Goal: Information Seeking & Learning: Learn about a topic

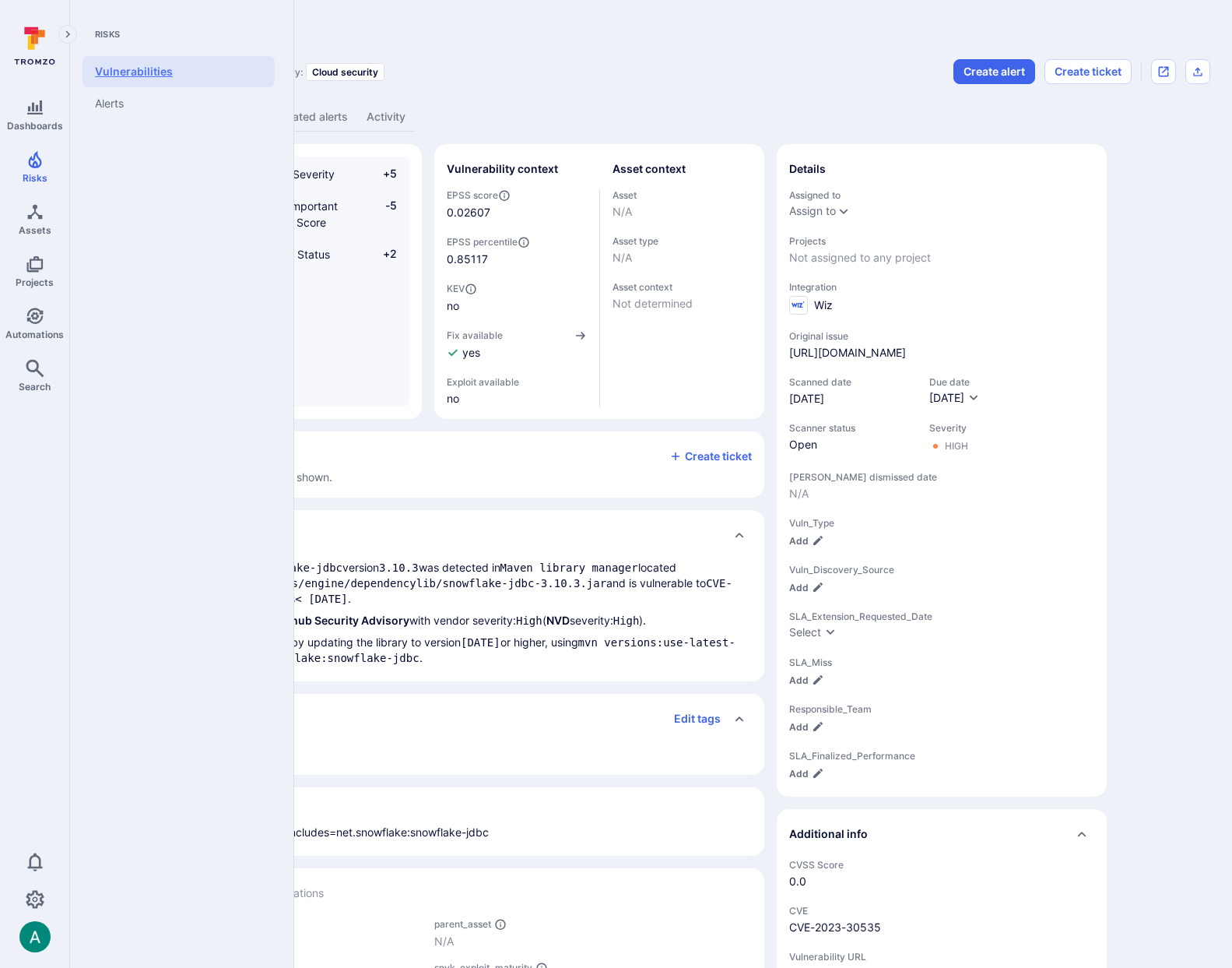
click at [124, 75] on link "Vulnerabilities" at bounding box center [179, 72] width 193 height 31
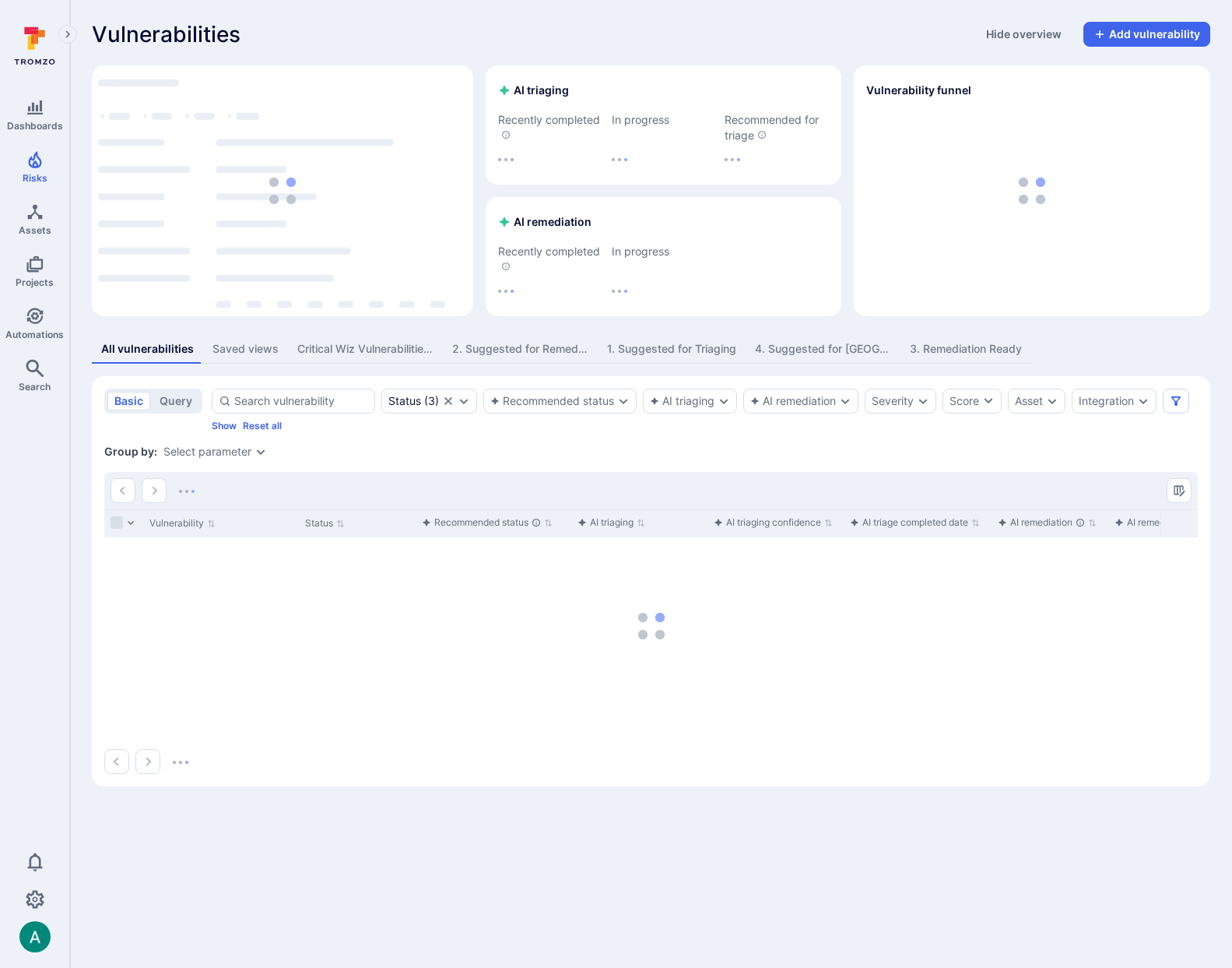
click at [239, 448] on div "Select parameter" at bounding box center [207, 452] width 88 height 13
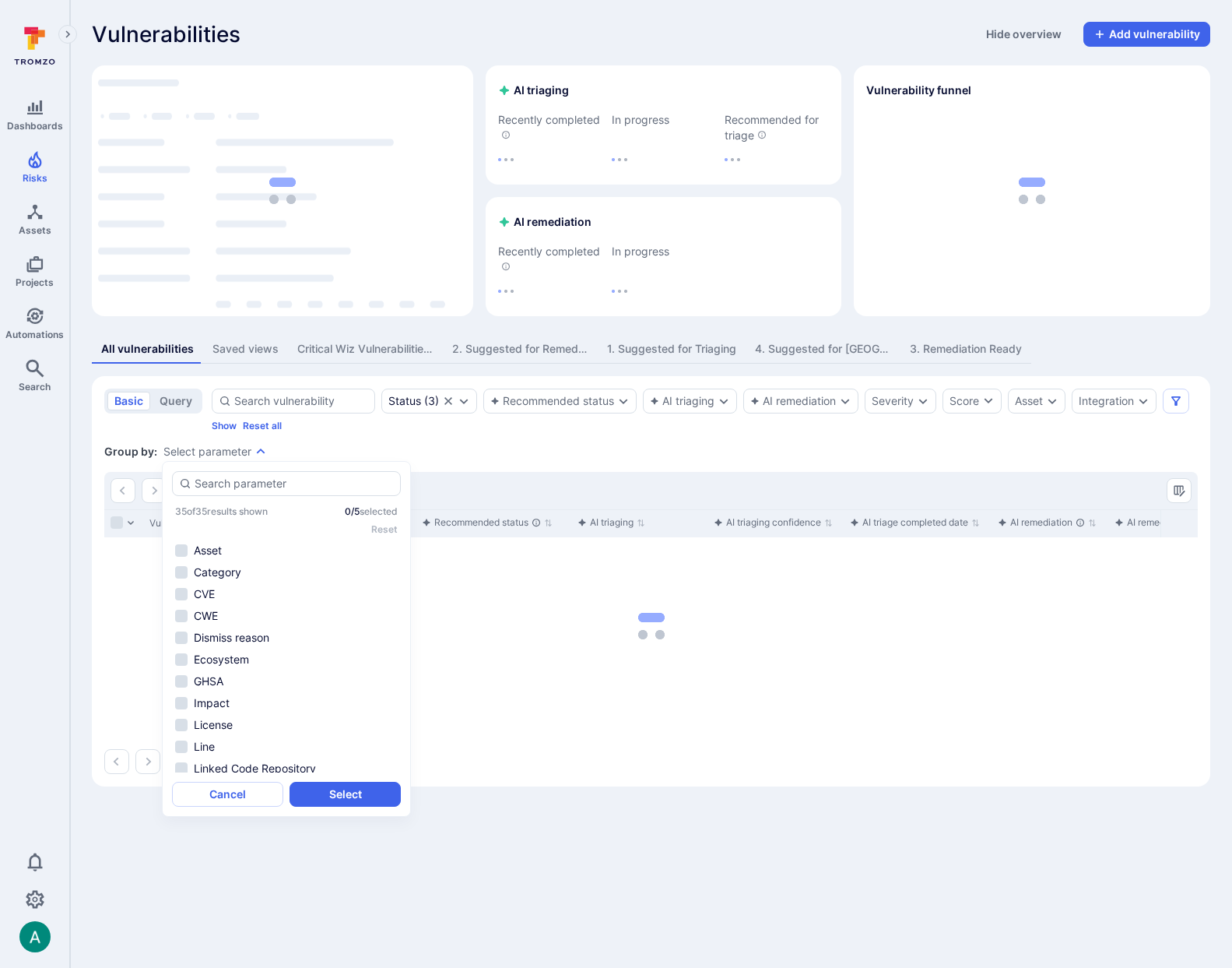
click at [469, 441] on section "basic query Status ( 3 ) Recommended status AI triaging AI remediation Severity…" at bounding box center [651, 581] width 1118 height 410
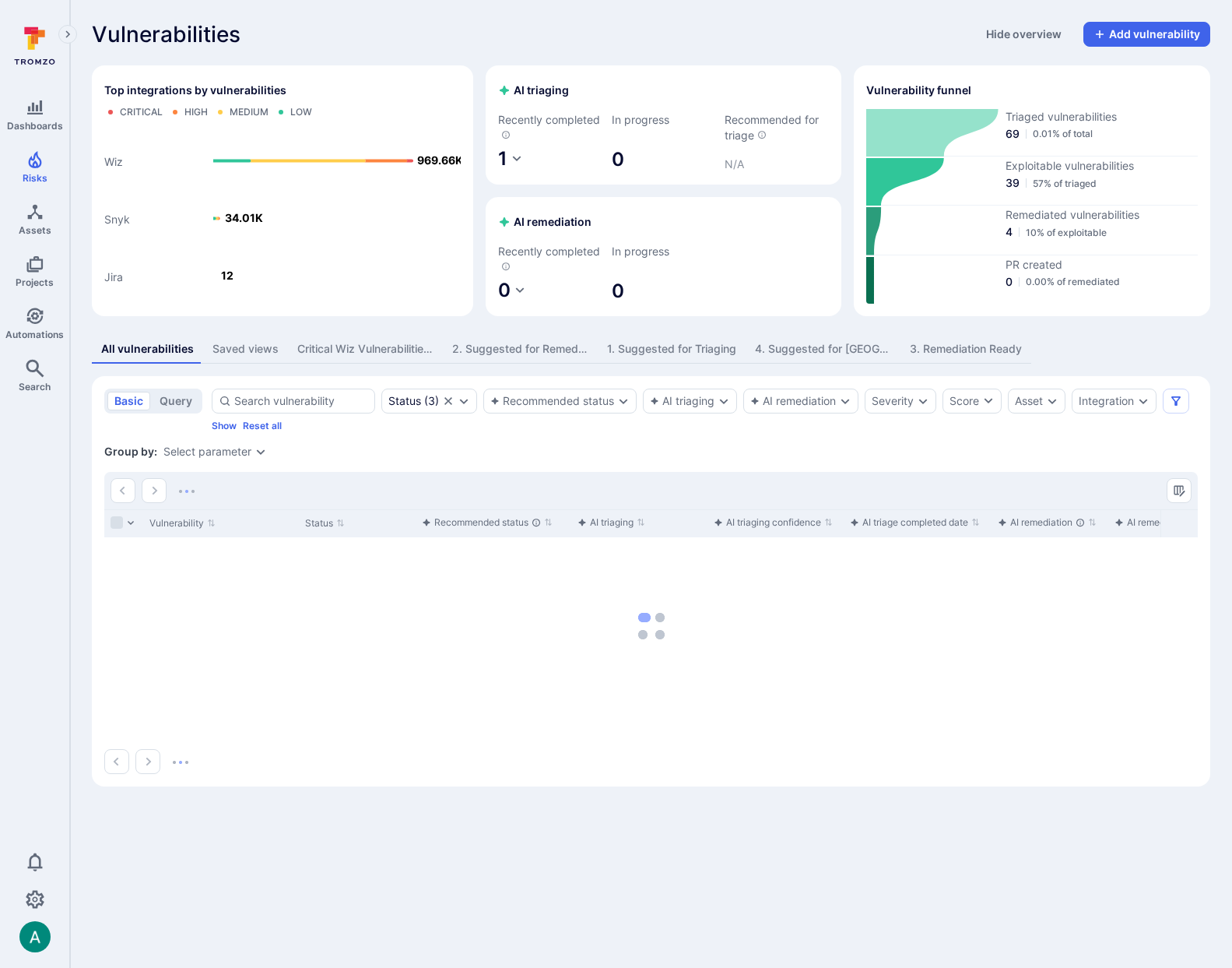
click at [246, 451] on div "Select parameter" at bounding box center [207, 452] width 88 height 13
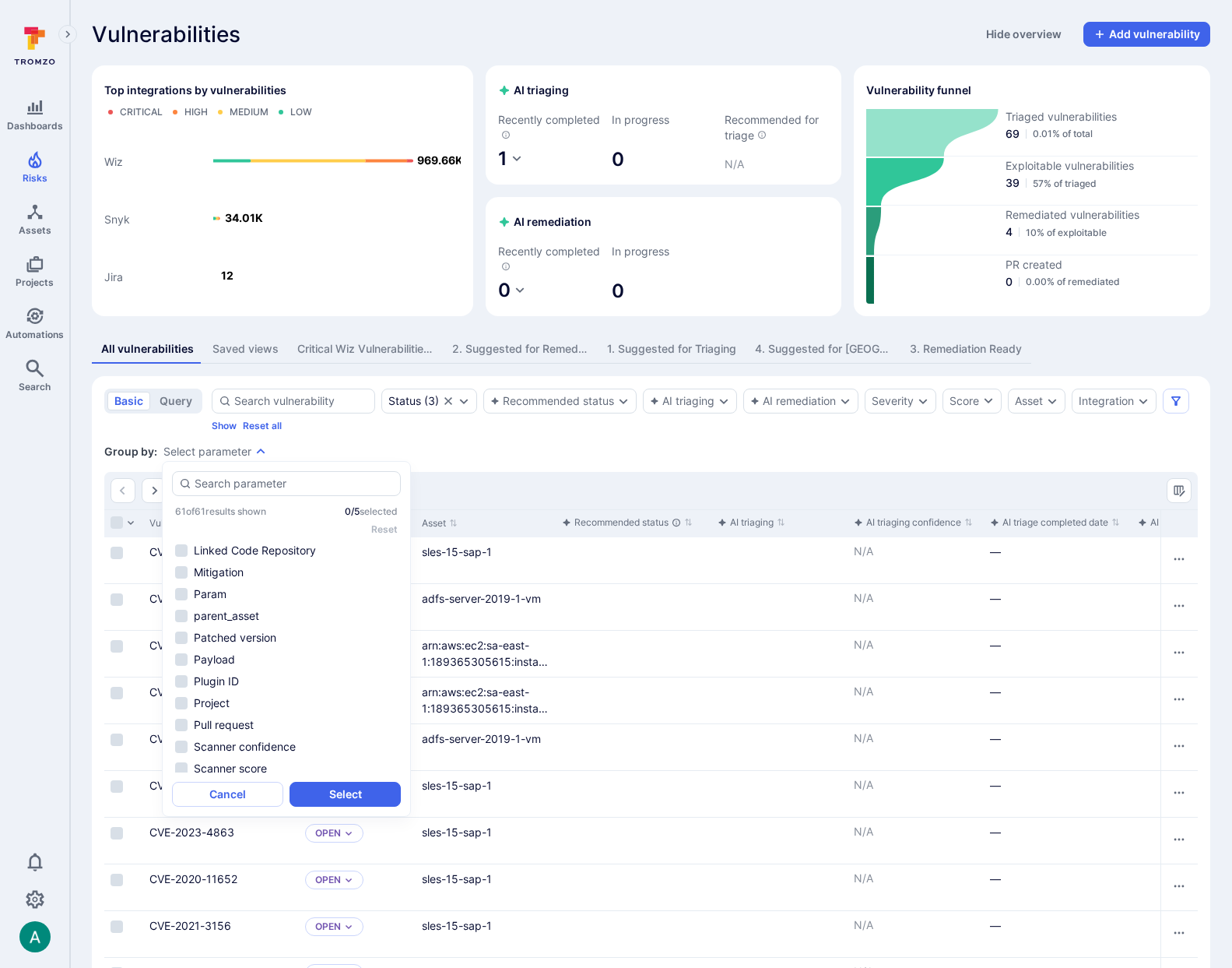
scroll to position [242, 0]
click at [273, 614] on li "parent_asset" at bounding box center [286, 614] width 229 height 19
drag, startPoint x: 373, startPoint y: 796, endPoint x: 761, endPoint y: 440, distance: 526.6
click at [373, 796] on button "Select" at bounding box center [345, 793] width 112 height 25
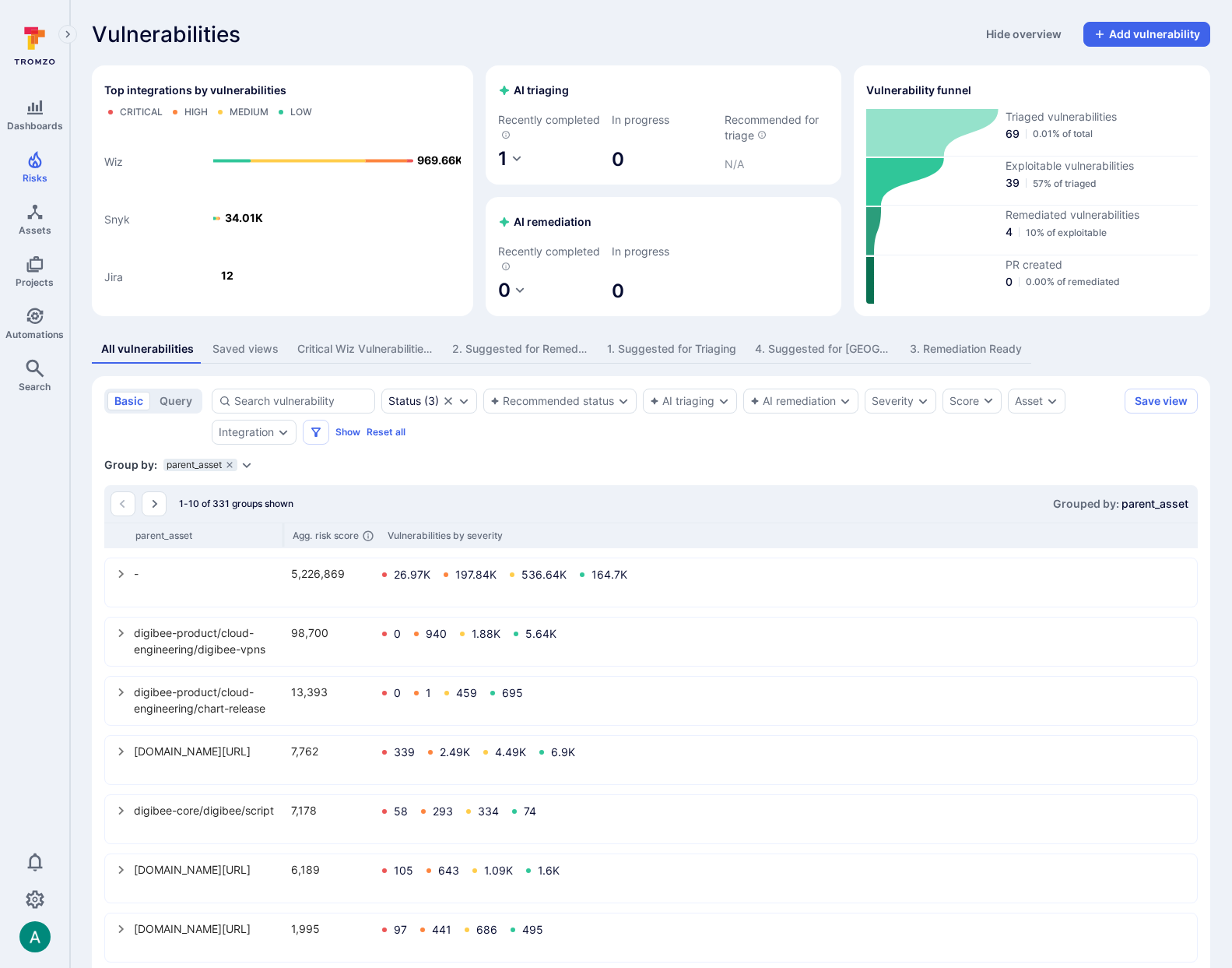
drag, startPoint x: 869, startPoint y: 440, endPoint x: 889, endPoint y: 432, distance: 21.5
click at [885, 434] on div "Status ( 3 ) Recommended status AI triaging AI remediation Severity Score Asset…" at bounding box center [665, 416] width 907 height 56
click at [254, 432] on div "Integration" at bounding box center [246, 433] width 55 height 13
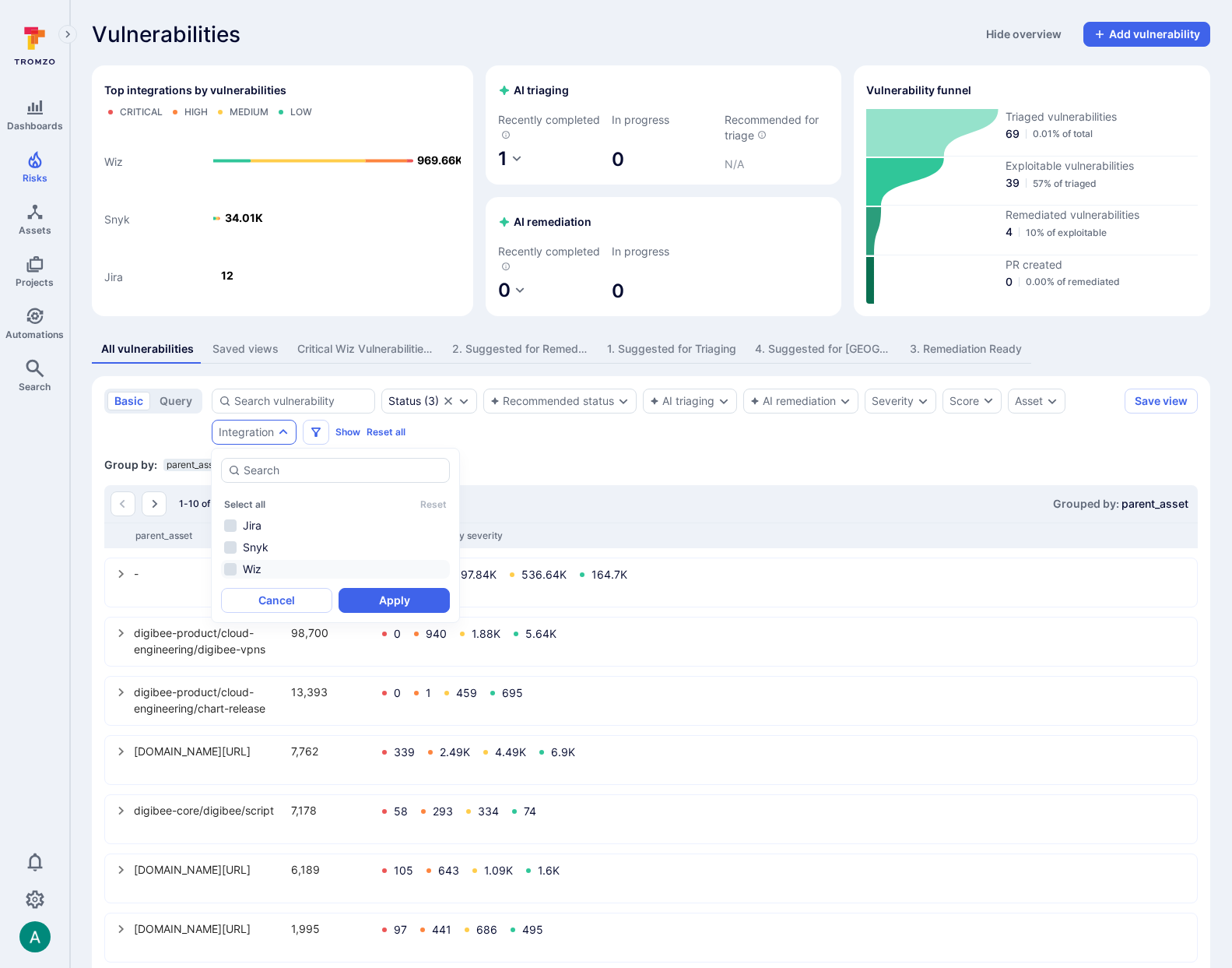
click at [252, 573] on li "Wiz" at bounding box center [335, 569] width 229 height 19
drag, startPoint x: 414, startPoint y: 605, endPoint x: 876, endPoint y: 474, distance: 480.2
click at [414, 605] on button "Apply" at bounding box center [394, 600] width 112 height 25
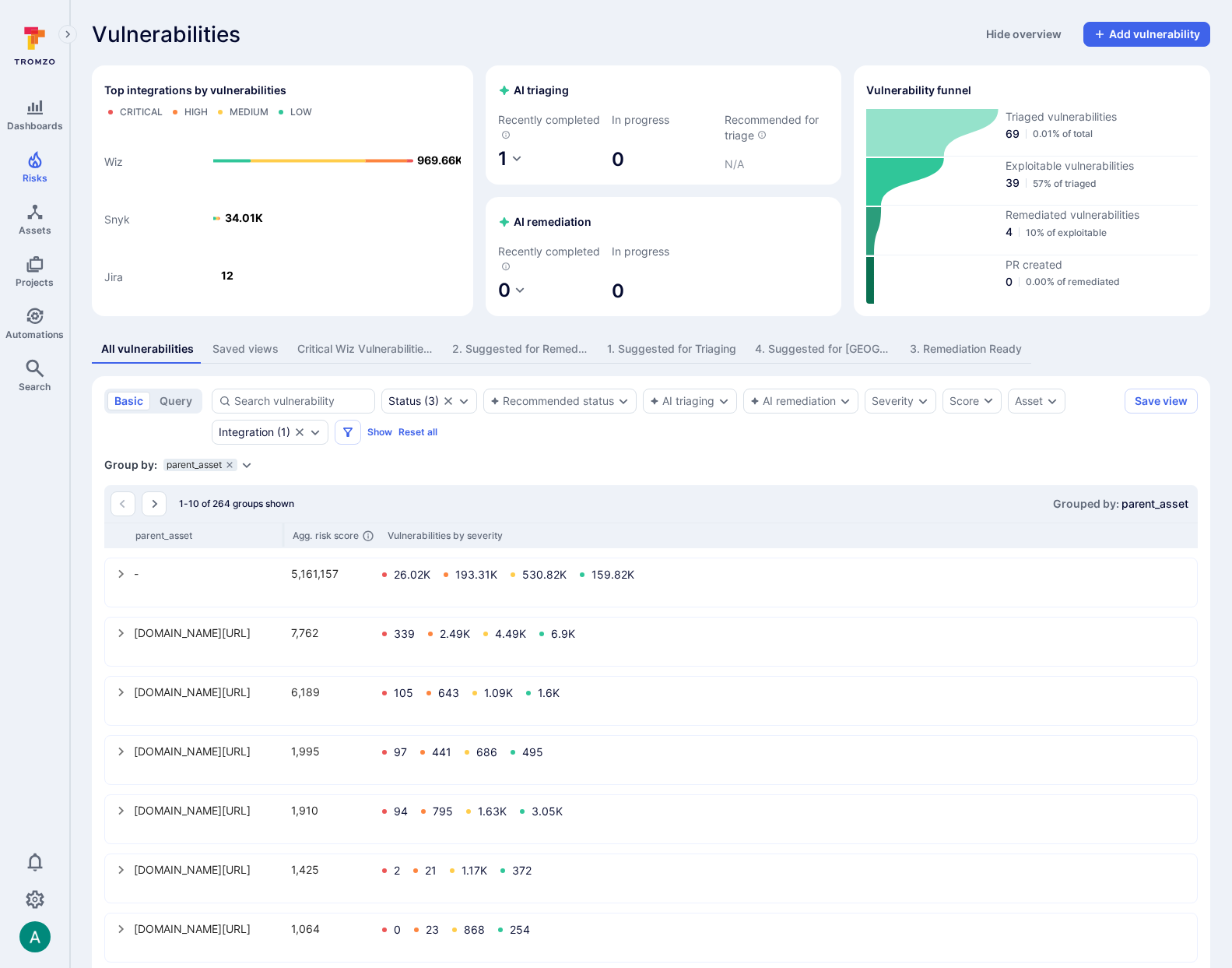
click at [682, 444] on section "basic query Status ( 3 ) Recommended status AI triaging AI remediation Severity…" at bounding box center [651, 764] width 1118 height 776
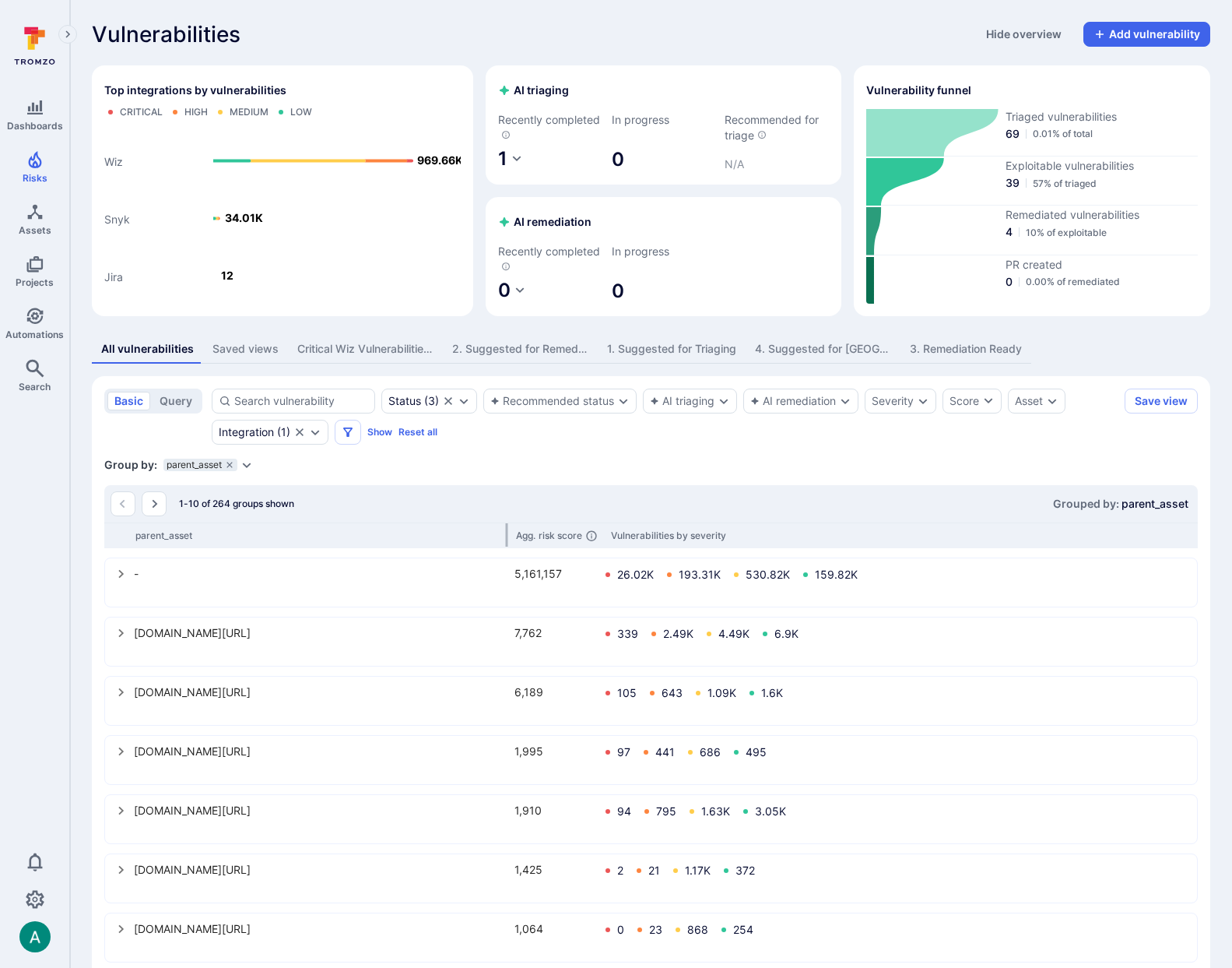
drag, startPoint x: 282, startPoint y: 534, endPoint x: 505, endPoint y: 530, distance: 223.0
click at [506, 530] on div at bounding box center [507, 535] width 3 height 24
click at [248, 467] on icon "Expand dropdown" at bounding box center [247, 465] width 13 height 13
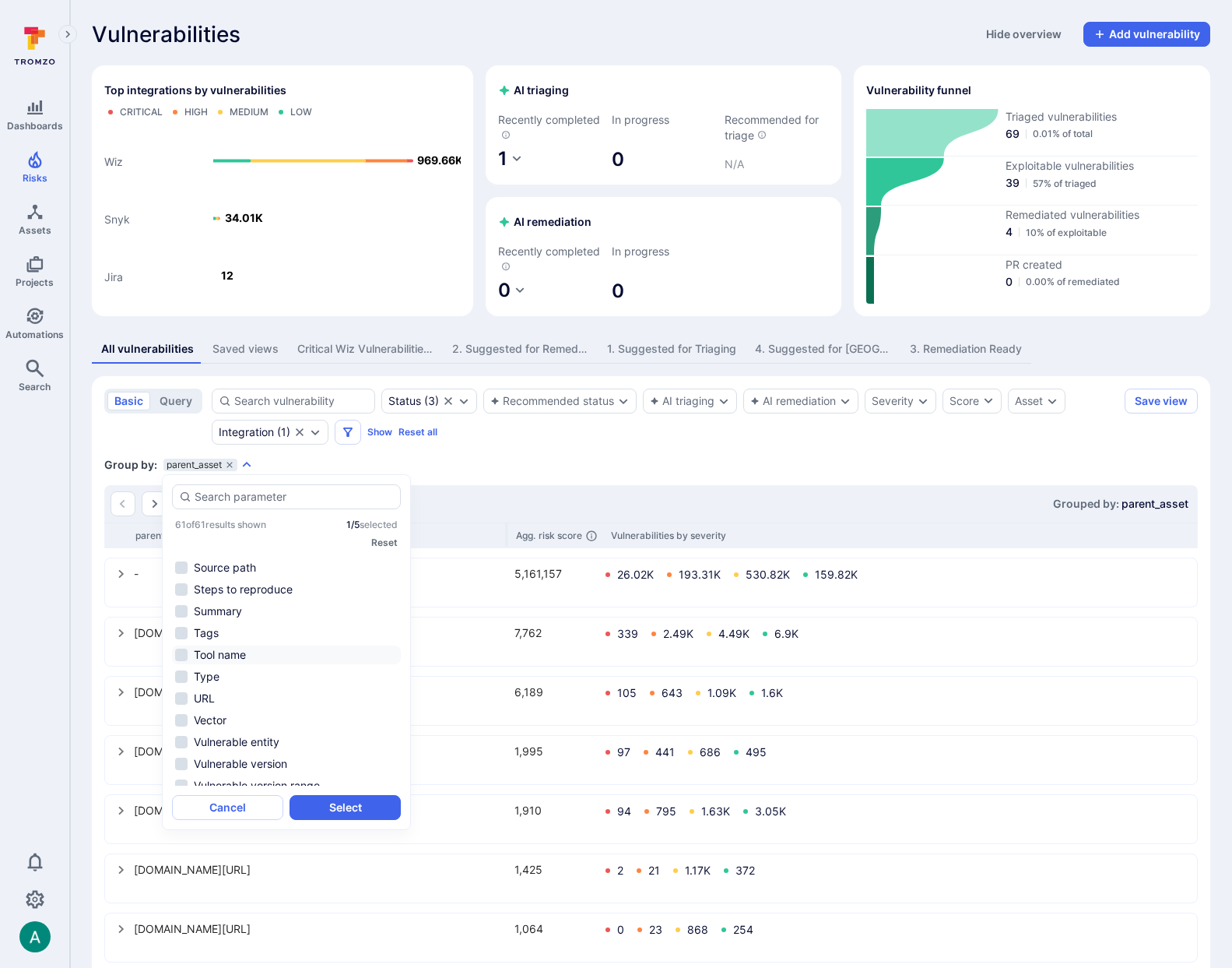
scroll to position [823, 0]
click at [233, 607] on li "Summary" at bounding box center [286, 613] width 229 height 19
click at [359, 805] on button "Select" at bounding box center [345, 807] width 112 height 25
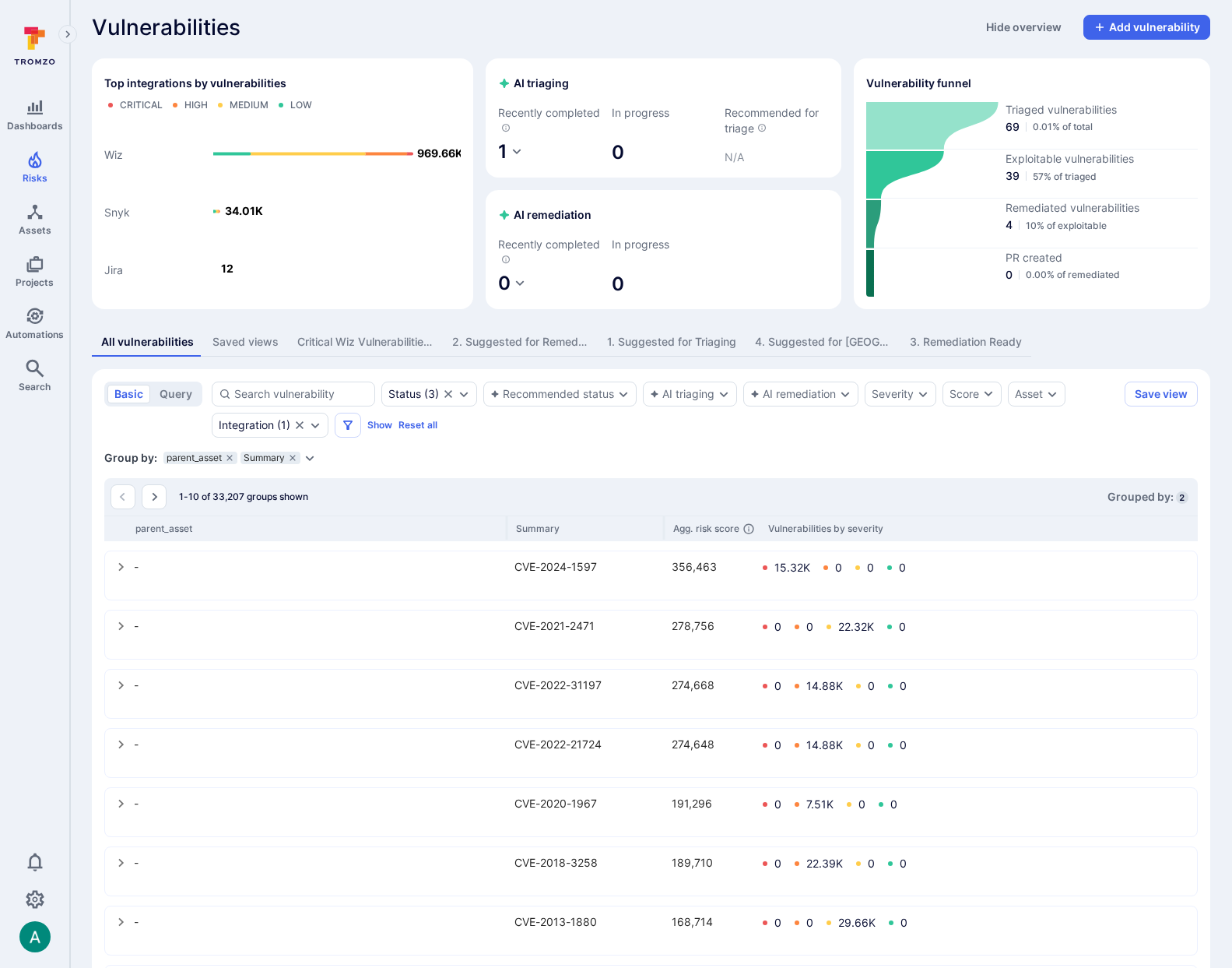
scroll to position [206, 0]
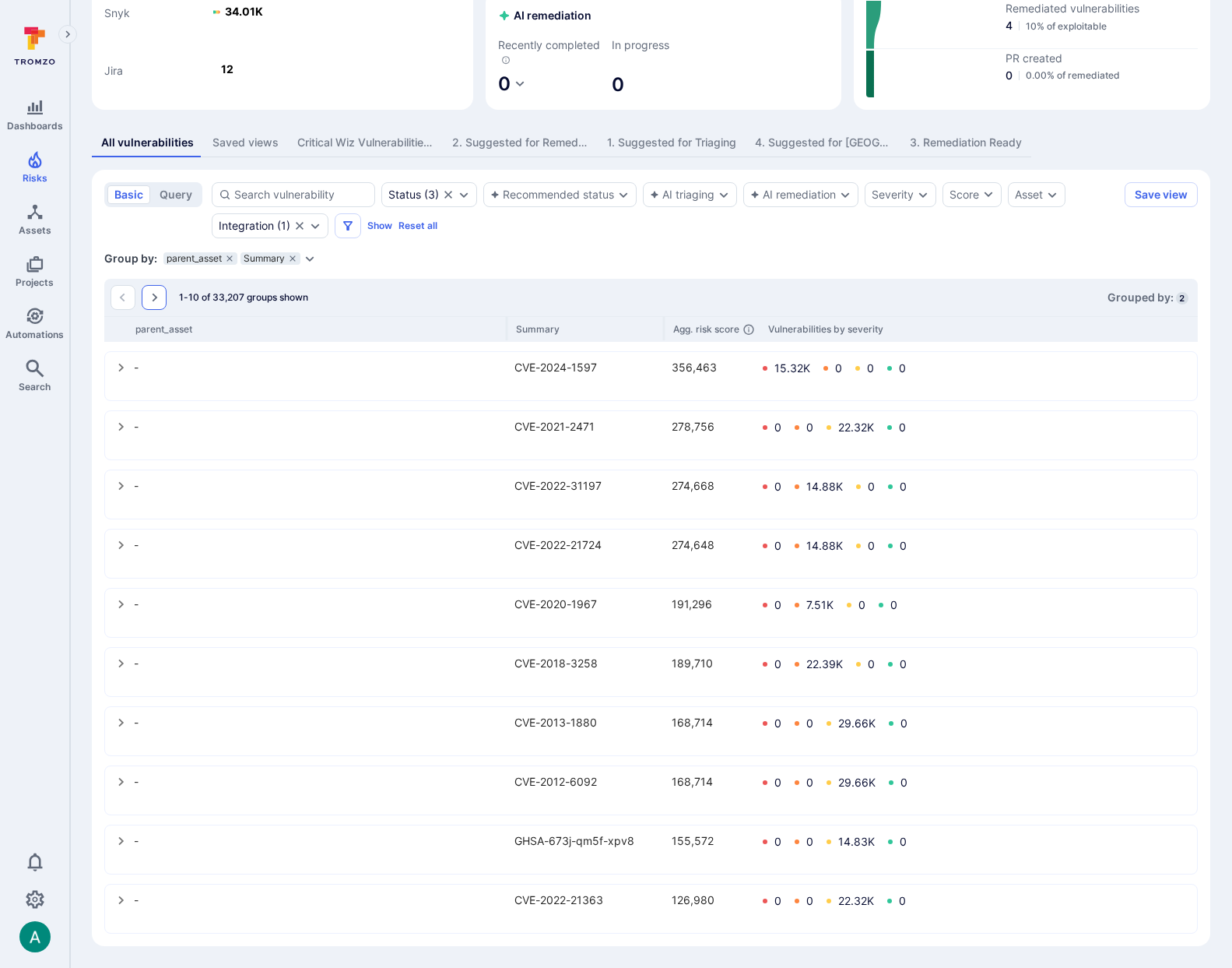
click at [158, 301] on icon "Go to the next page" at bounding box center [154, 297] width 13 height 13
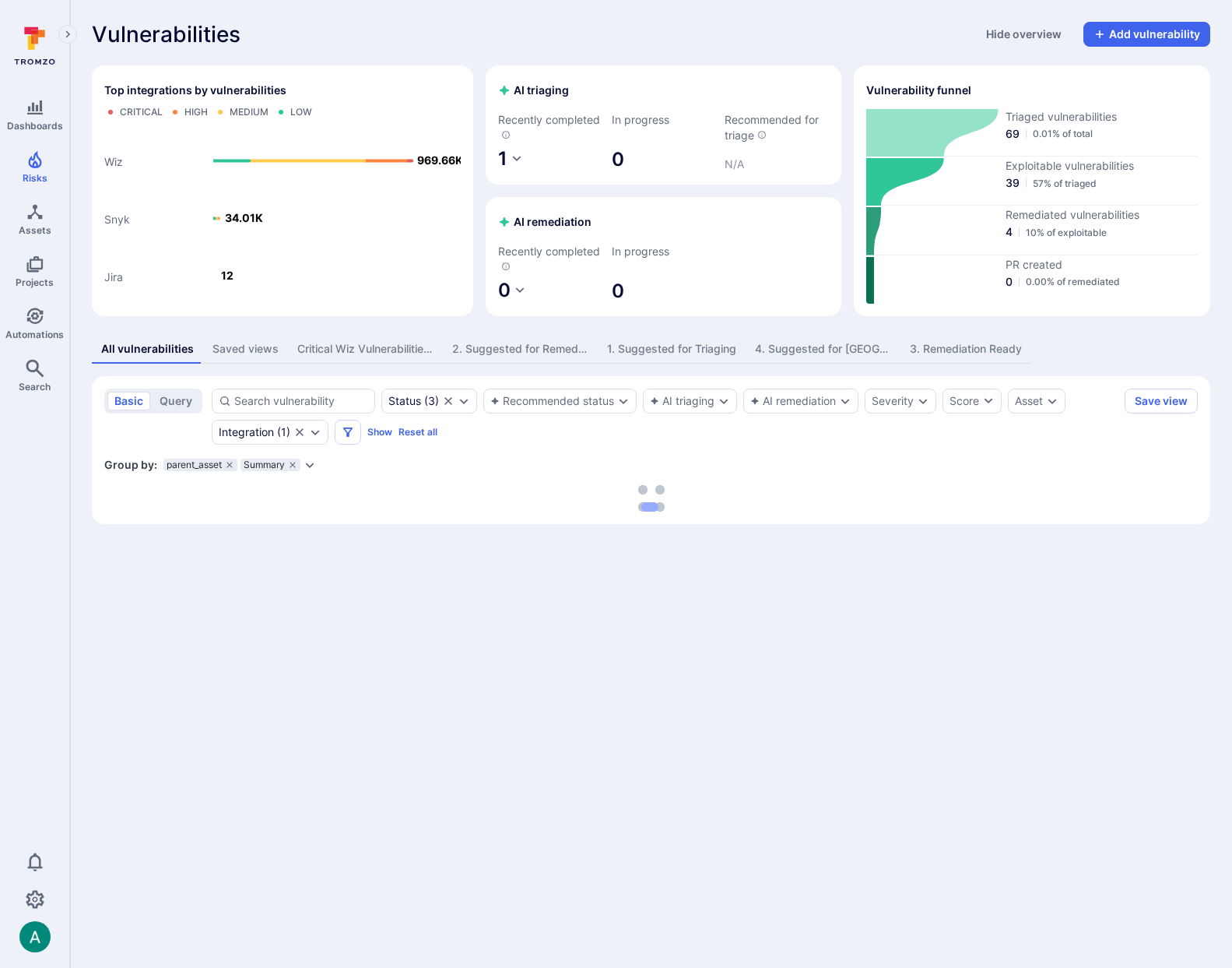
scroll to position [0, 0]
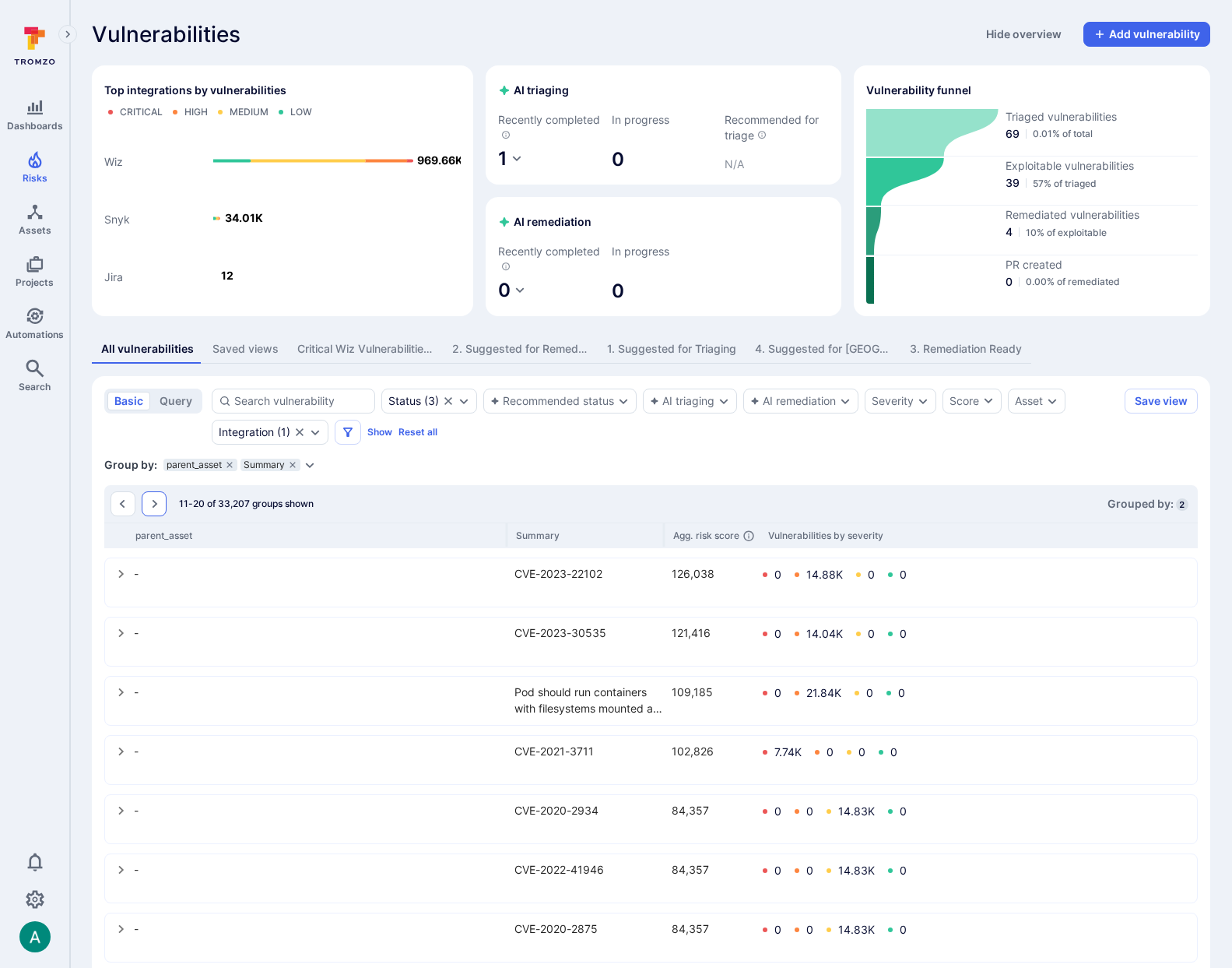
click at [157, 503] on icon "Go to the next page" at bounding box center [154, 504] width 13 height 13
click at [154, 503] on icon "Go to the next page" at bounding box center [155, 504] width 5 height 8
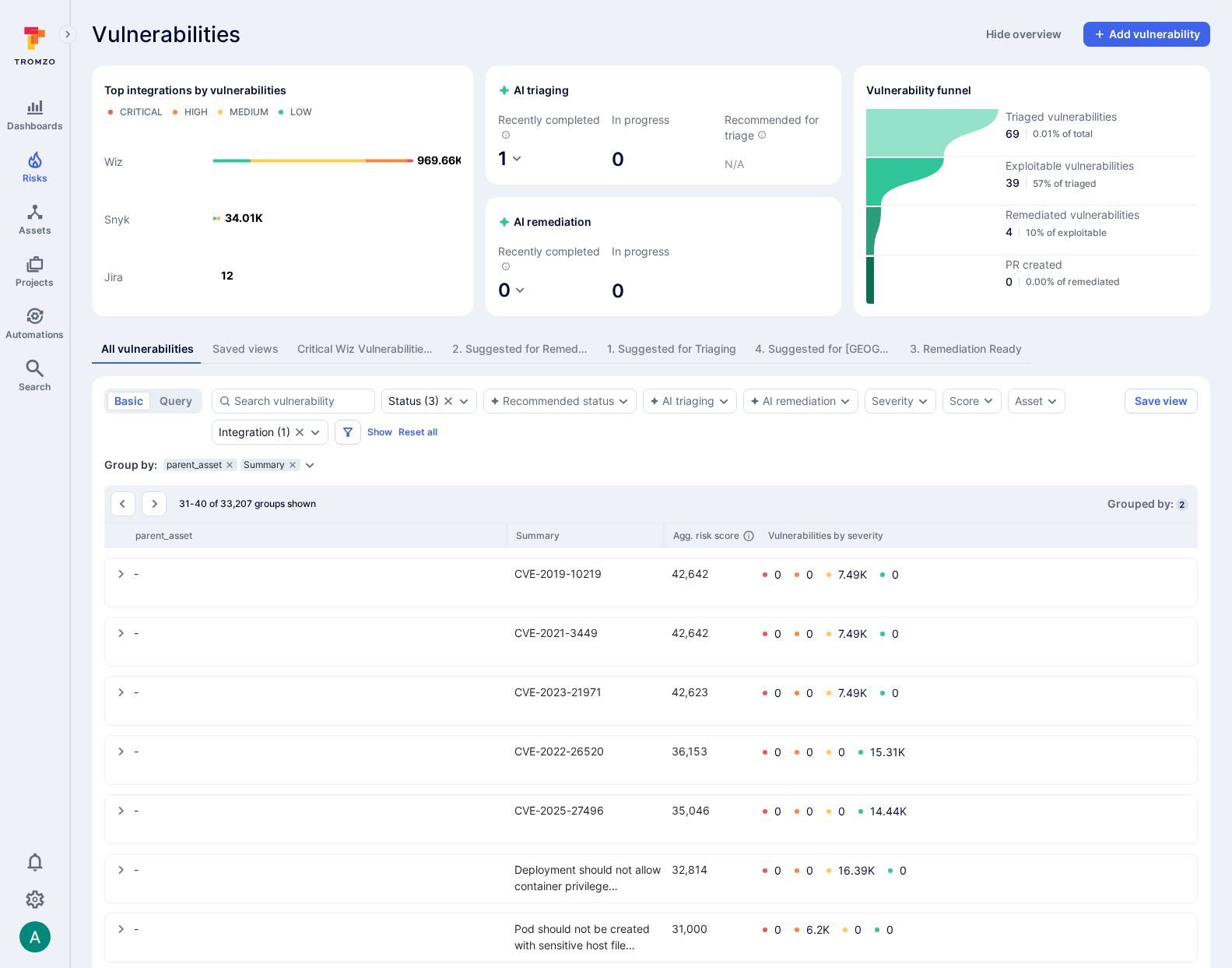
click at [154, 503] on icon "Go to the next page" at bounding box center [155, 504] width 5 height 8
click at [169, 399] on button "query" at bounding box center [175, 401] width 46 height 19
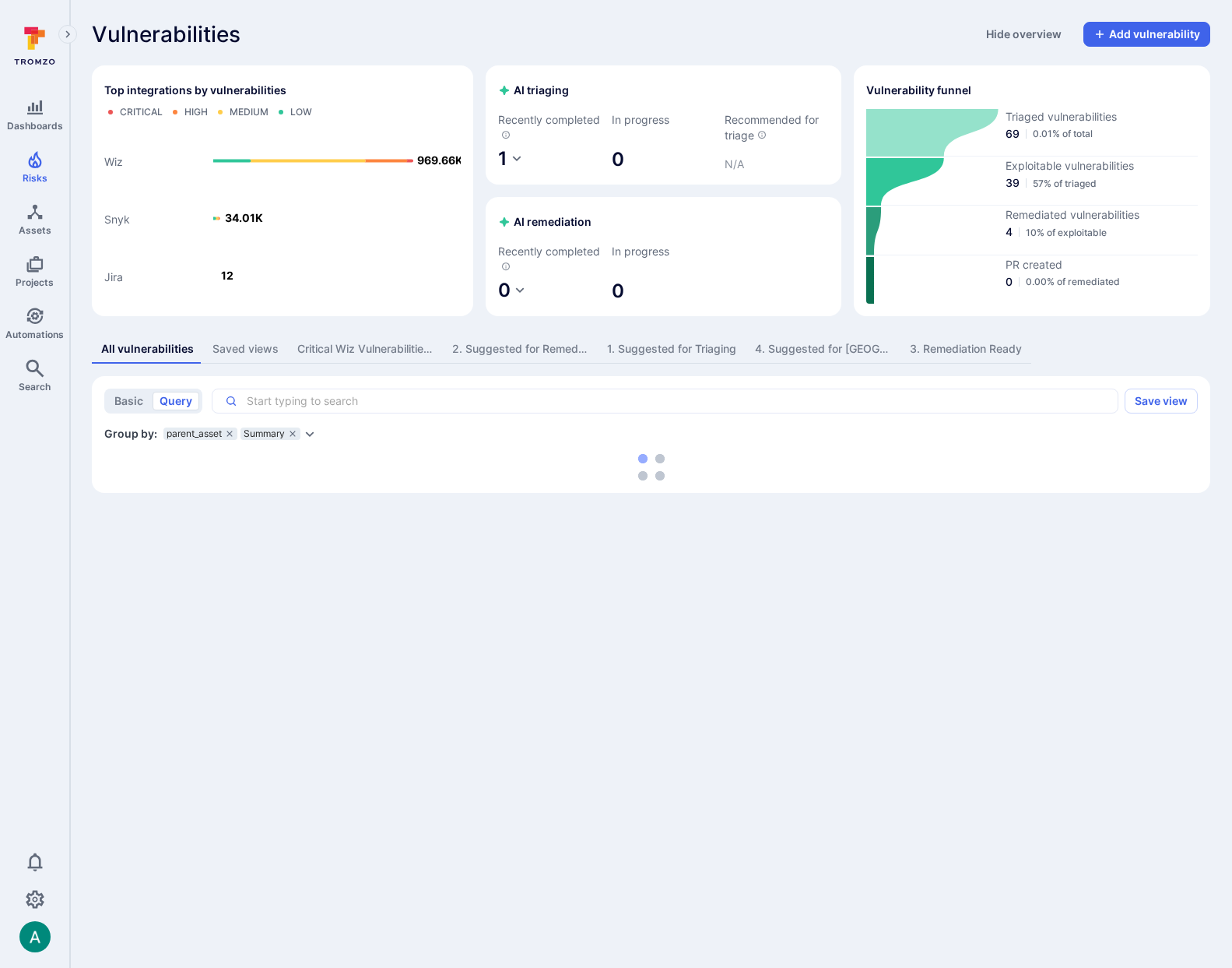
click at [311, 410] on div "x ​" at bounding box center [665, 400] width 907 height 25
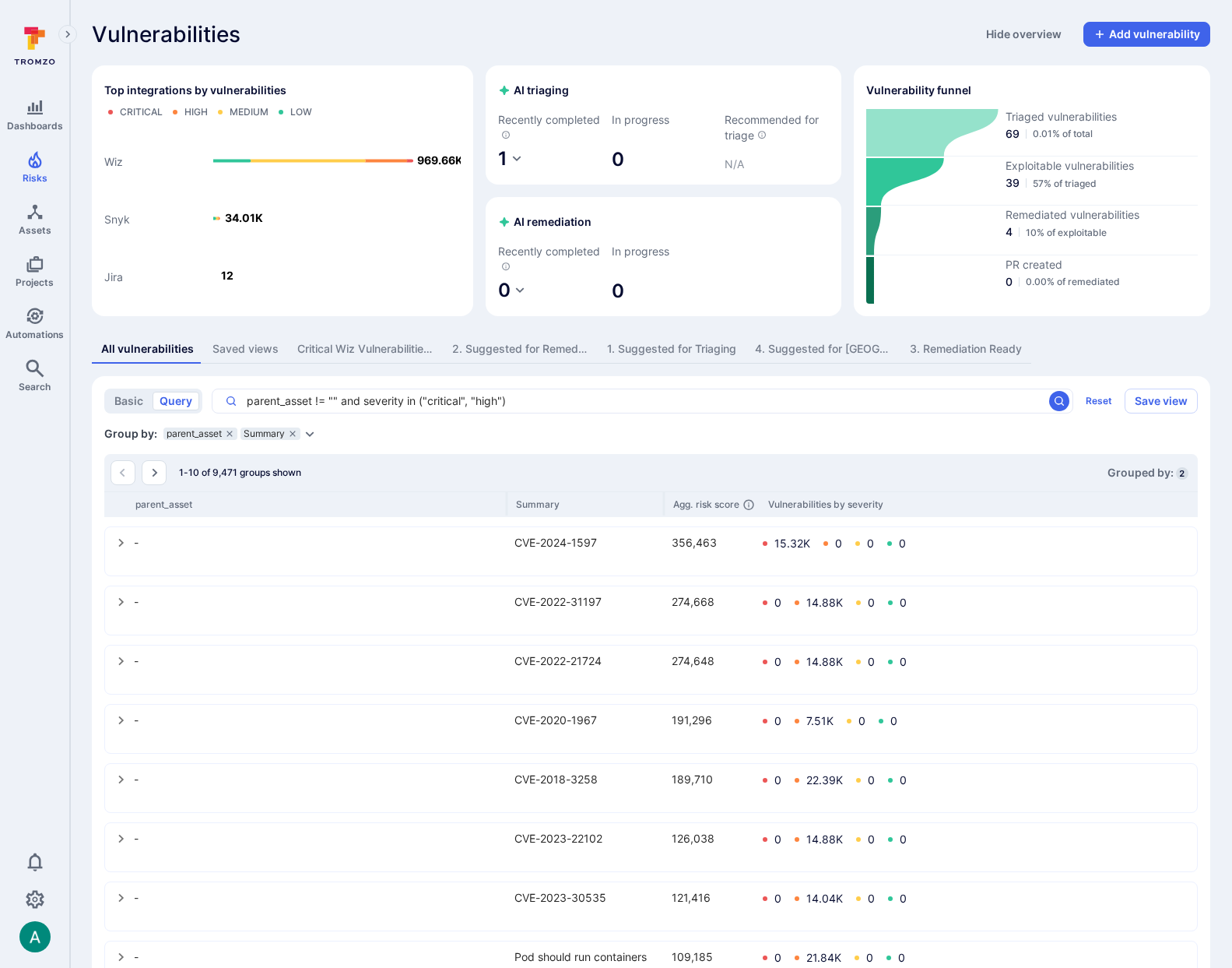
click at [291, 391] on div "parent_asset != "" and severity in ("critical", "high") x ​" at bounding box center [642, 400] width 861 height 25
click at [329, 397] on textarea "parent_asset != "" and severity in ("critical", "high")" at bounding box center [640, 401] width 806 height 15
click at [334, 399] on textarea "parent_asset != "" and severity in ("critical", "high")" at bounding box center [640, 401] width 806 height 15
click at [337, 399] on textarea "parent_asset != "" and severity in ("critical", "high")" at bounding box center [640, 401] width 806 height 15
click at [118, 547] on button "select group" at bounding box center [121, 542] width 25 height 25
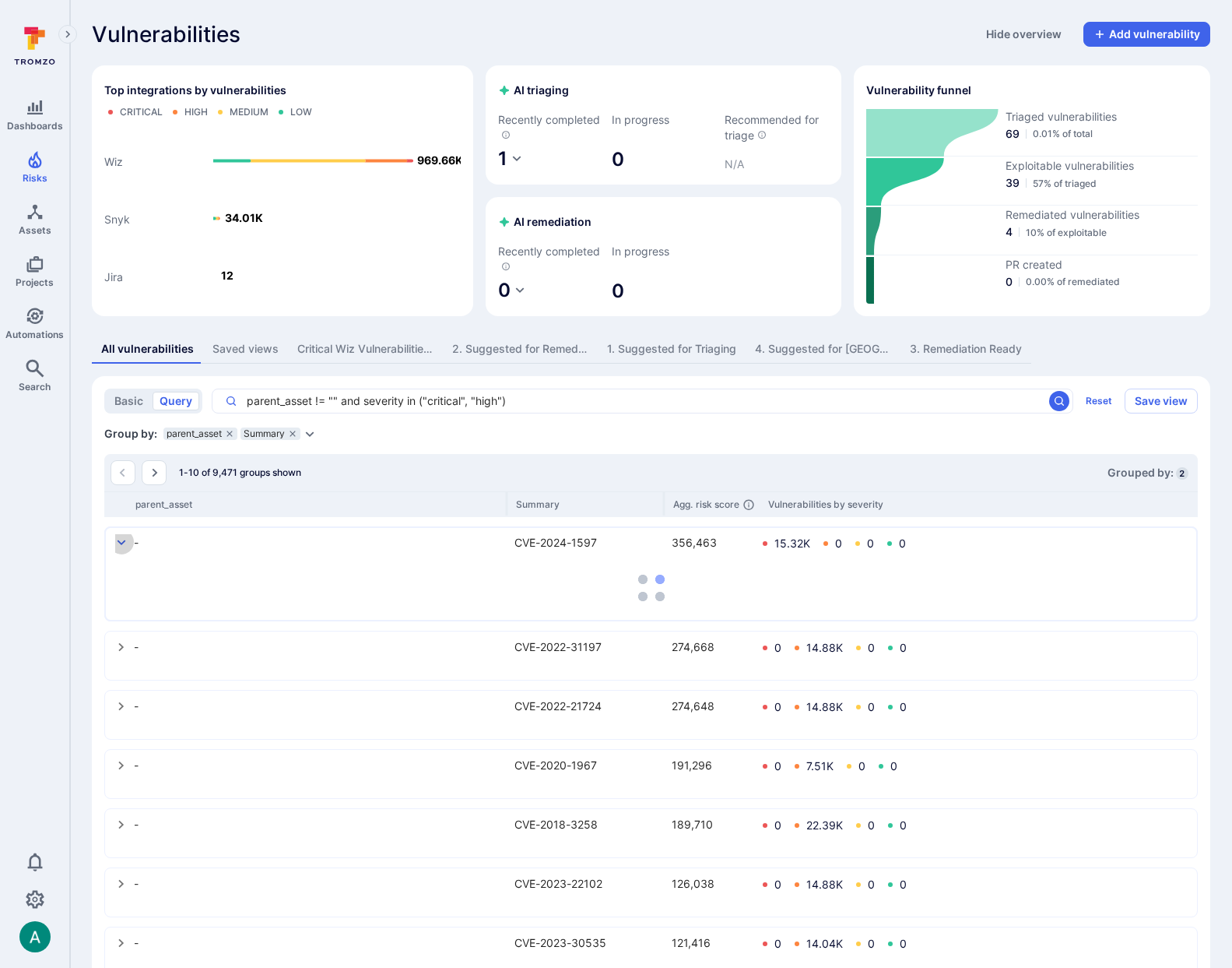
click at [125, 537] on icon "select group" at bounding box center [122, 543] width 13 height 13
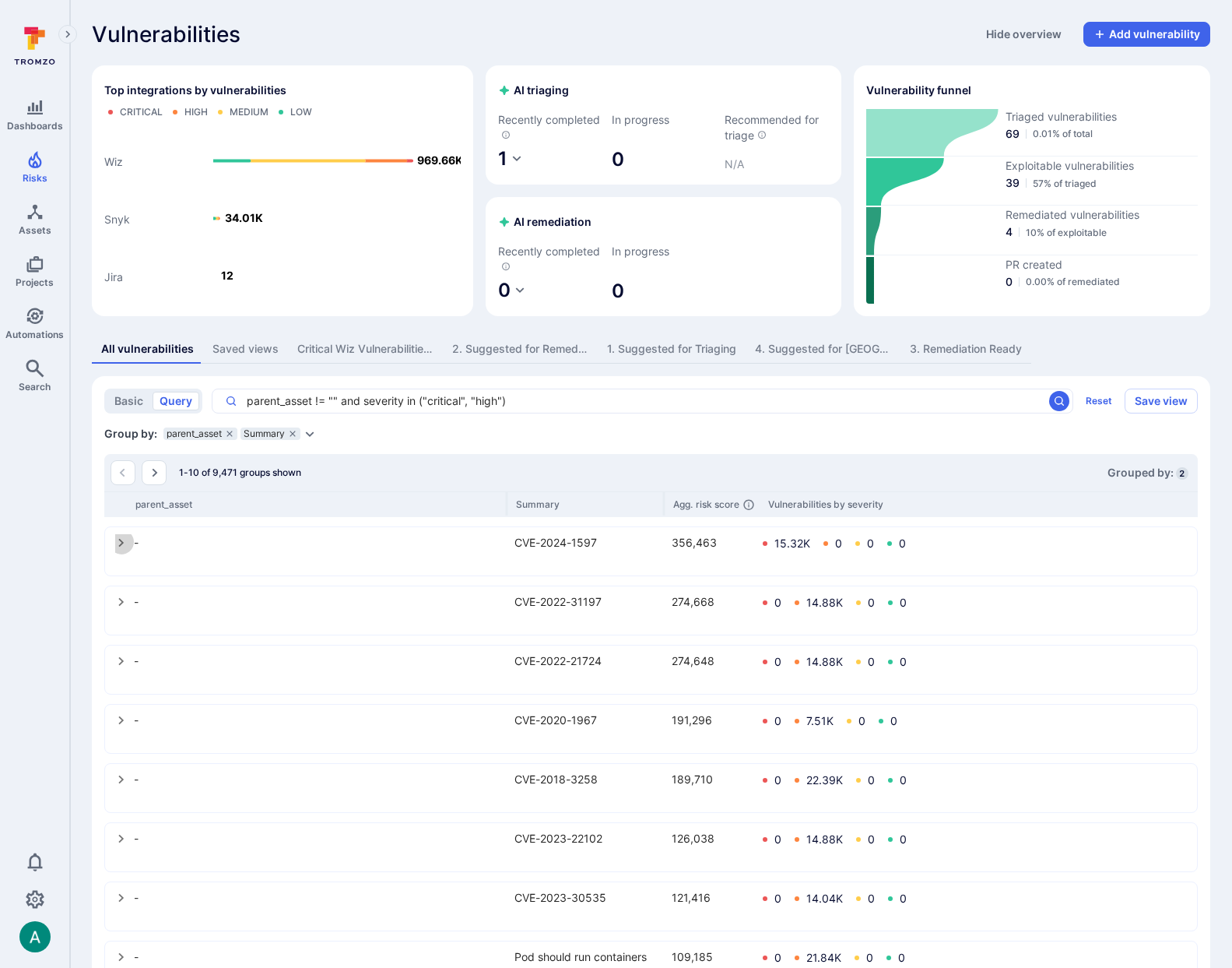
click at [123, 541] on icon "select group" at bounding box center [122, 543] width 13 height 13
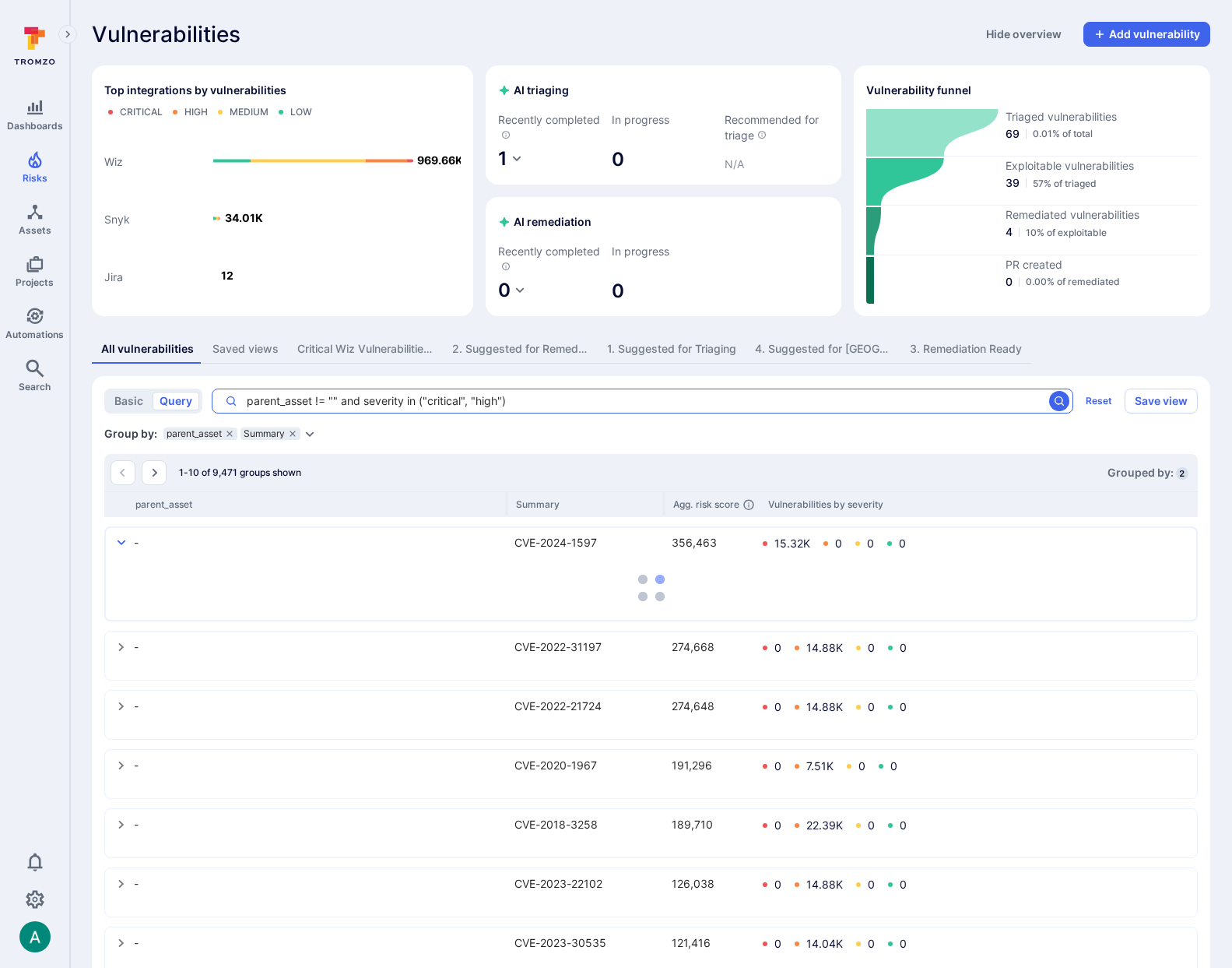
click at [337, 401] on textarea "parent_asset != "" and severity in ("critical", "high")" at bounding box center [640, 401] width 806 height 15
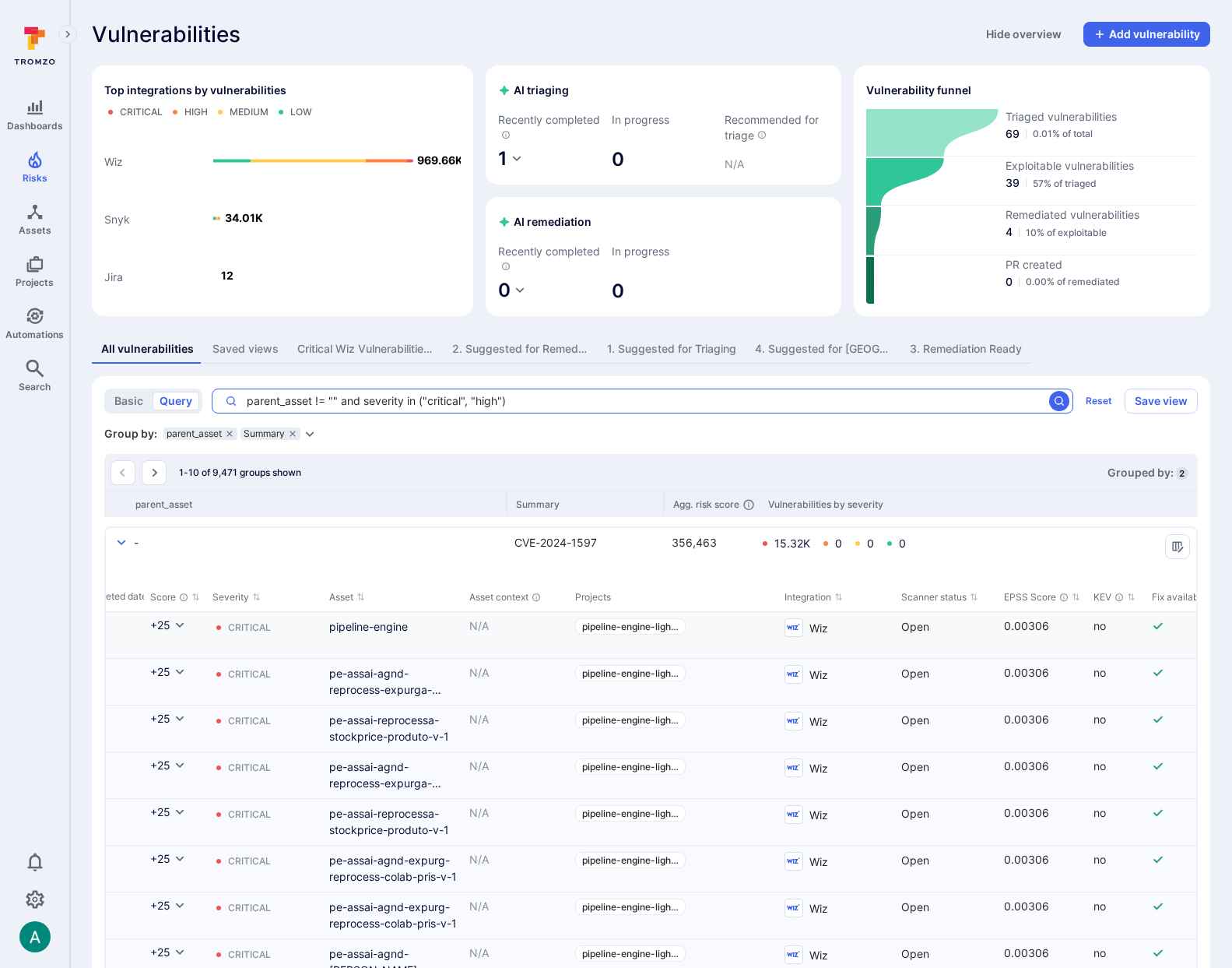
scroll to position [0, 1531]
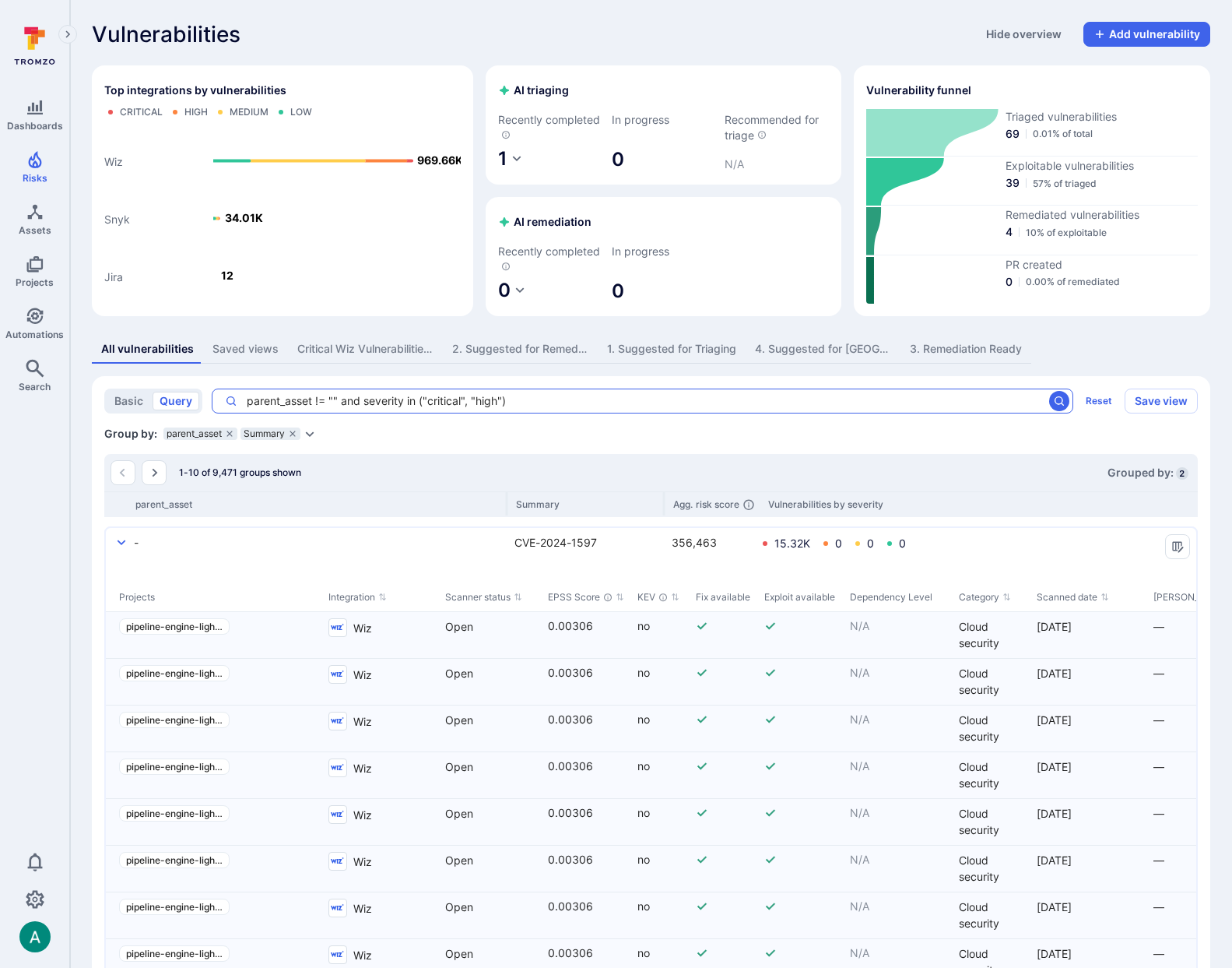
click at [565, 404] on textarea "parent_asset != "" and severity in ("critical", "high")" at bounding box center [640, 401] width 806 height 15
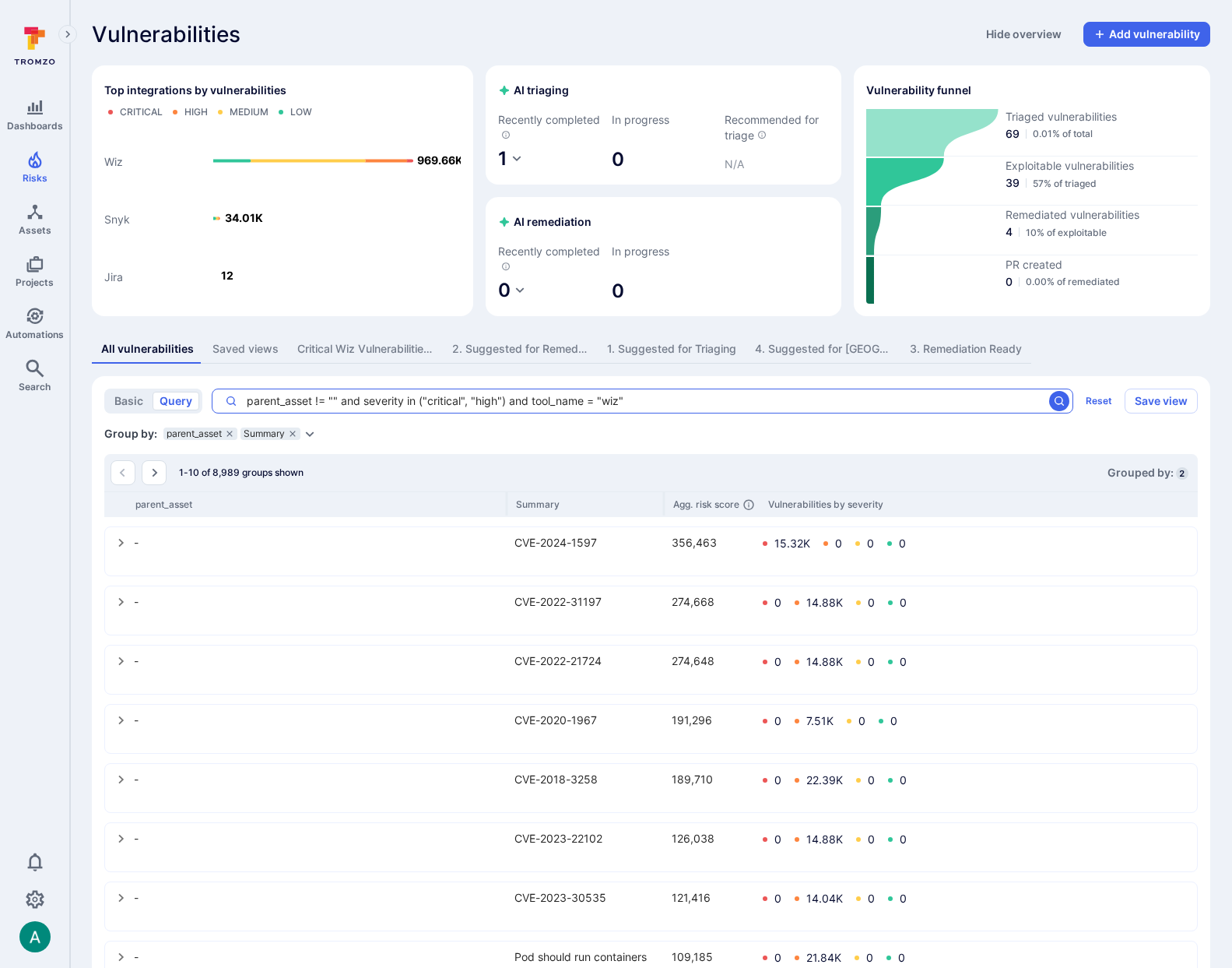
drag, startPoint x: 351, startPoint y: 405, endPoint x: 340, endPoint y: 404, distance: 11.0
click at [351, 405] on textarea "parent_asset != "" and severity in ("critical", "high") and tool_name = "wiz"" at bounding box center [640, 401] width 806 height 15
drag, startPoint x: 326, startPoint y: 400, endPoint x: 338, endPoint y: 403, distance: 12.4
click at [335, 400] on textarea "parent_asset != "" and severity in ("critical", "high") and tool_name = "wiz"" at bounding box center [640, 401] width 806 height 15
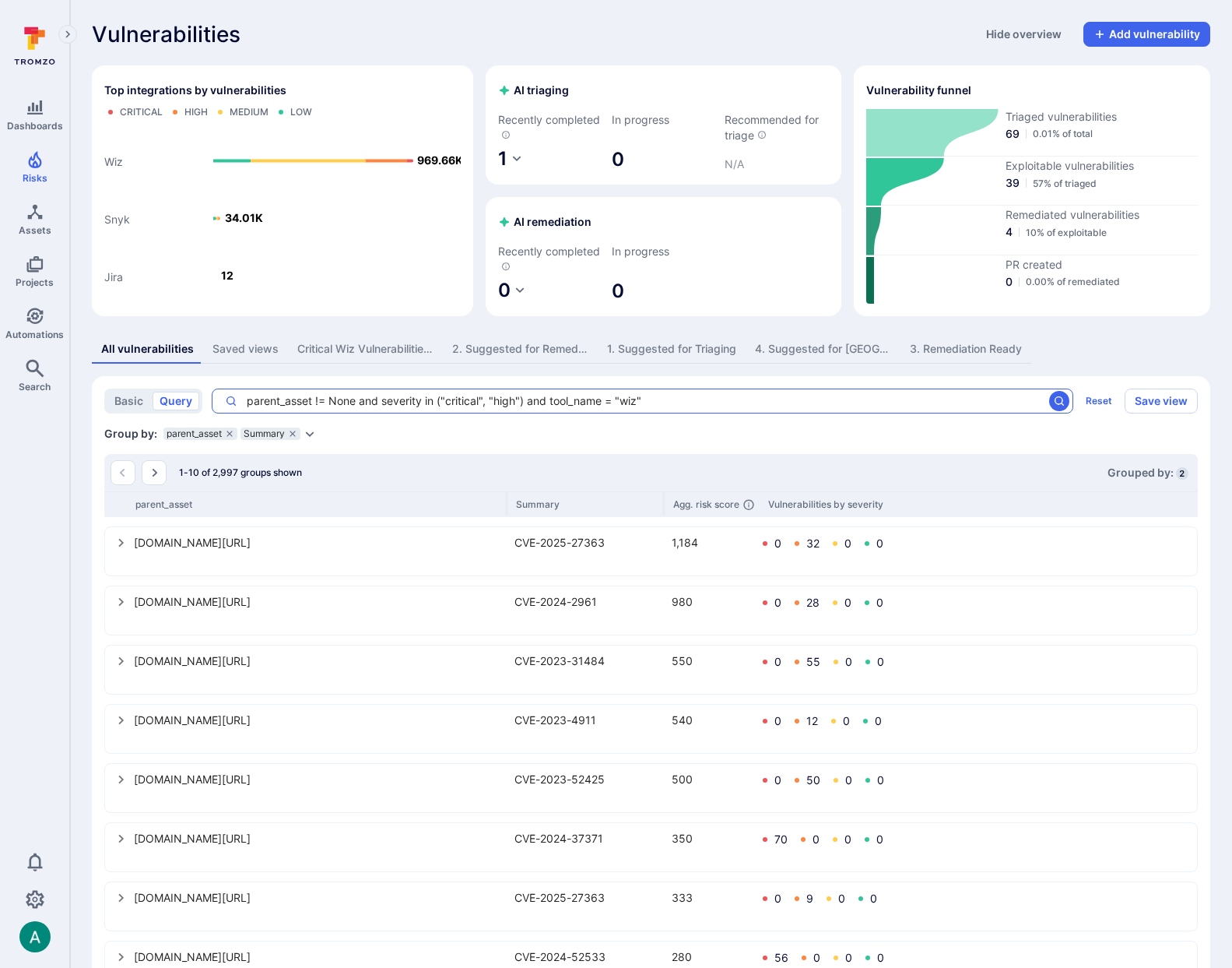
type textarea "parent_asset != None and severity in ("critical", "high") and tool_name = "wiz""
click at [117, 544] on icon "select group" at bounding box center [122, 543] width 13 height 13
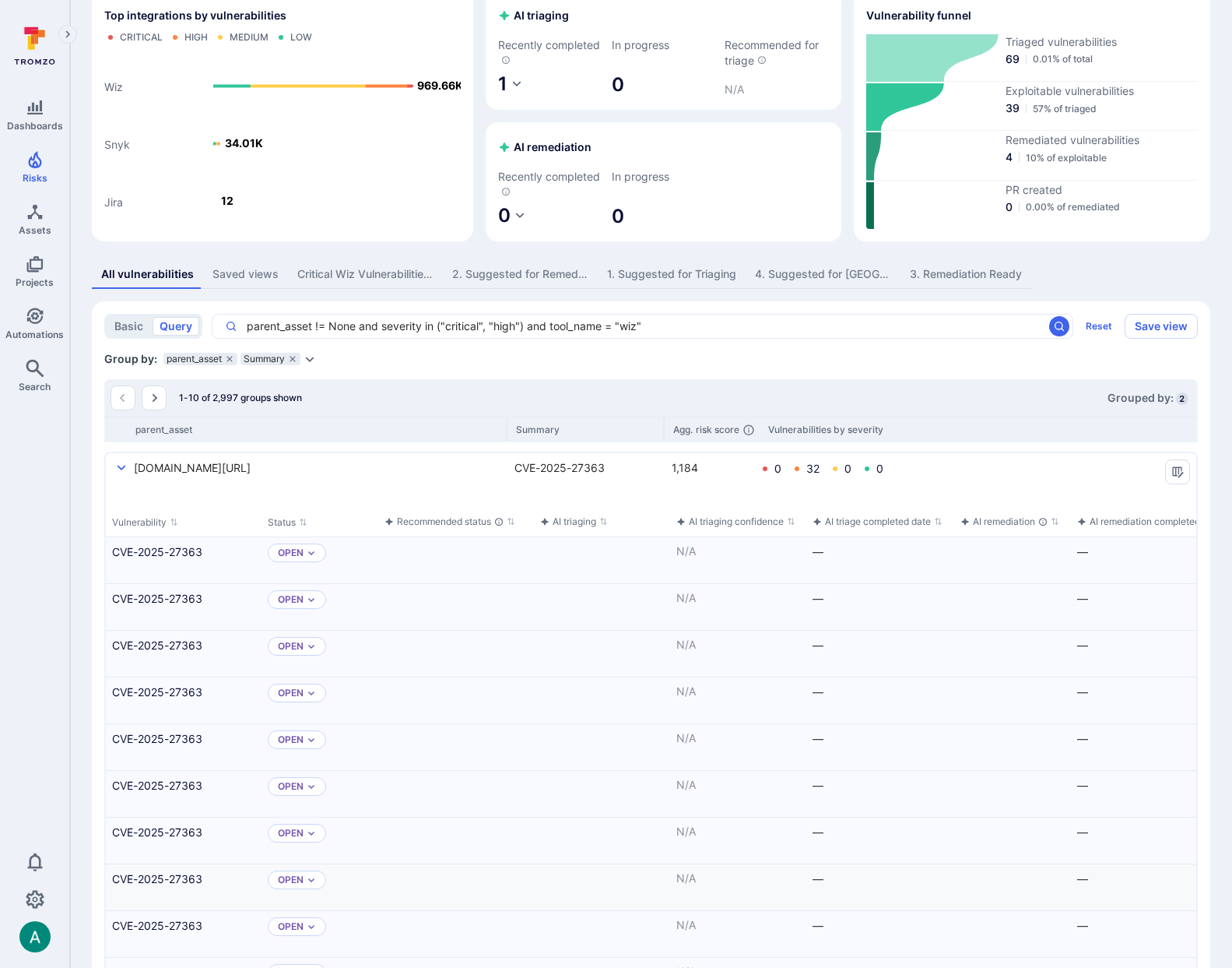
scroll to position [59, 0]
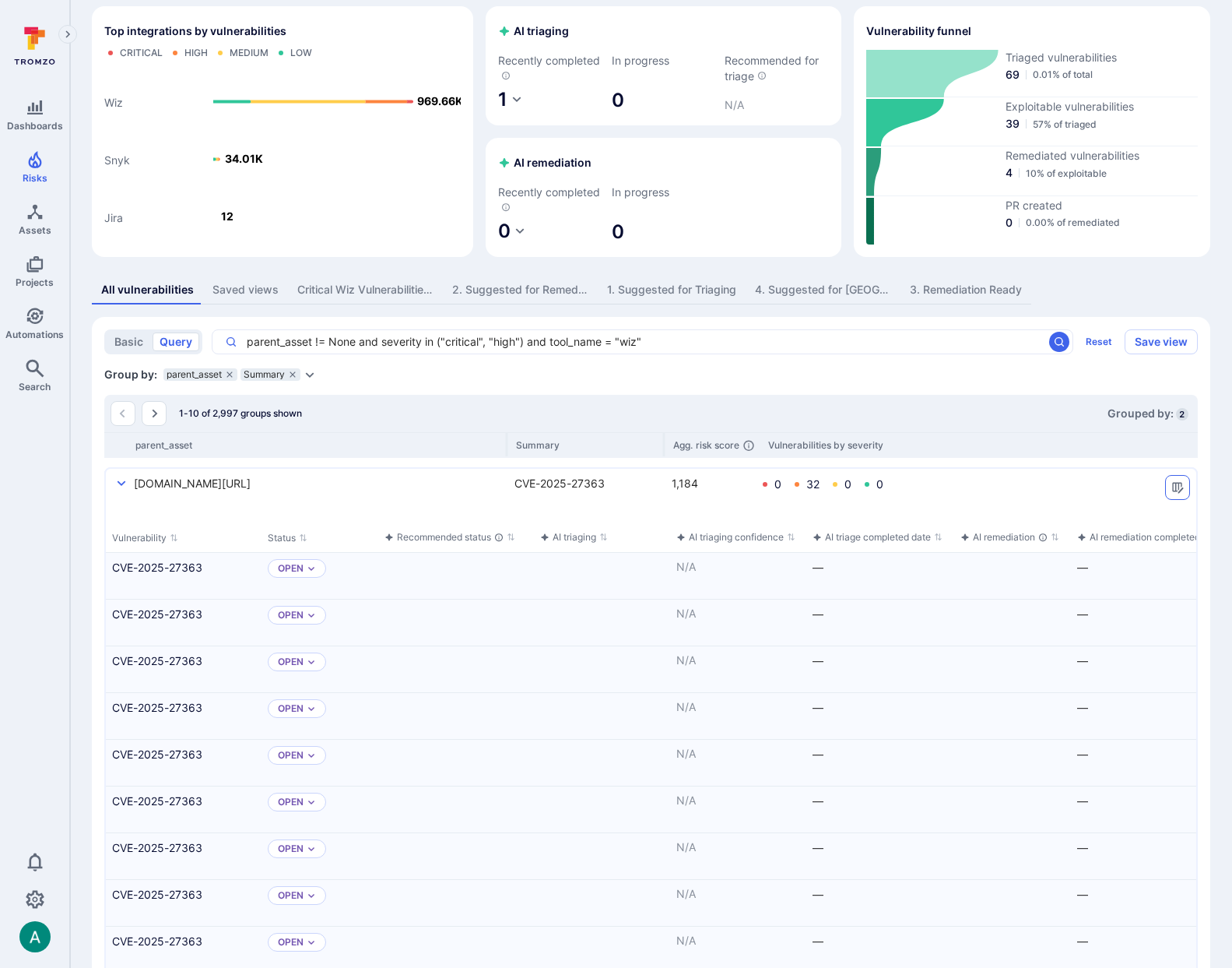
click at [1185, 484] on button "Manage columns" at bounding box center [1177, 487] width 25 height 25
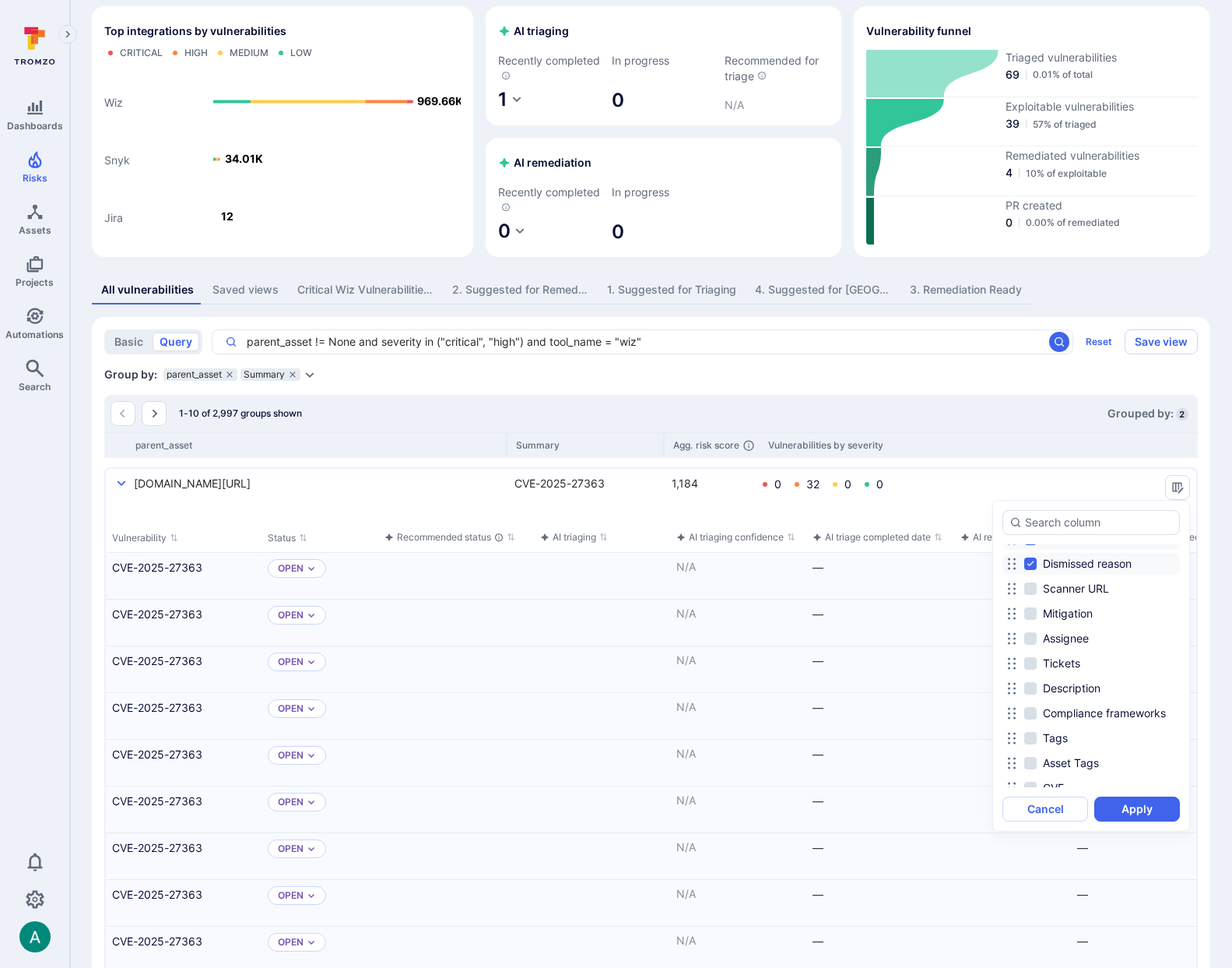
scroll to position [605, 0]
click at [1028, 635] on input "Mitigation" at bounding box center [1030, 641] width 13 height 13
checkbox input "true"
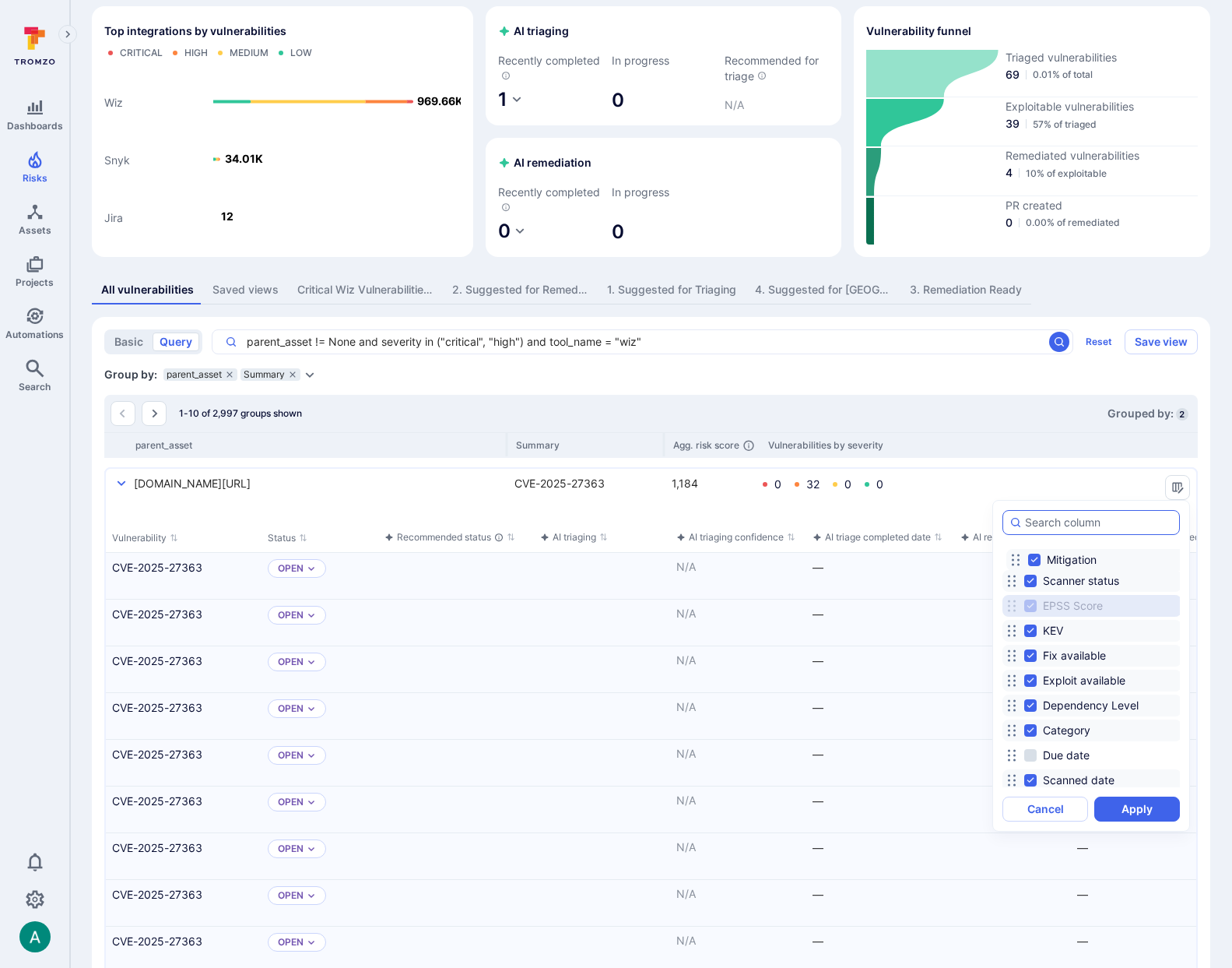
scroll to position [0, 0]
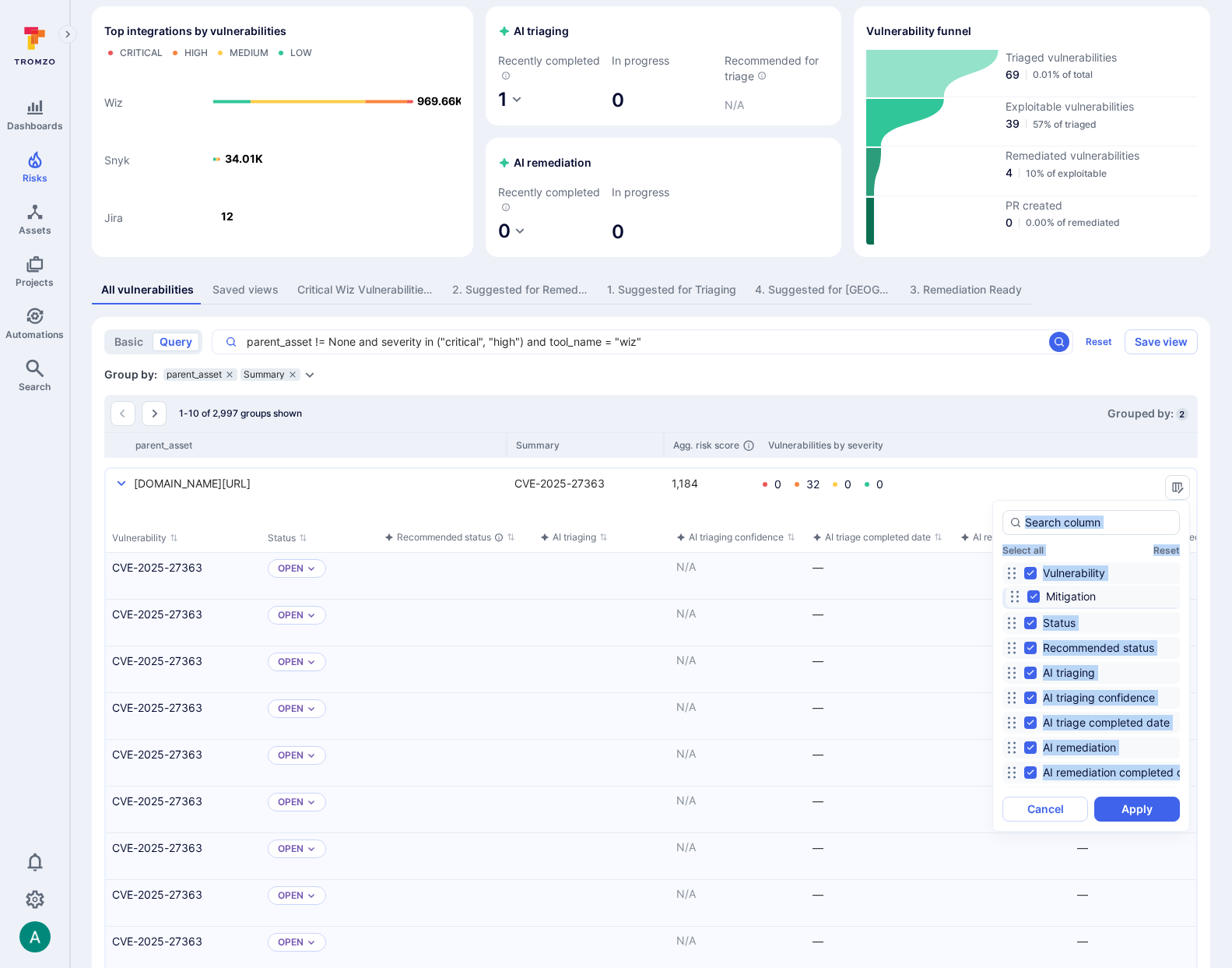
drag, startPoint x: 1013, startPoint y: 640, endPoint x: 1017, endPoint y: 595, distance: 45.2
click at [1017, 595] on circle at bounding box center [1018, 596] width 3 height 3
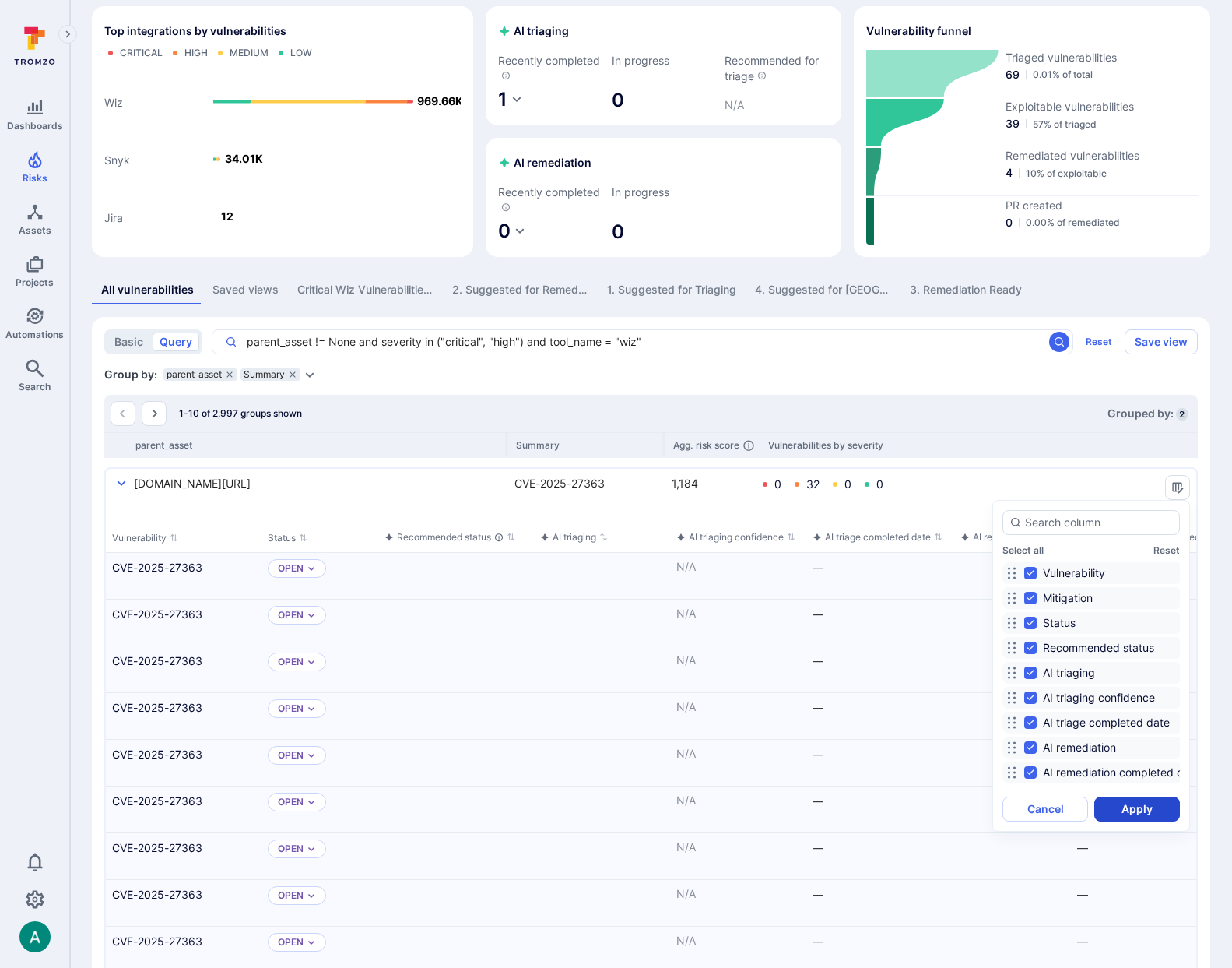
click at [1137, 811] on button "Apply" at bounding box center [1137, 808] width 85 height 25
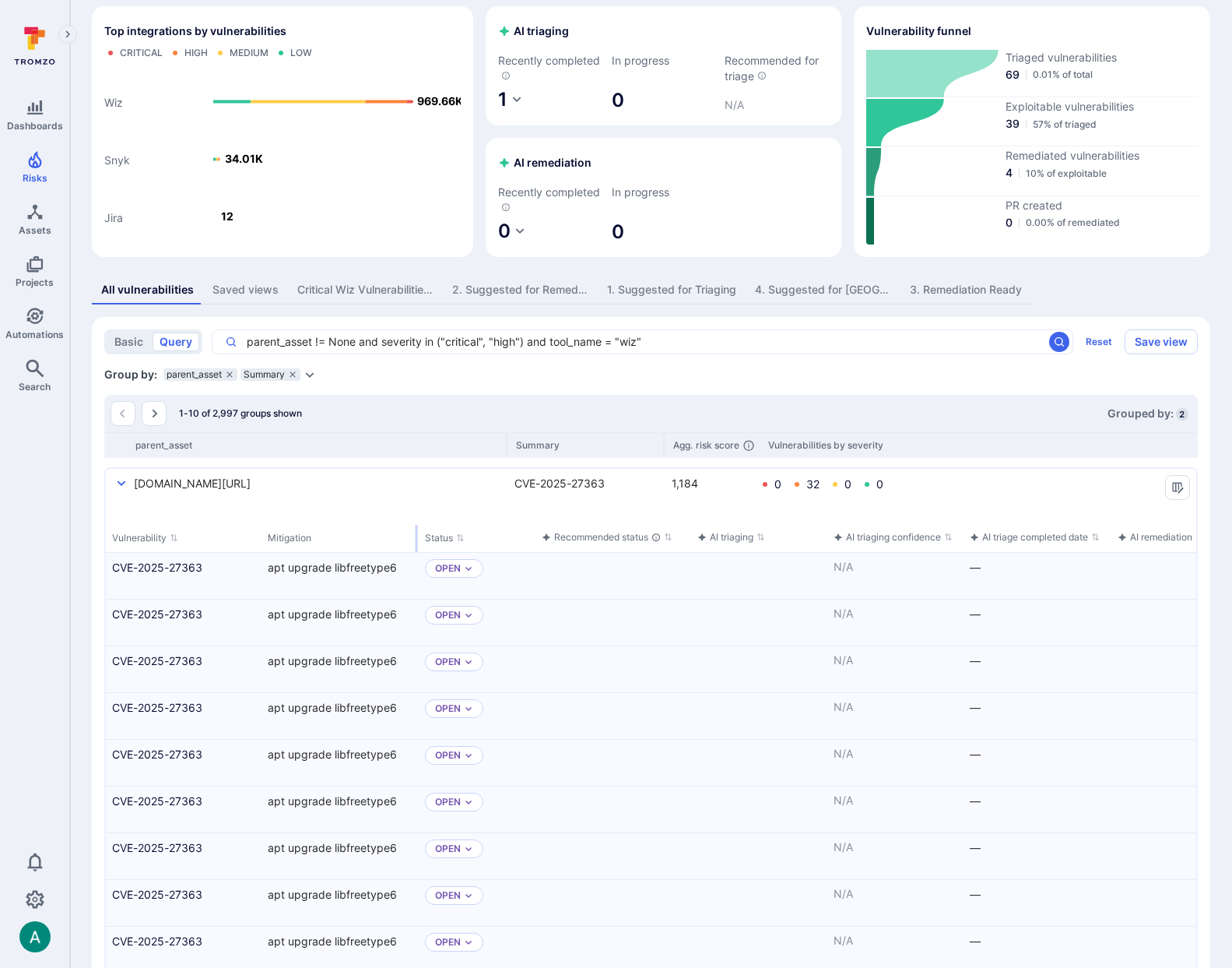
drag, startPoint x: 343, startPoint y: 544, endPoint x: 415, endPoint y: 543, distance: 72.0
click at [415, 543] on div "select group" at bounding box center [416, 538] width 3 height 27
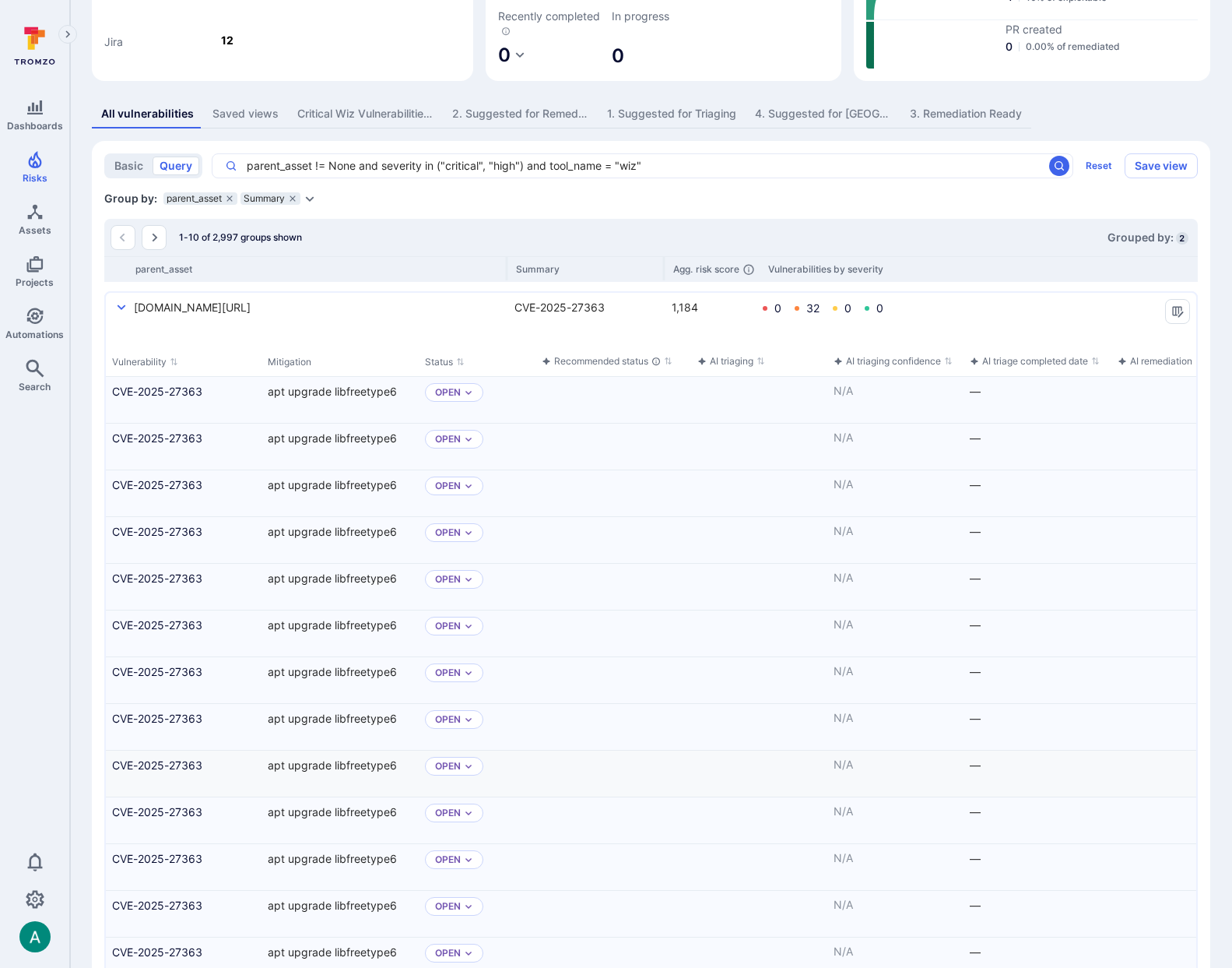
scroll to position [178, 0]
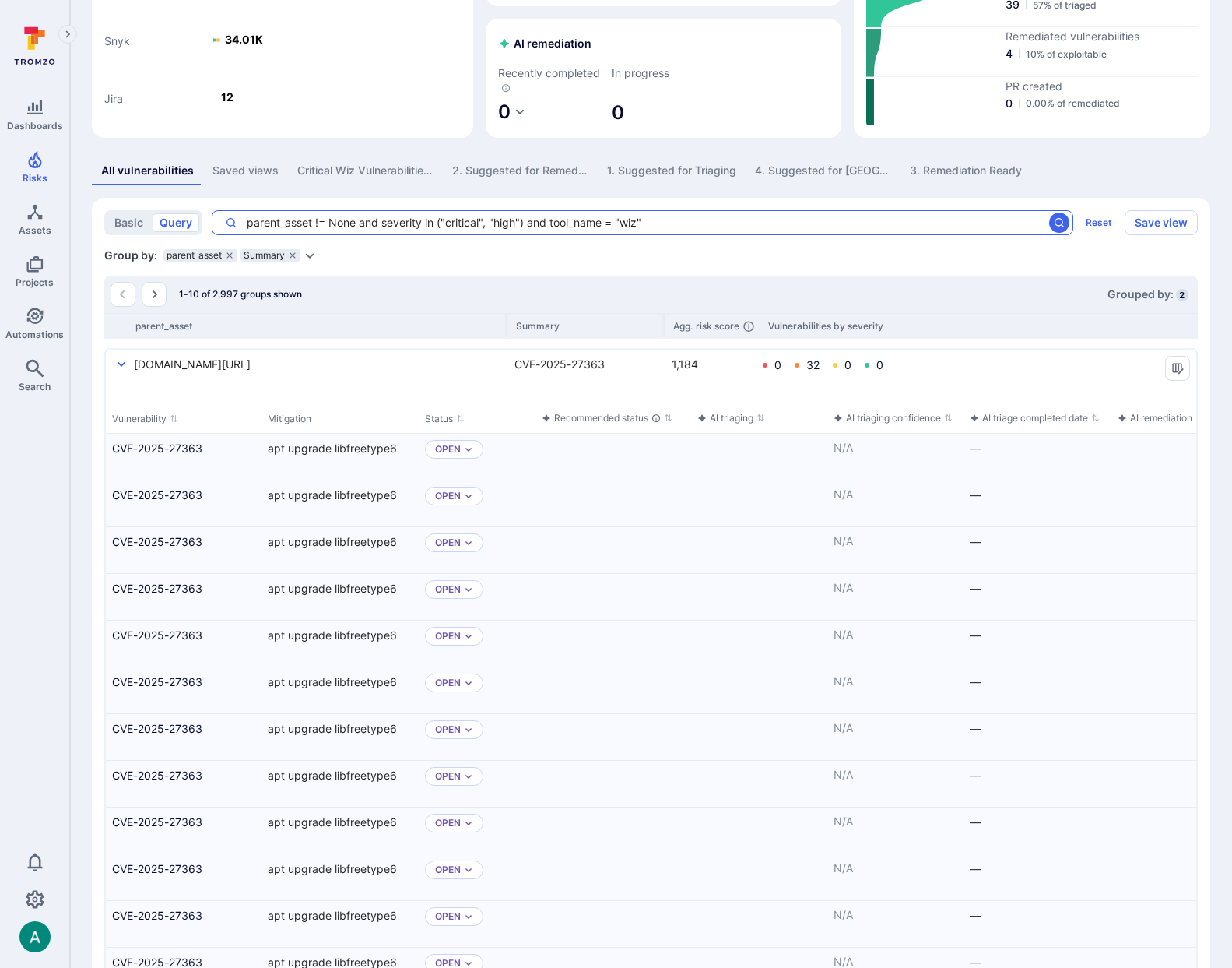
click at [434, 222] on textarea "parent_asset != None and severity in ("critical", "high") and tool_name = "wiz"" at bounding box center [640, 222] width 806 height 15
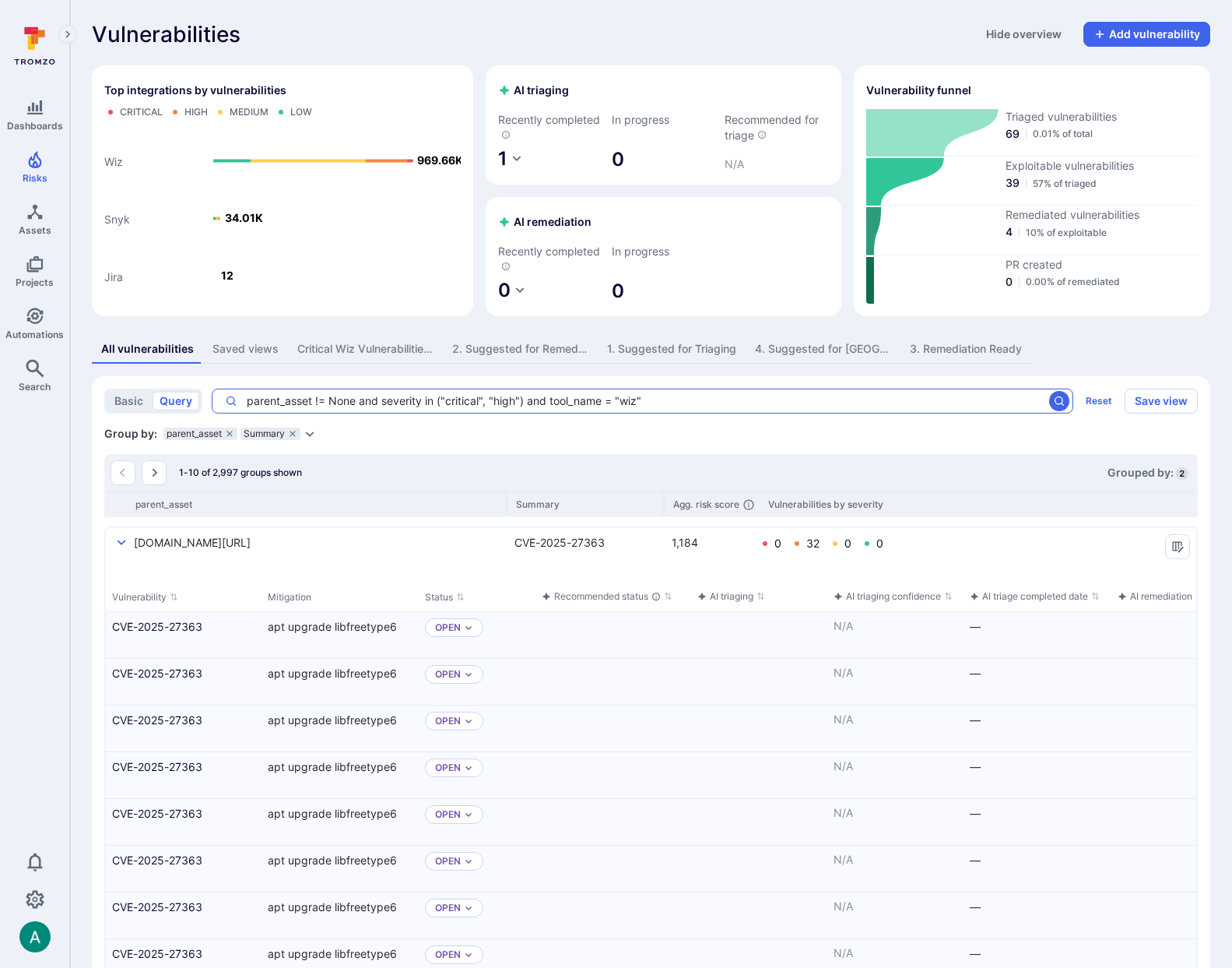
scroll to position [6, 0]
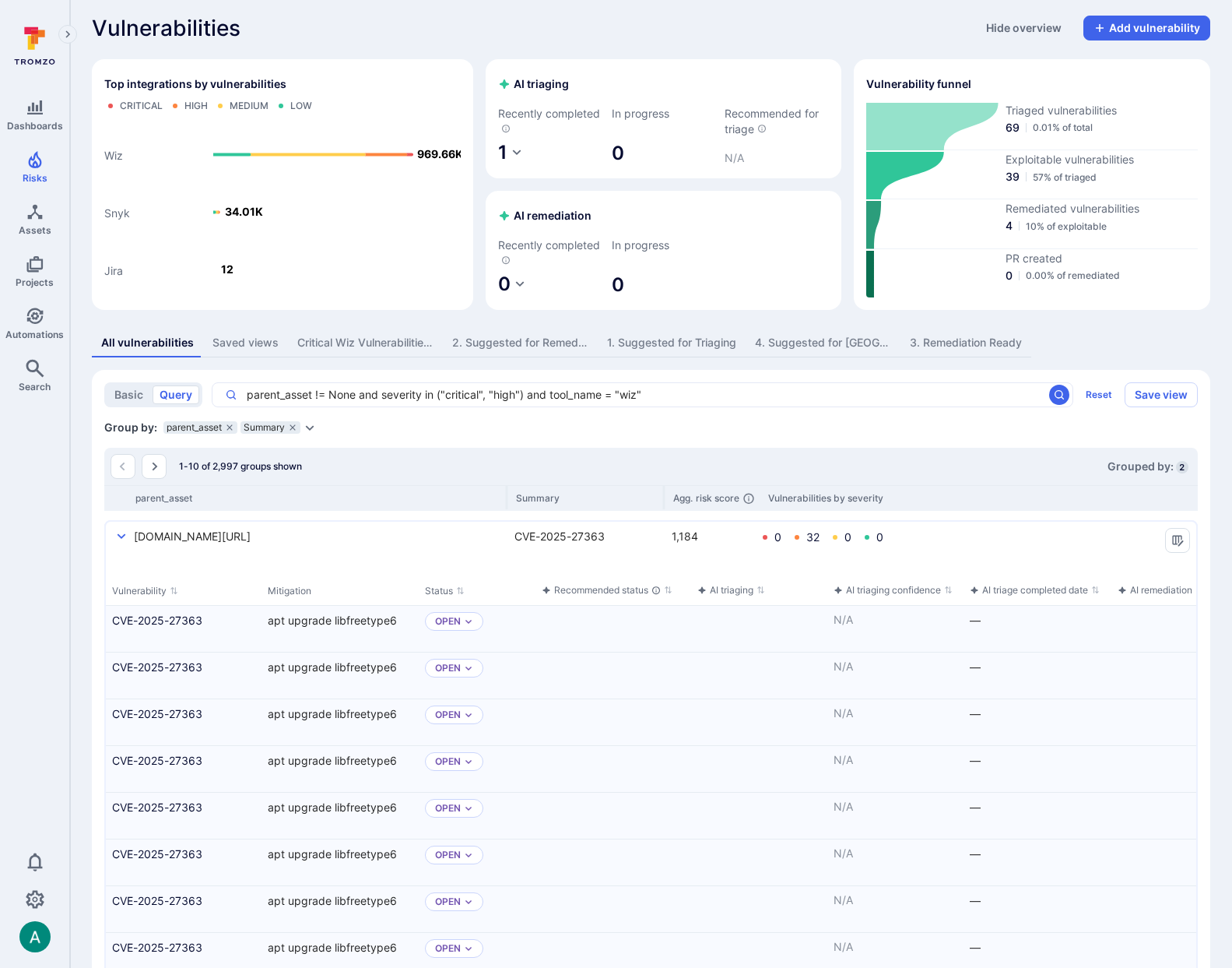
drag, startPoint x: 487, startPoint y: 404, endPoint x: 419, endPoint y: 389, distance: 69.6
click at [479, 404] on div "parent_asset != None and severity in ("critical", "high") and tool_name = "wiz"…" at bounding box center [642, 394] width 861 height 25
drag, startPoint x: 400, startPoint y: 390, endPoint x: 391, endPoint y: 392, distance: 9.2
click at [393, 392] on textarea "parent_asset != None and severity in ("critical", "high") and tool_name = "wiz"" at bounding box center [640, 394] width 806 height 15
drag, startPoint x: 358, startPoint y: 397, endPoint x: 525, endPoint y: 397, distance: 167.0
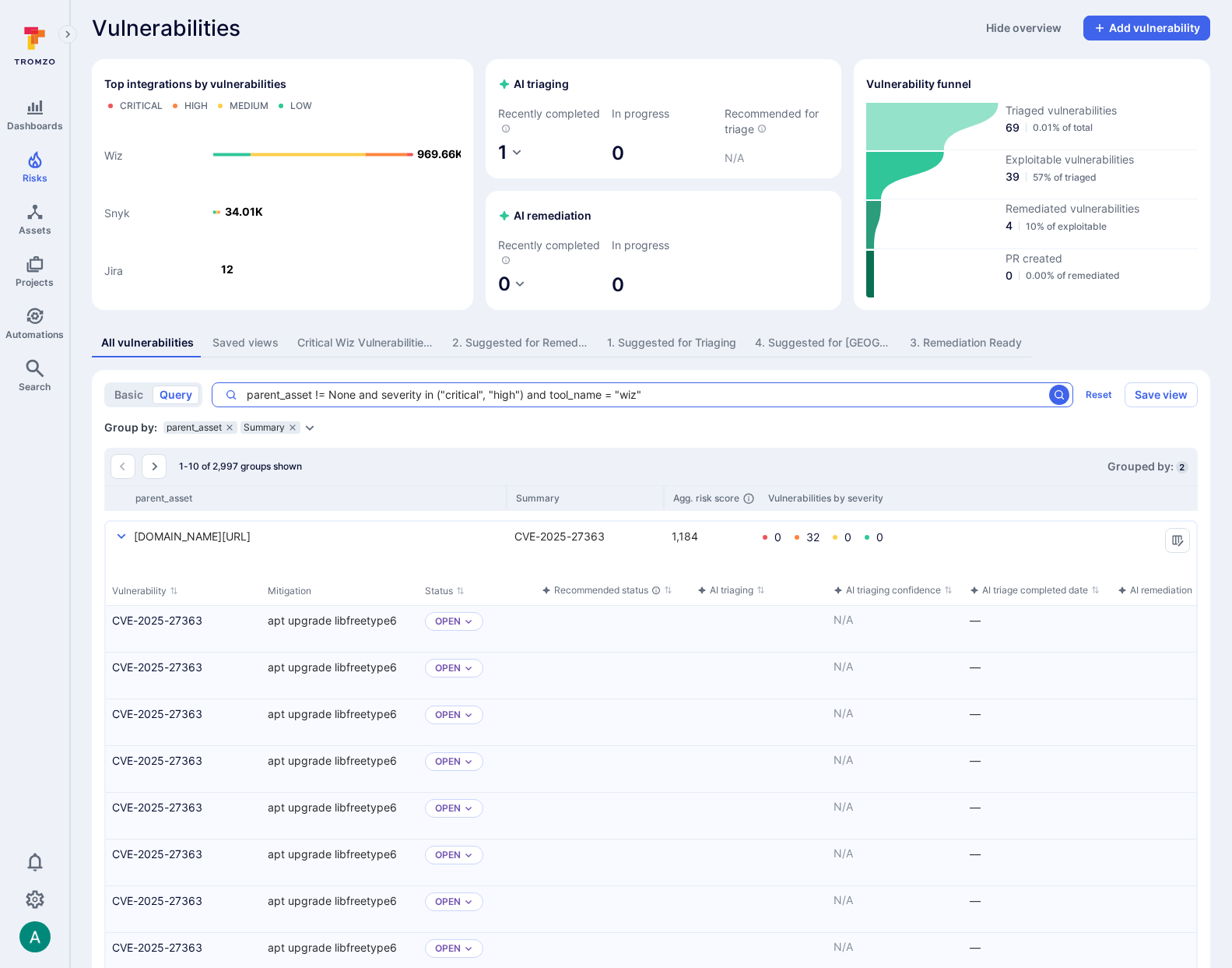
click at [525, 397] on textarea "parent_asset != None and severity in ("critical", "high") and tool_name = "wiz"" at bounding box center [640, 394] width 806 height 15
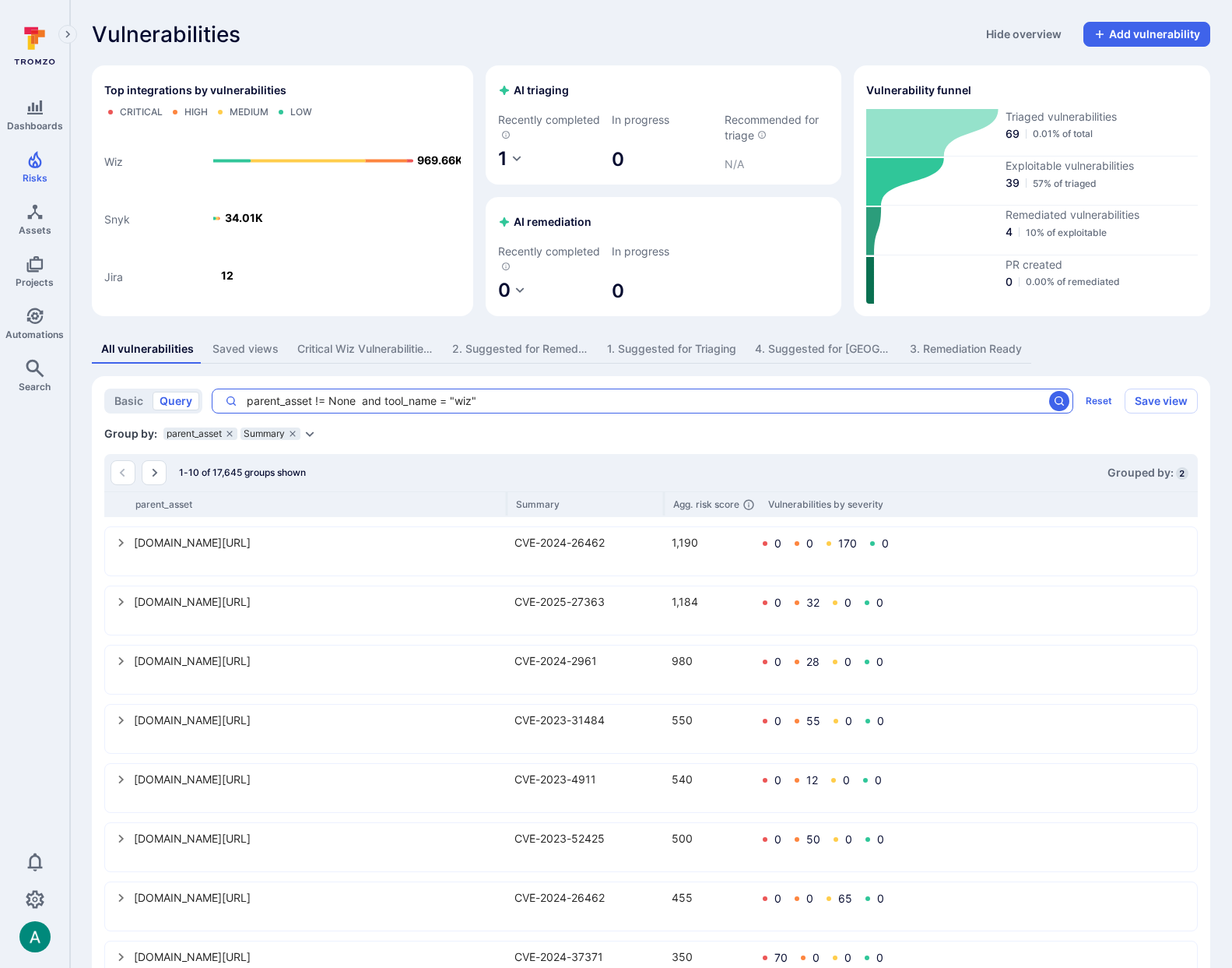
click at [334, 403] on textarea "parent_asset != None and tool_name = "wiz"" at bounding box center [640, 401] width 806 height 15
drag, startPoint x: 363, startPoint y: 396, endPoint x: 175, endPoint y: 397, distance: 188.0
click at [175, 397] on div "basic query parent_asset != None and tool_name = "wiz" x ​ Reset" at bounding box center [611, 400] width 1014 height 25
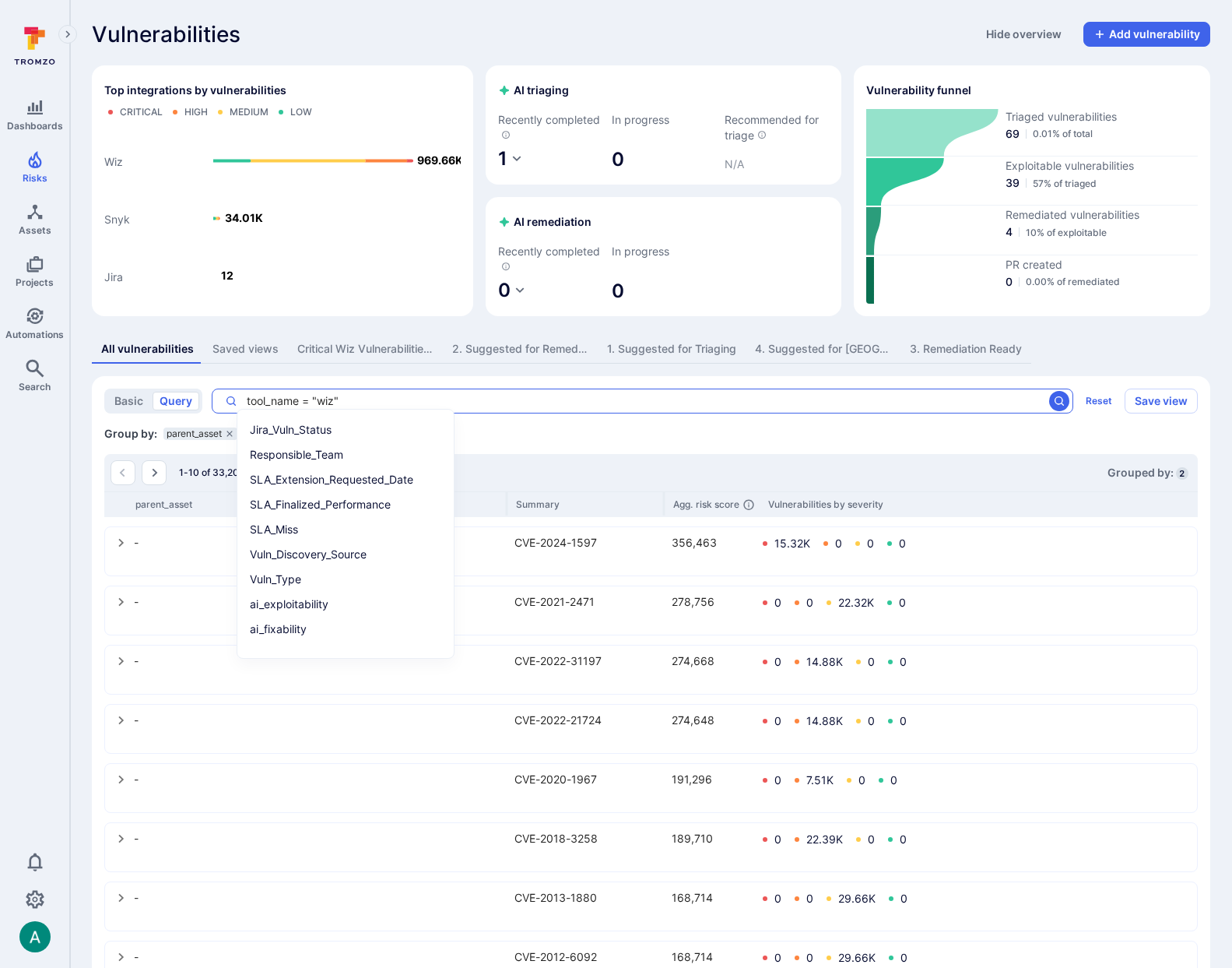
type textarea "tool_name = "wiz""
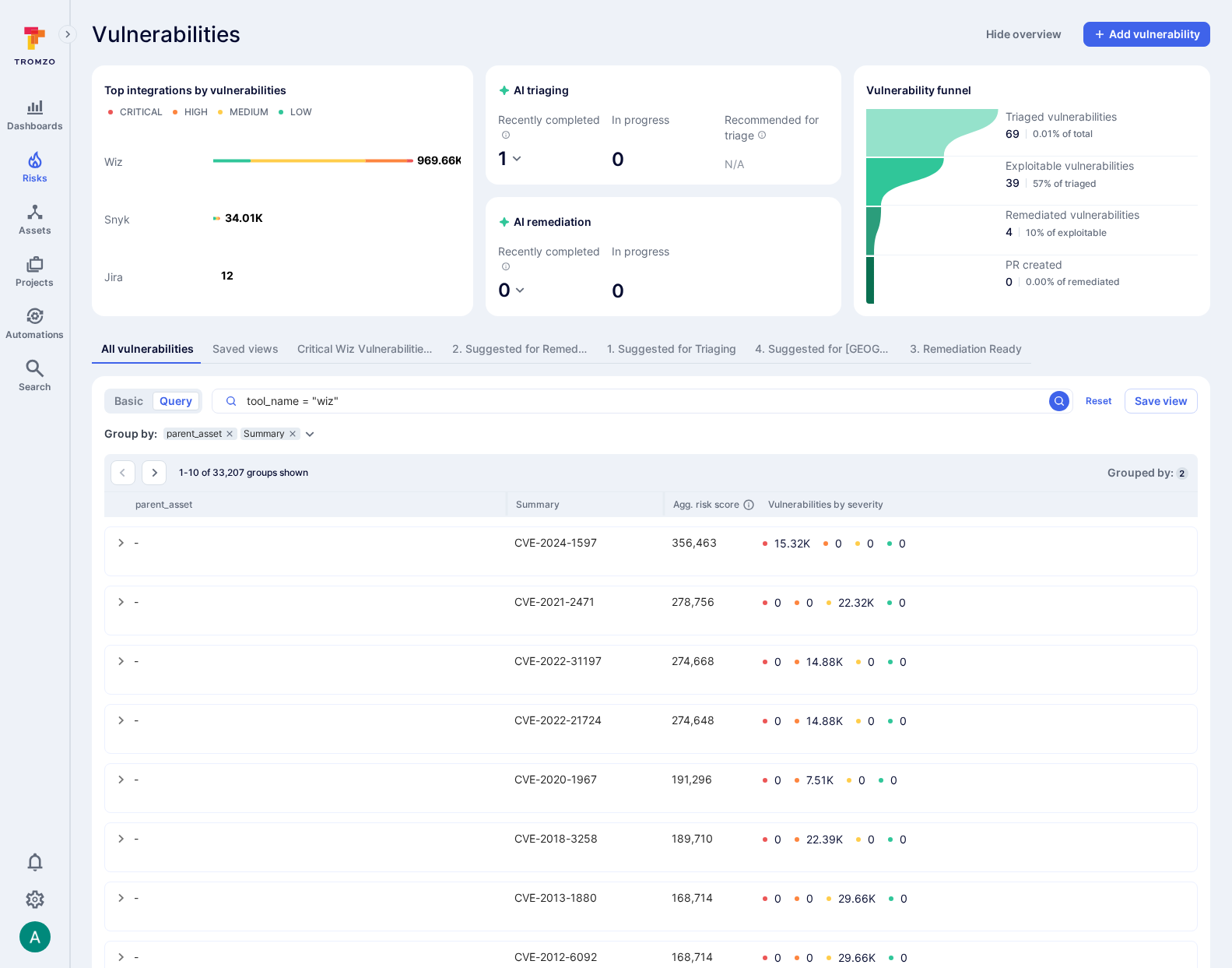
click at [228, 377] on section "basic query tool_name = "wiz" x ​ Reset Save view Search condition : tool_name …" at bounding box center [651, 749] width 1118 height 745
click at [231, 433] on icon "grouping parameters" at bounding box center [230, 434] width 9 height 9
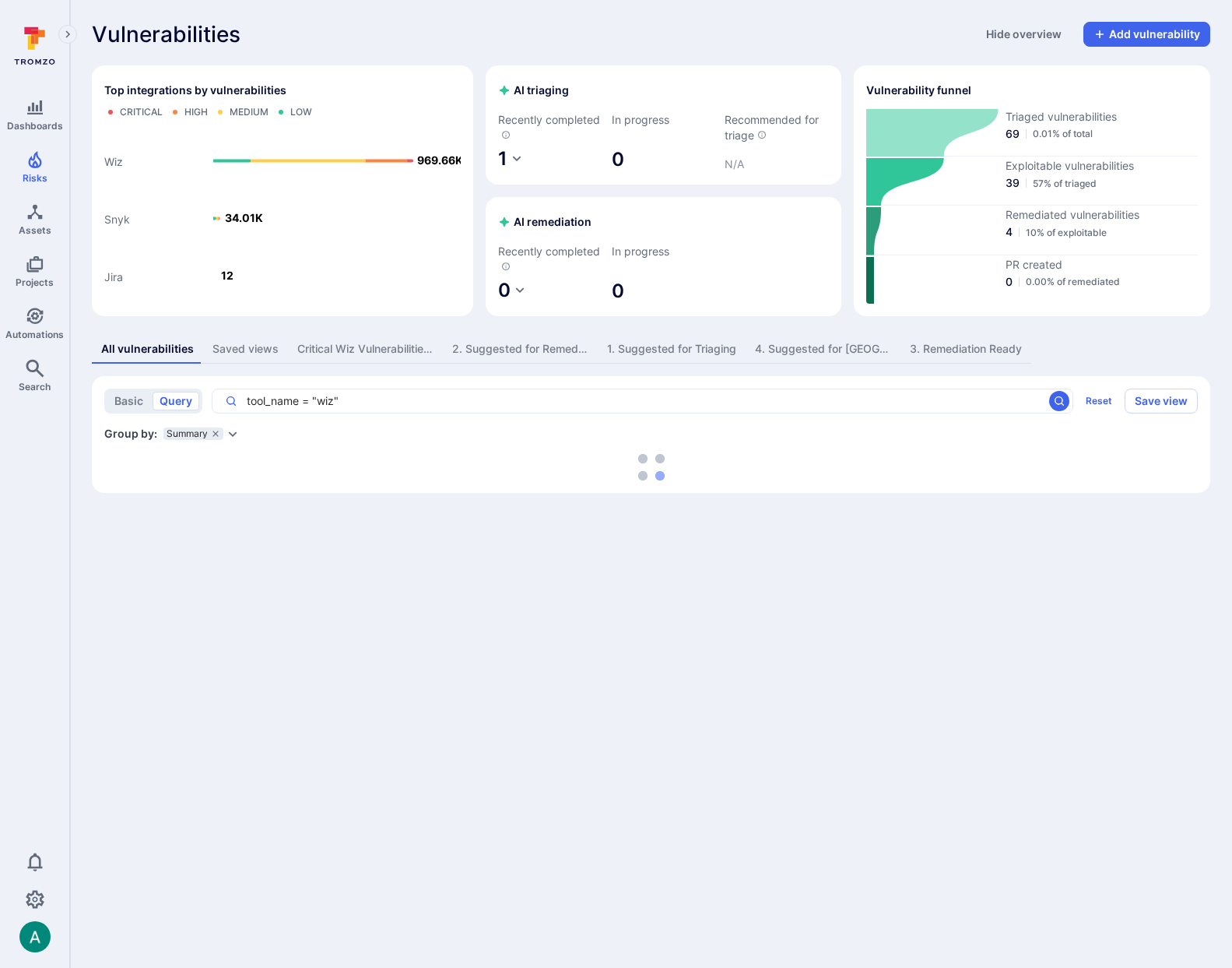
click at [216, 434] on icon "grouping parameters" at bounding box center [215, 434] width 9 height 9
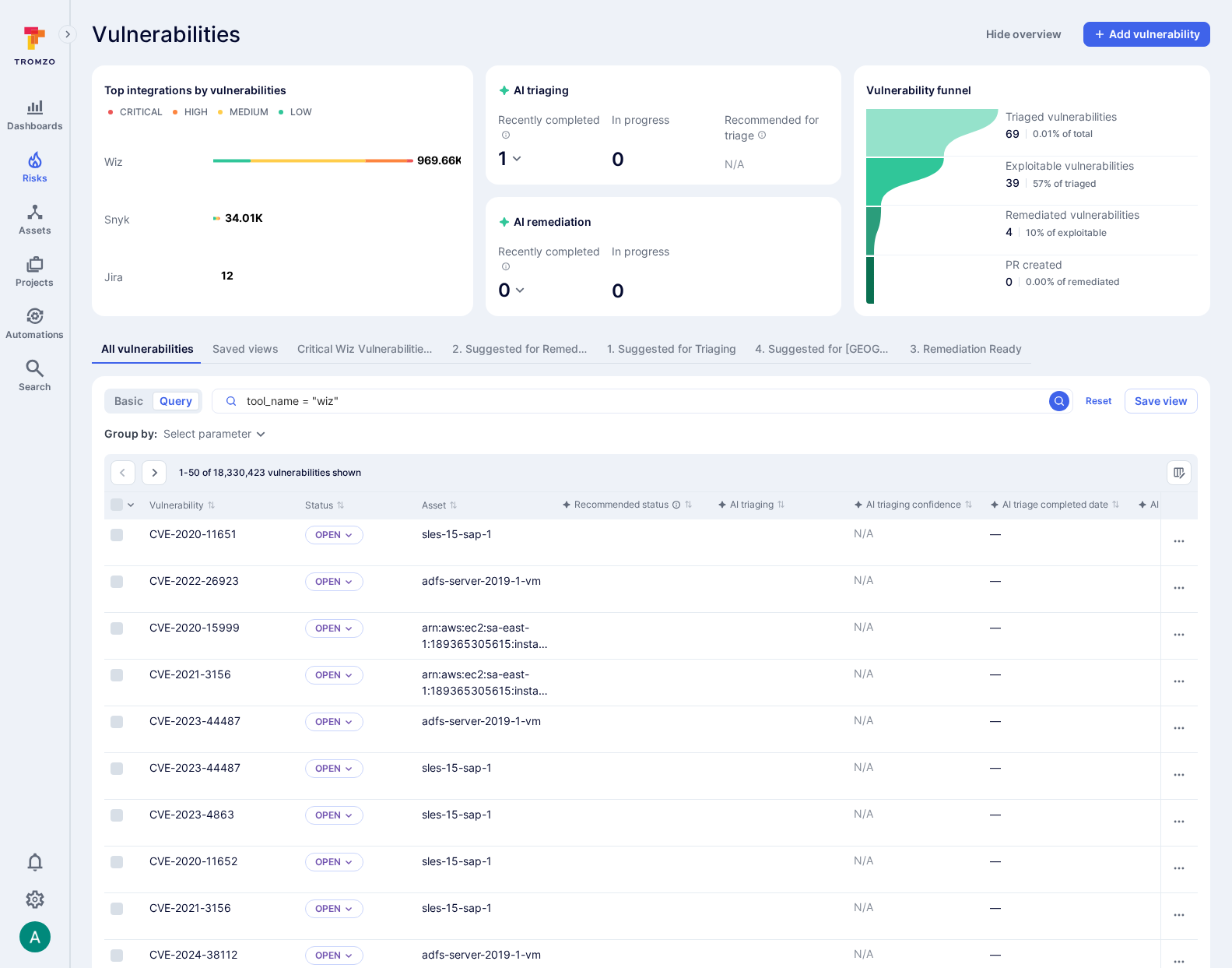
click at [242, 431] on div "Select parameter" at bounding box center [207, 434] width 88 height 13
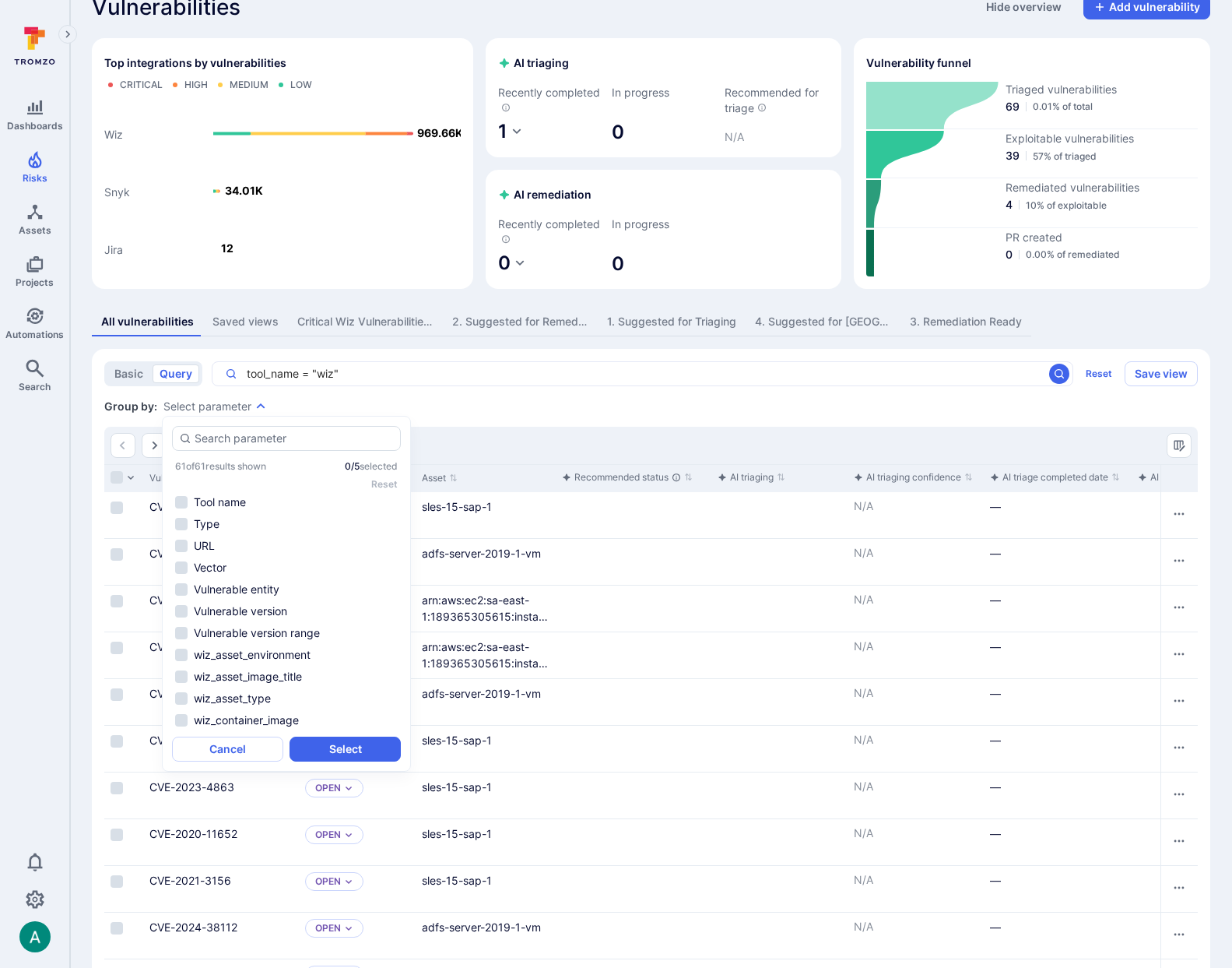
scroll to position [915, 0]
click at [273, 702] on li "wiz_asset_type" at bounding box center [286, 702] width 229 height 19
click at [367, 753] on button "Select" at bounding box center [345, 748] width 112 height 25
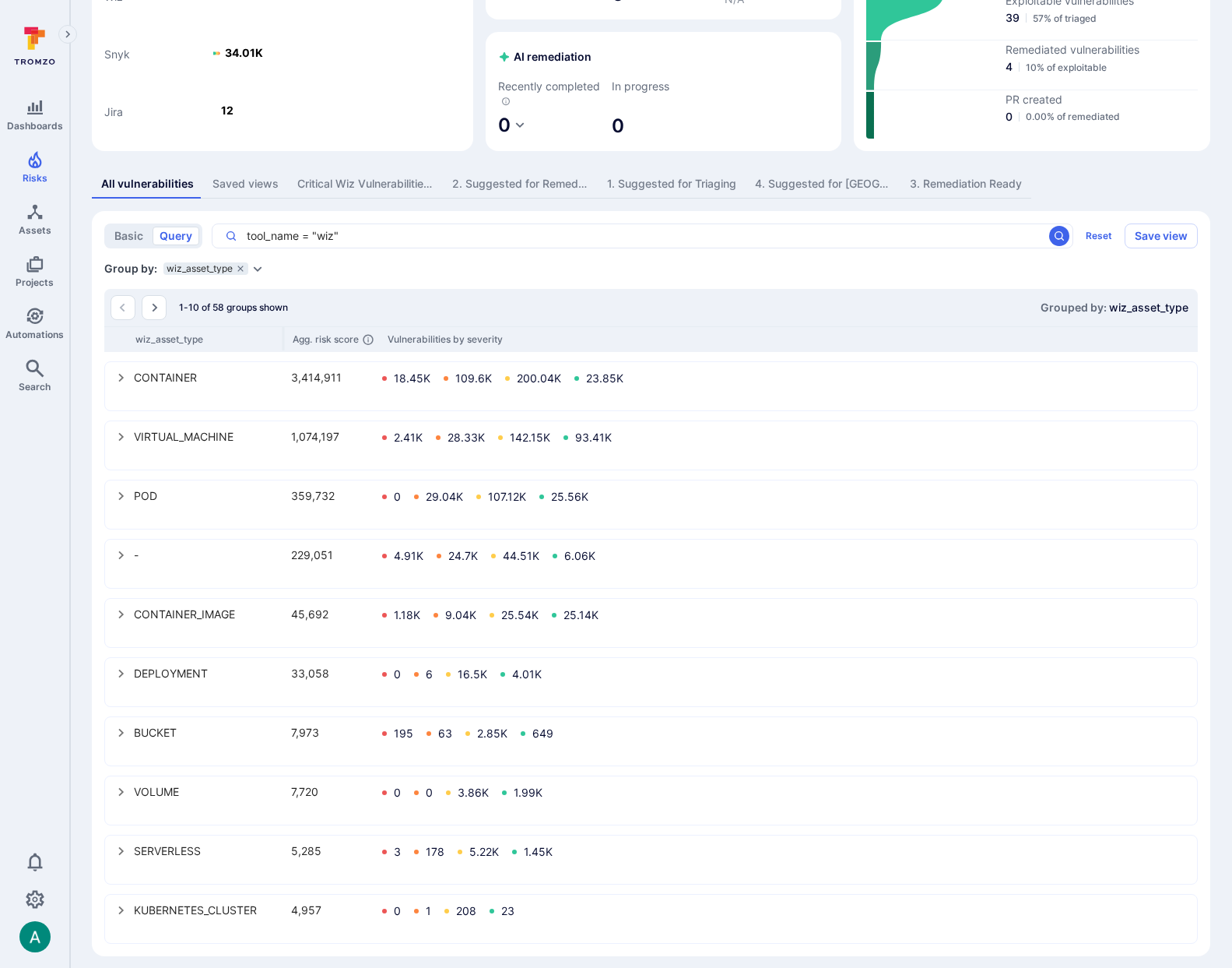
scroll to position [175, 0]
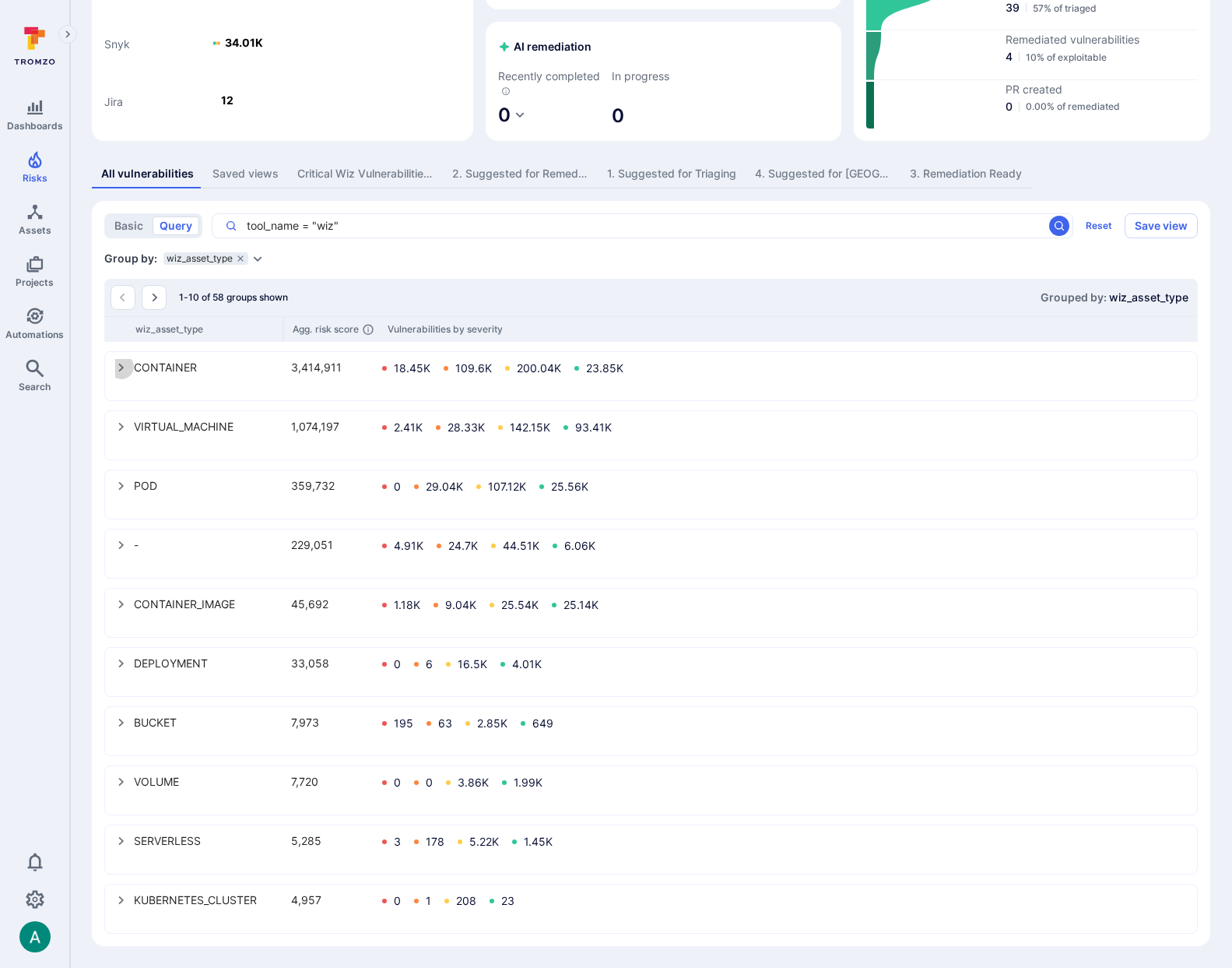
click at [119, 369] on icon "select group" at bounding box center [122, 368] width 13 height 13
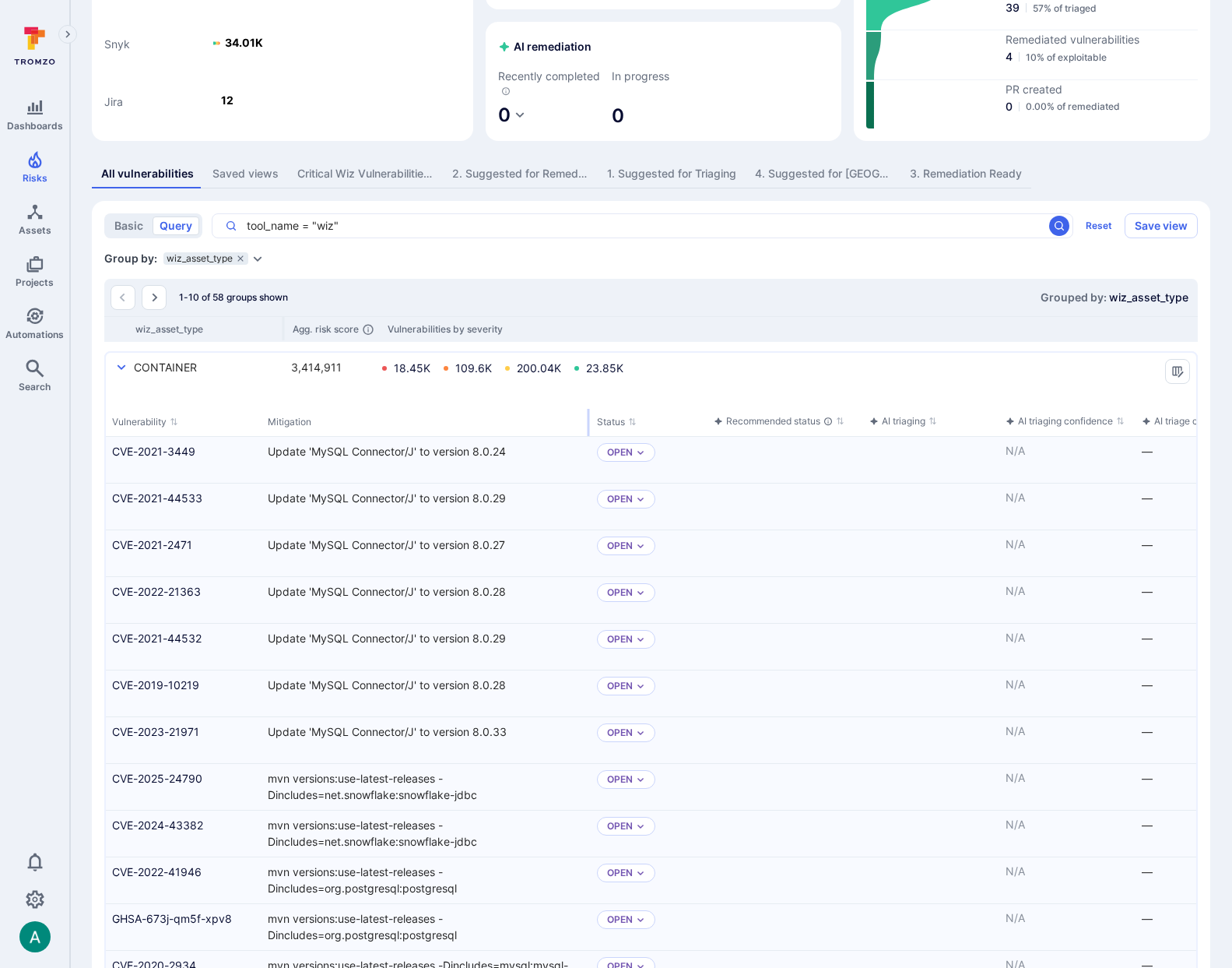
drag, startPoint x: 343, startPoint y: 424, endPoint x: 587, endPoint y: 415, distance: 244.2
click at [588, 415] on div "select group" at bounding box center [589, 423] width 3 height 27
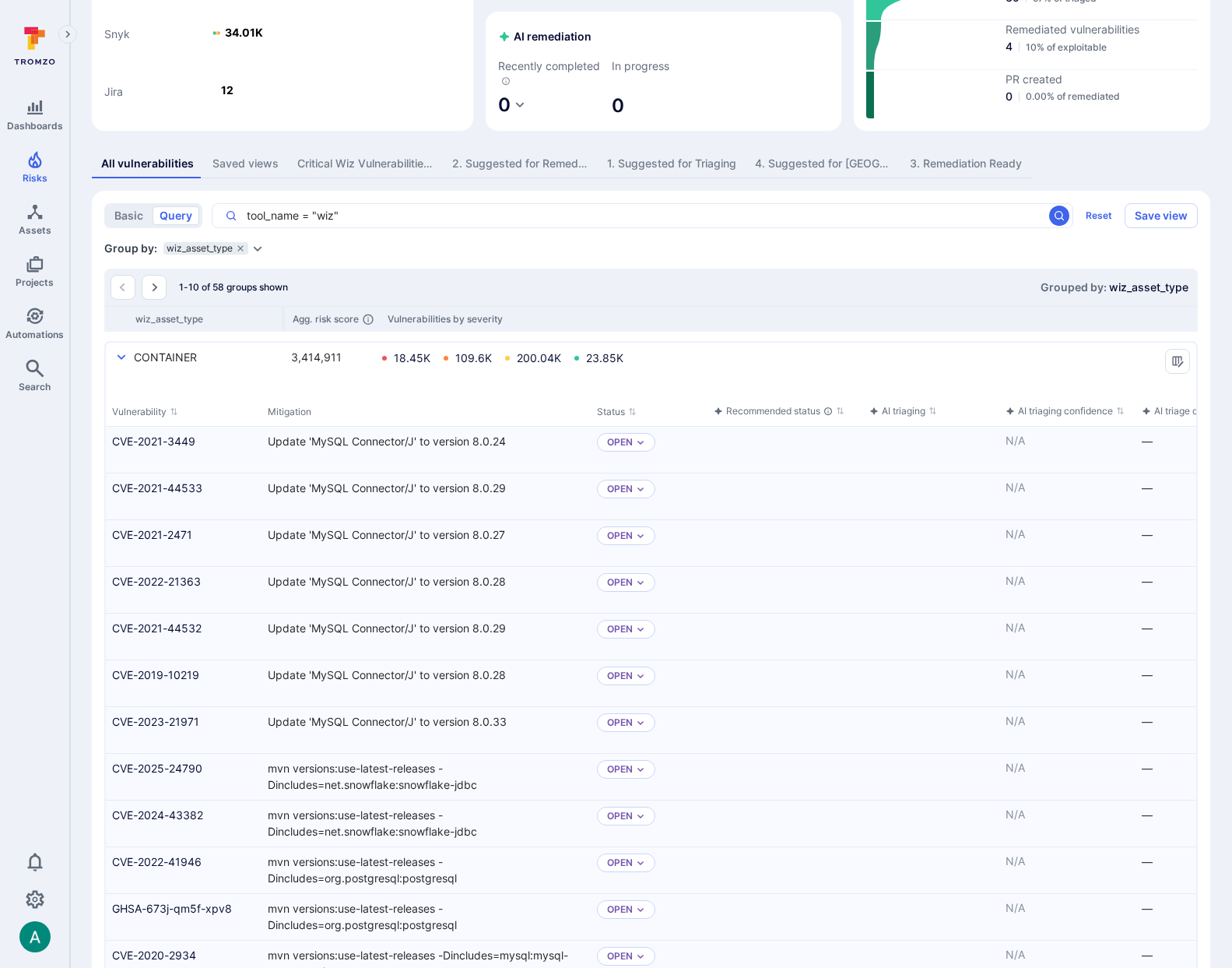
click at [254, 247] on icon "Expand dropdown" at bounding box center [257, 249] width 8 height 5
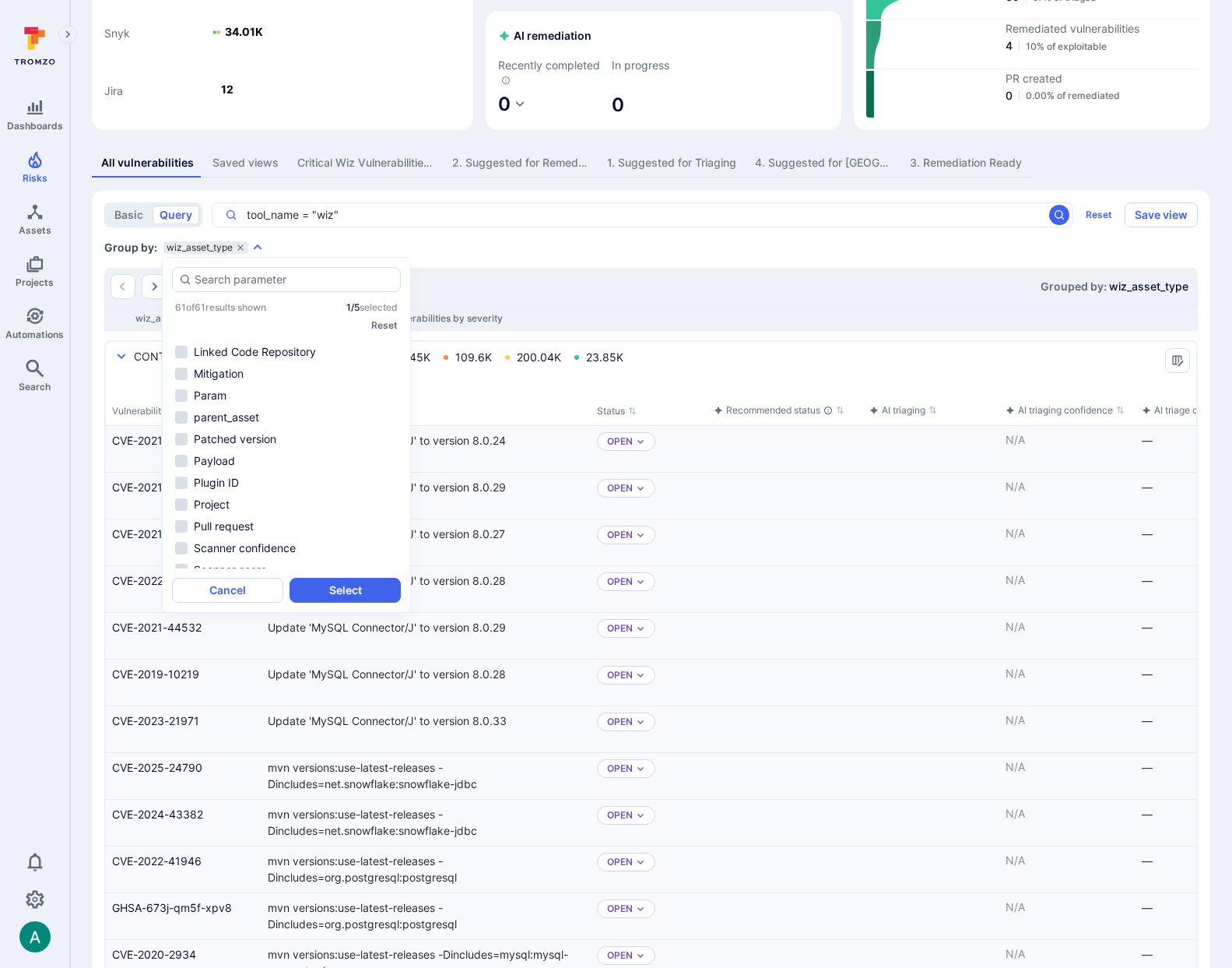
scroll to position [195, 0]
click at [258, 413] on li "Mitigation" at bounding box center [286, 413] width 229 height 19
click at [361, 595] on button "Select" at bounding box center [345, 590] width 112 height 25
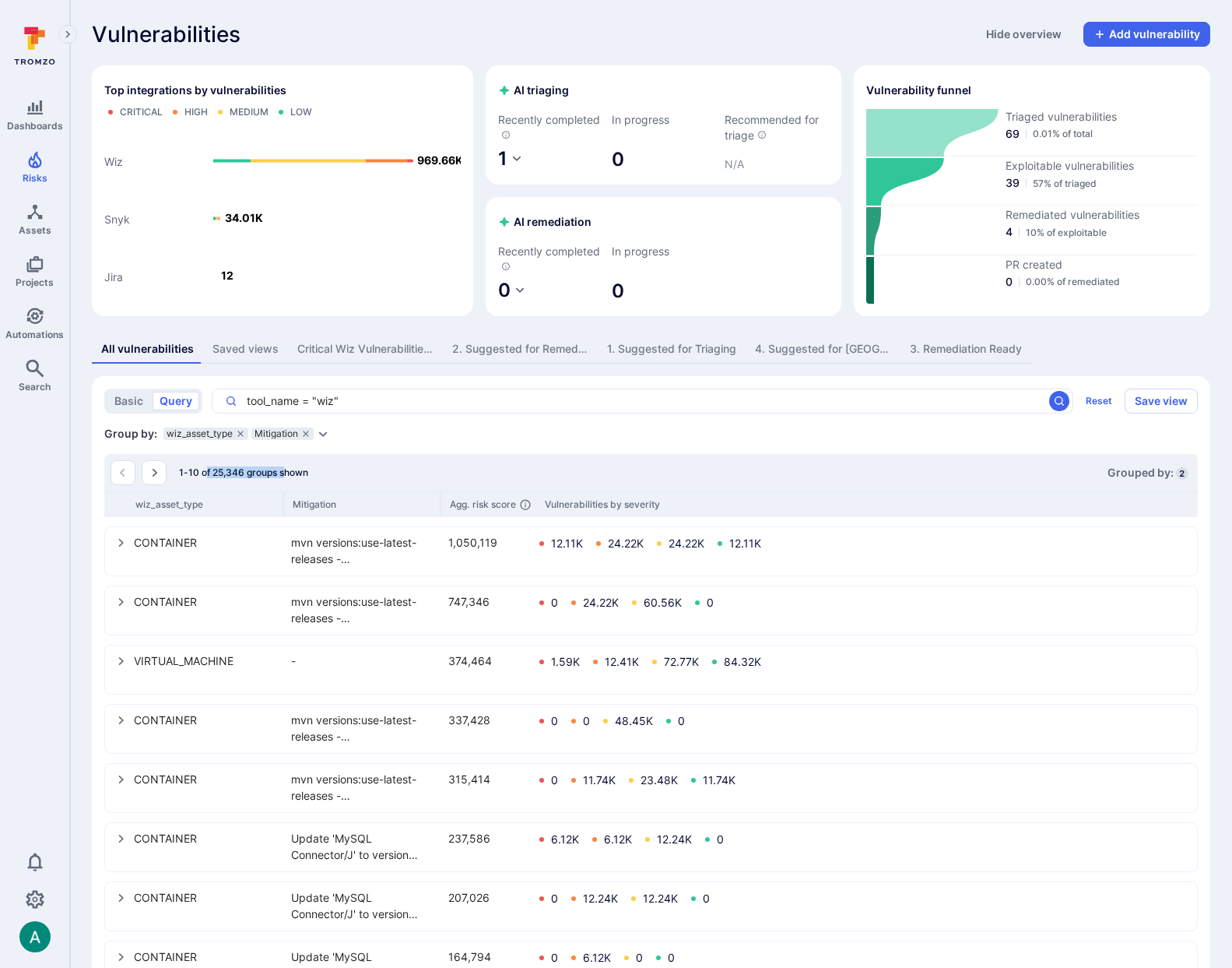
drag, startPoint x: 207, startPoint y: 470, endPoint x: 285, endPoint y: 475, distance: 78.2
click at [285, 475] on span "1-10 of 25,346 groups shown" at bounding box center [243, 472] width 129 height 12
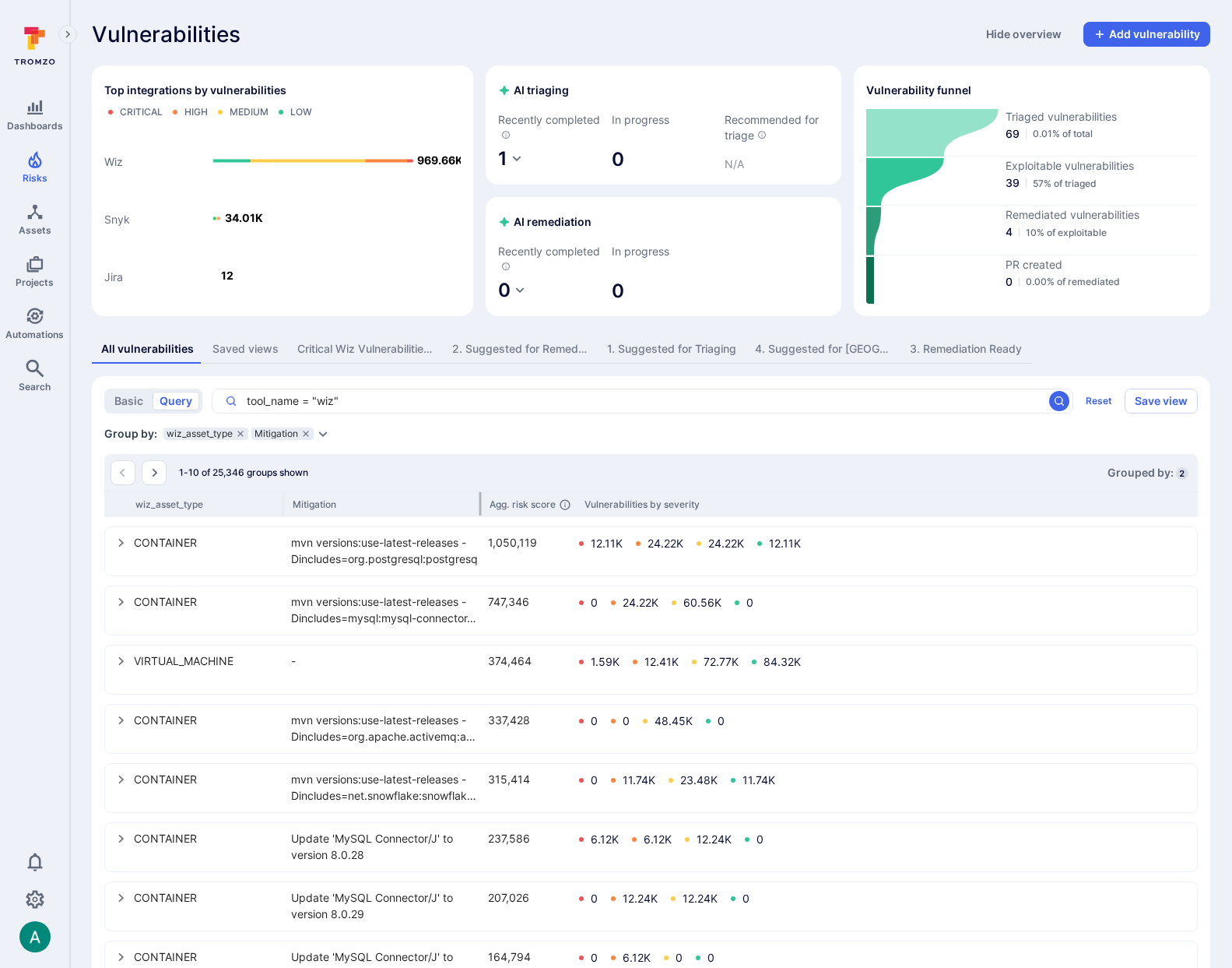
drag, startPoint x: 439, startPoint y: 503, endPoint x: 479, endPoint y: 500, distance: 40.1
click at [480, 500] on div at bounding box center [481, 504] width 3 height 24
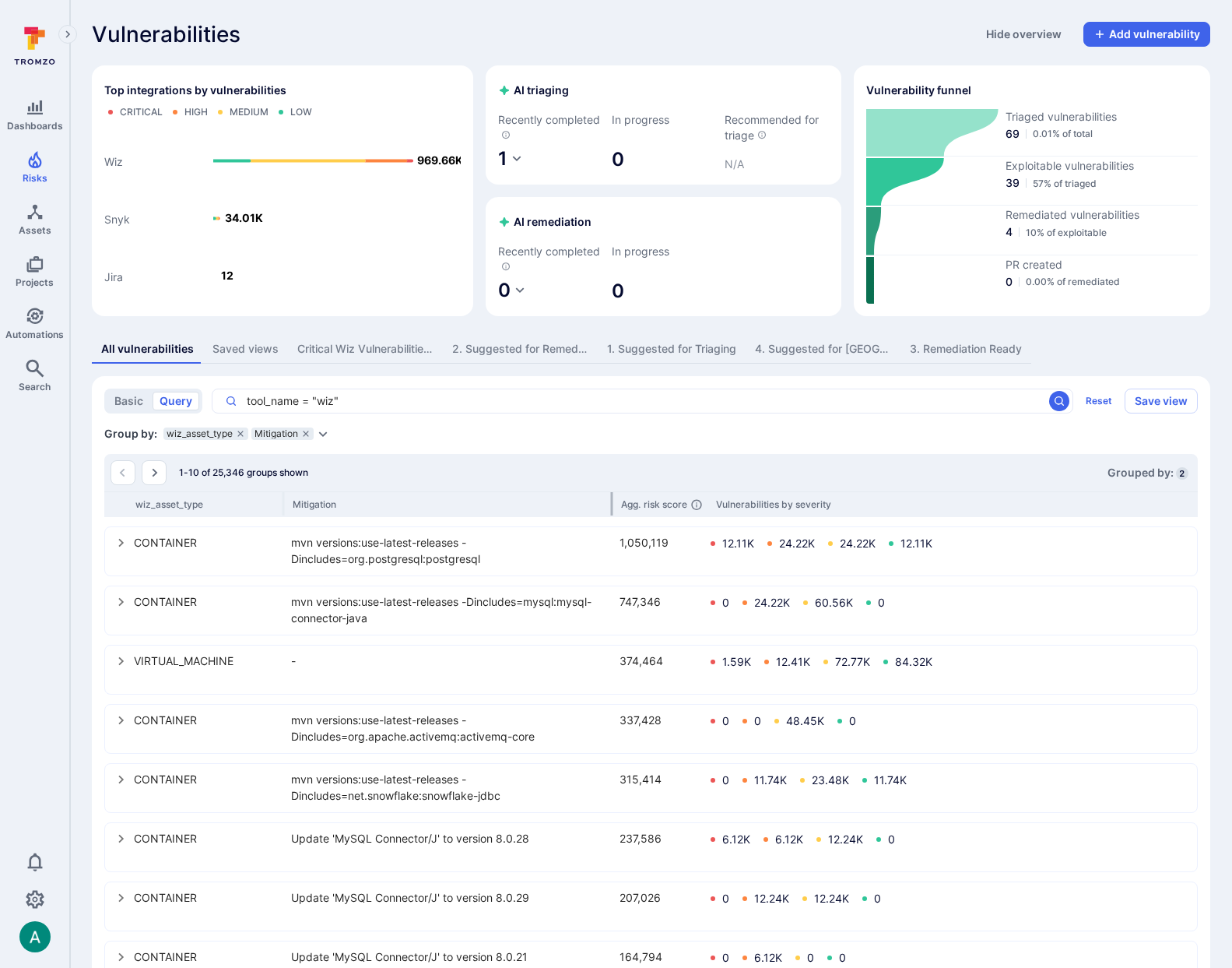
drag, startPoint x: 481, startPoint y: 496, endPoint x: 611, endPoint y: 494, distance: 130.0
click at [611, 494] on div at bounding box center [611, 504] width 3 height 24
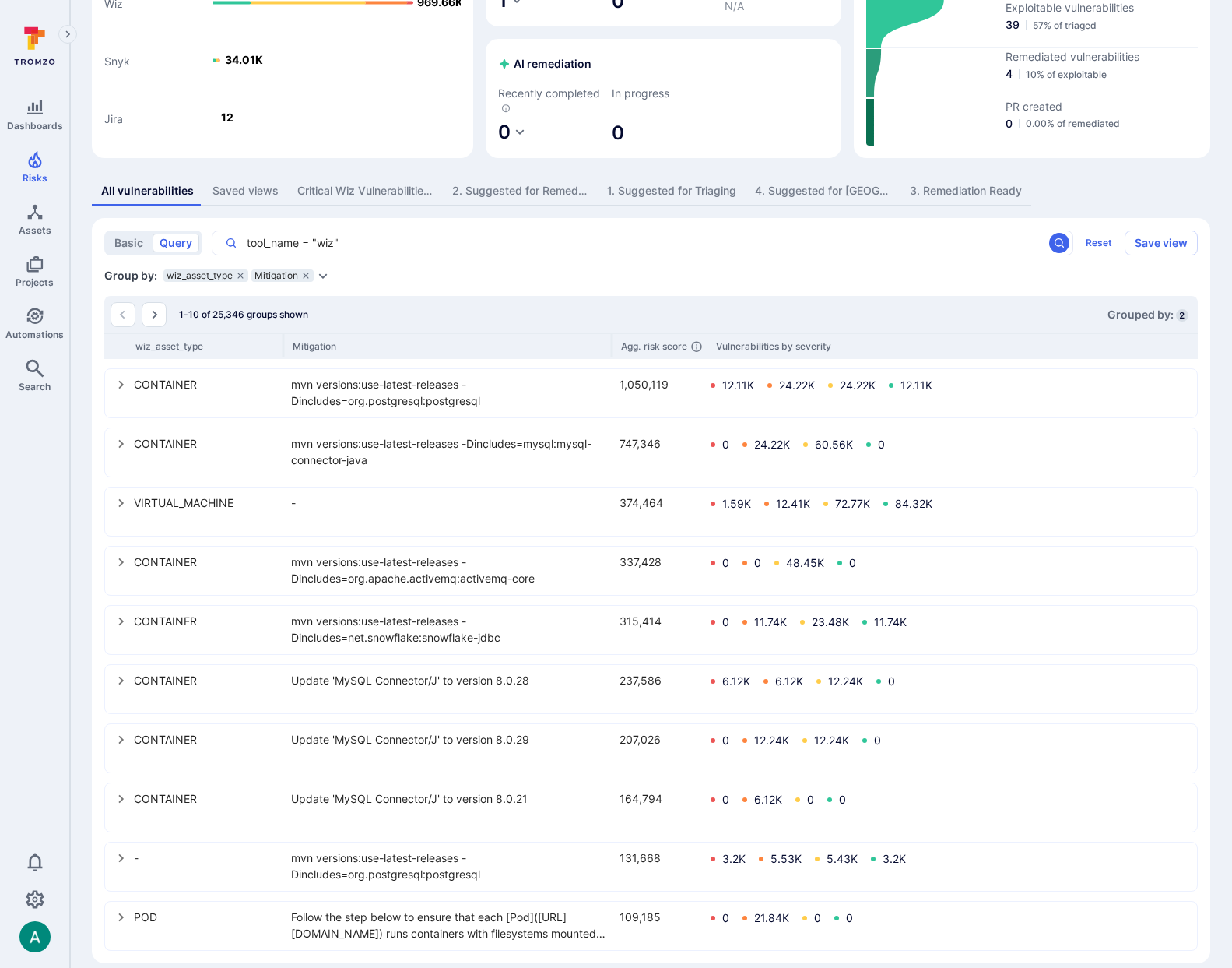
scroll to position [160, 0]
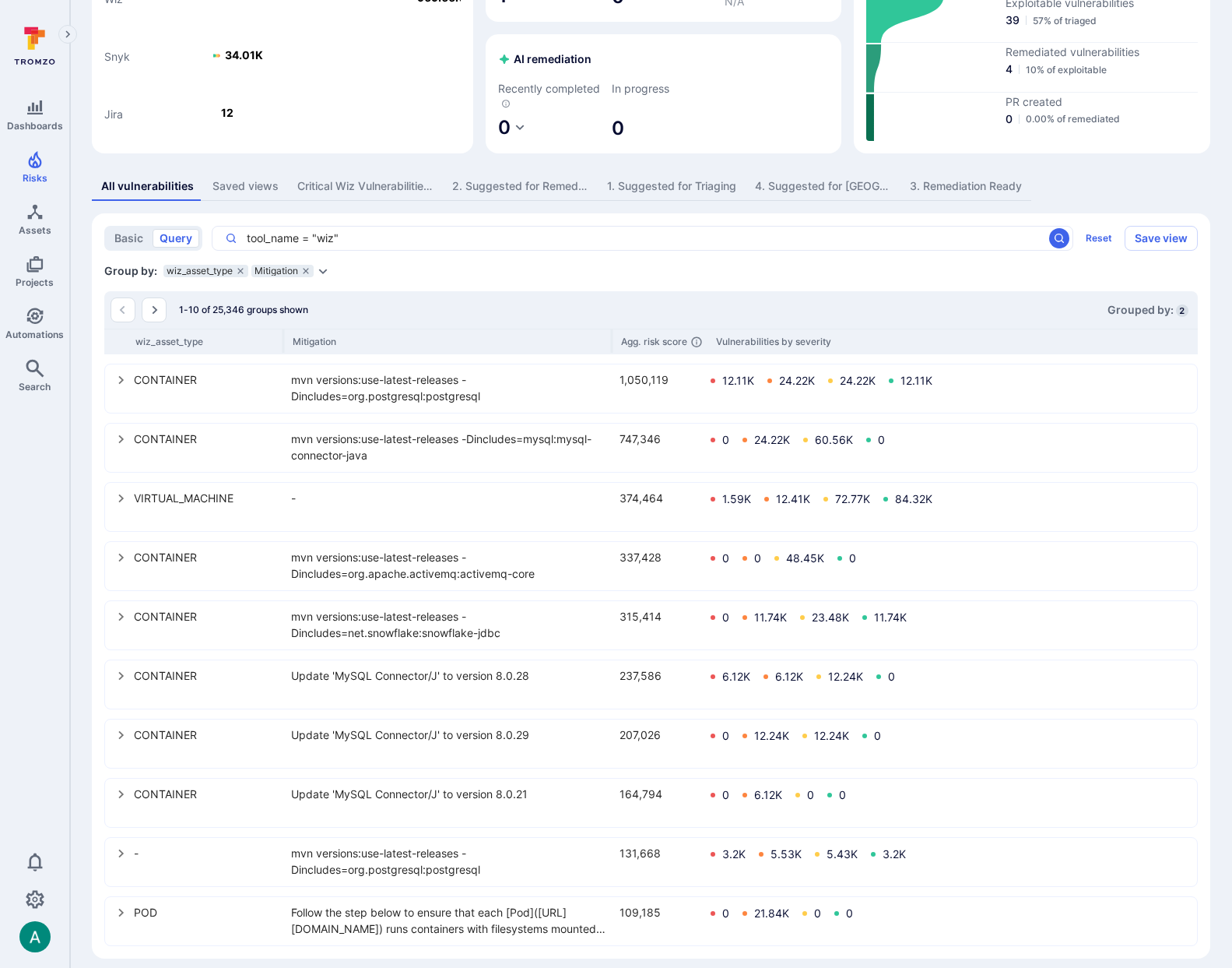
click at [121, 735] on icon "select group" at bounding box center [122, 735] width 13 height 13
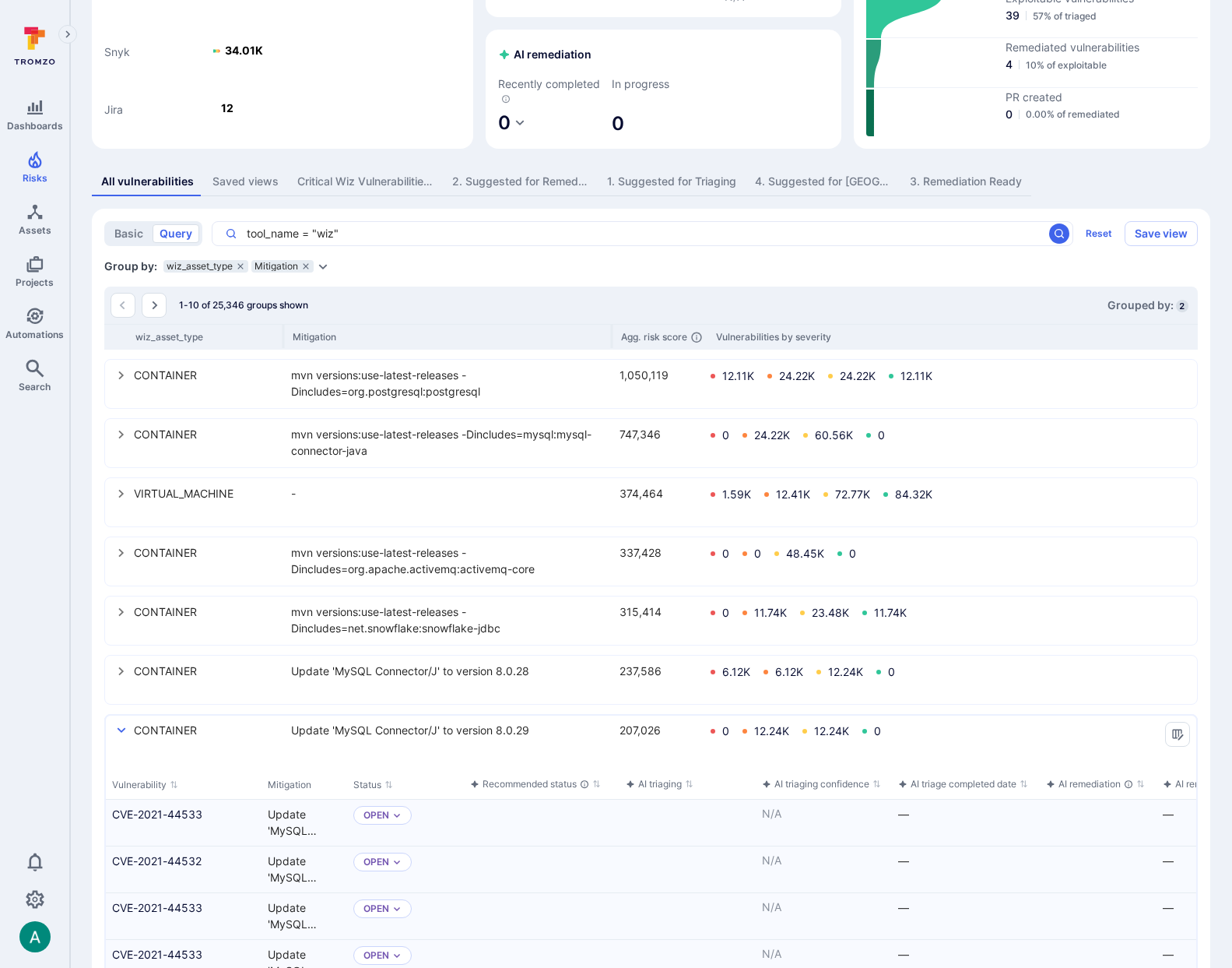
scroll to position [182, 0]
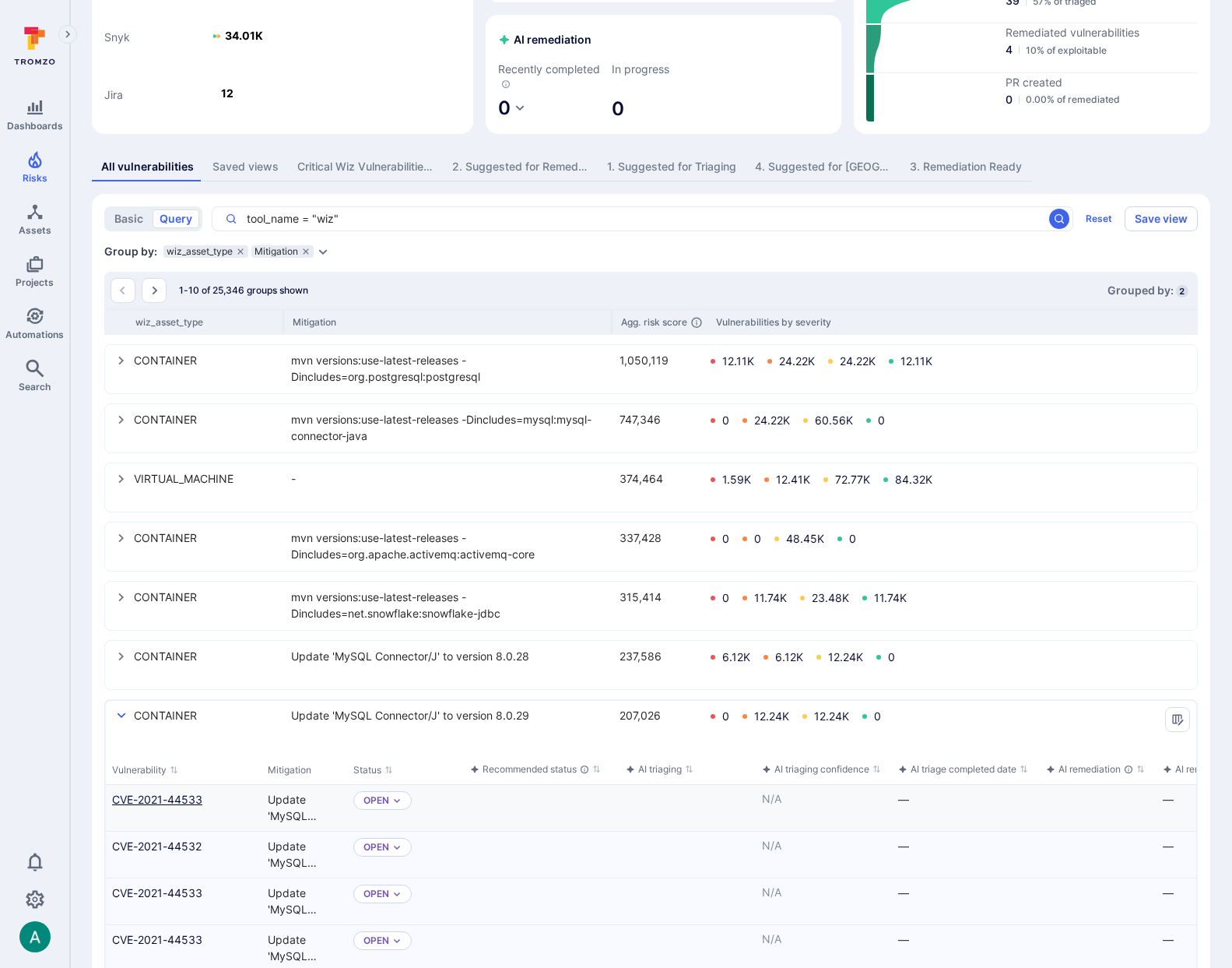
click at [169, 796] on link "CVE-2021-44533" at bounding box center [184, 799] width 144 height 16
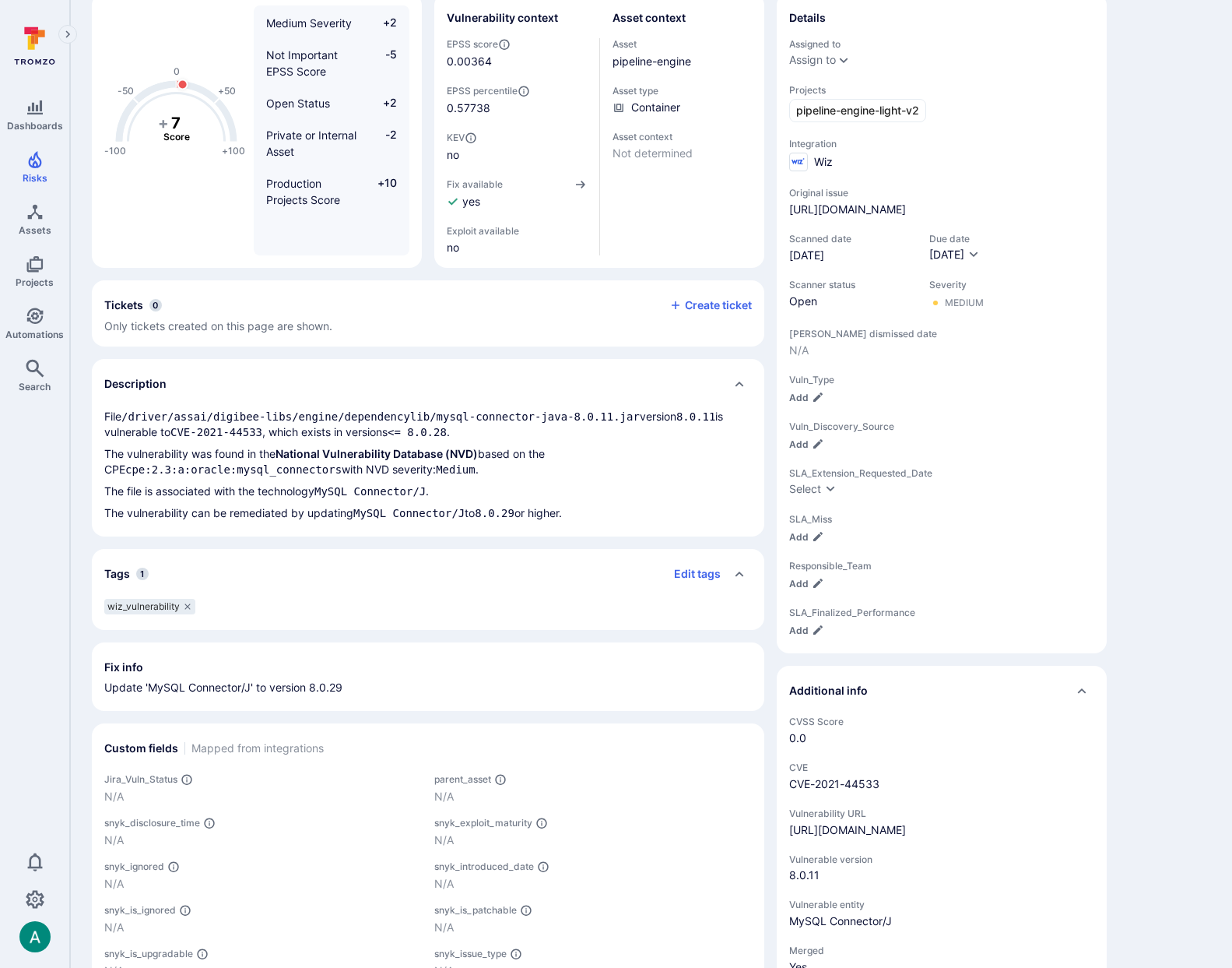
scroll to position [152, 0]
drag, startPoint x: 144, startPoint y: 416, endPoint x: 647, endPoint y: 421, distance: 503.0
click at [647, 421] on p "File /driver/assai/digibee-libs/engine/dependencylib/mysql-connector-java-8.0.1…" at bounding box center [428, 424] width 648 height 31
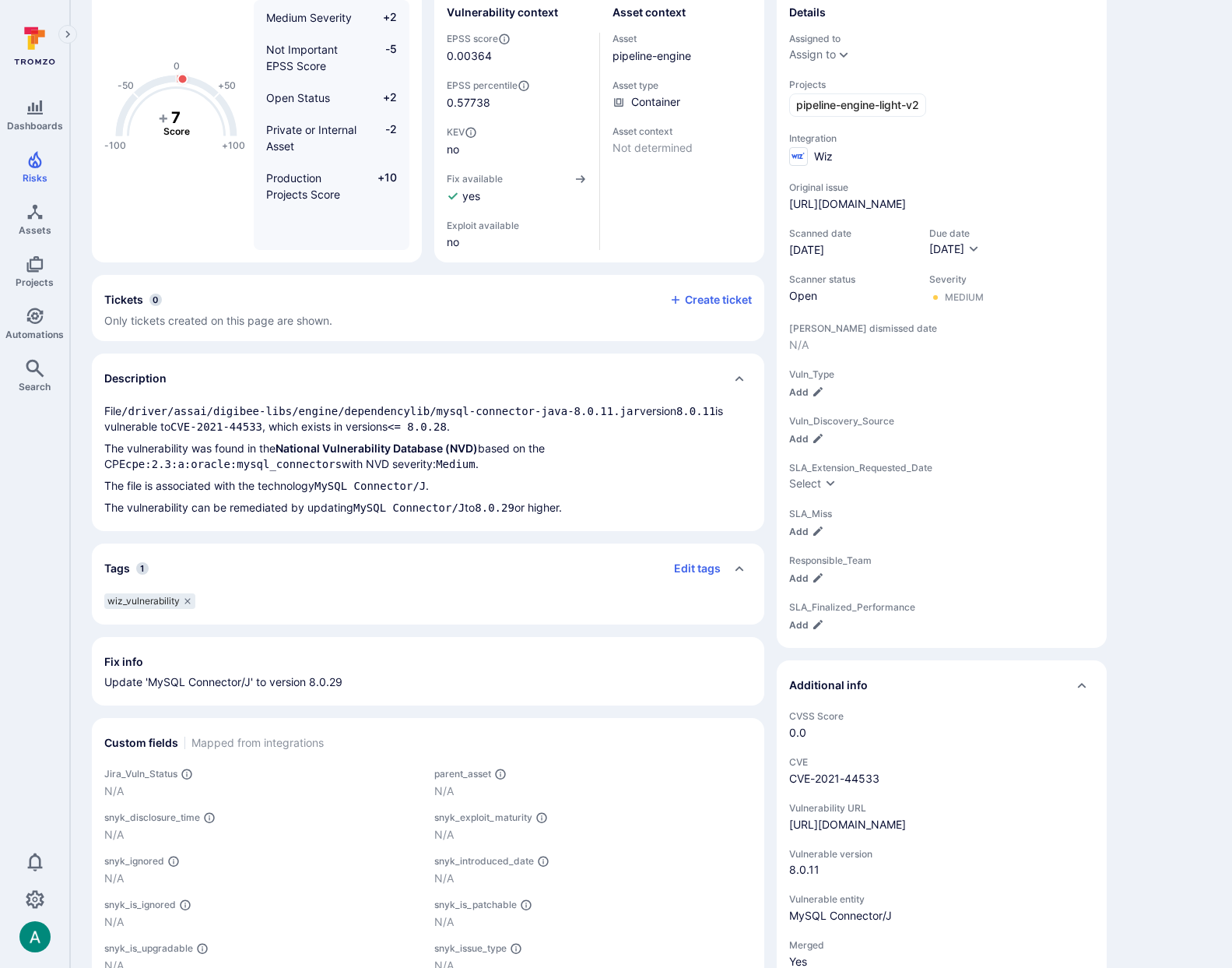
click at [346, 428] on p "File /driver/assai/digibee-libs/engine/dependencylib/mysql-connector-java-8.0.1…" at bounding box center [428, 419] width 648 height 31
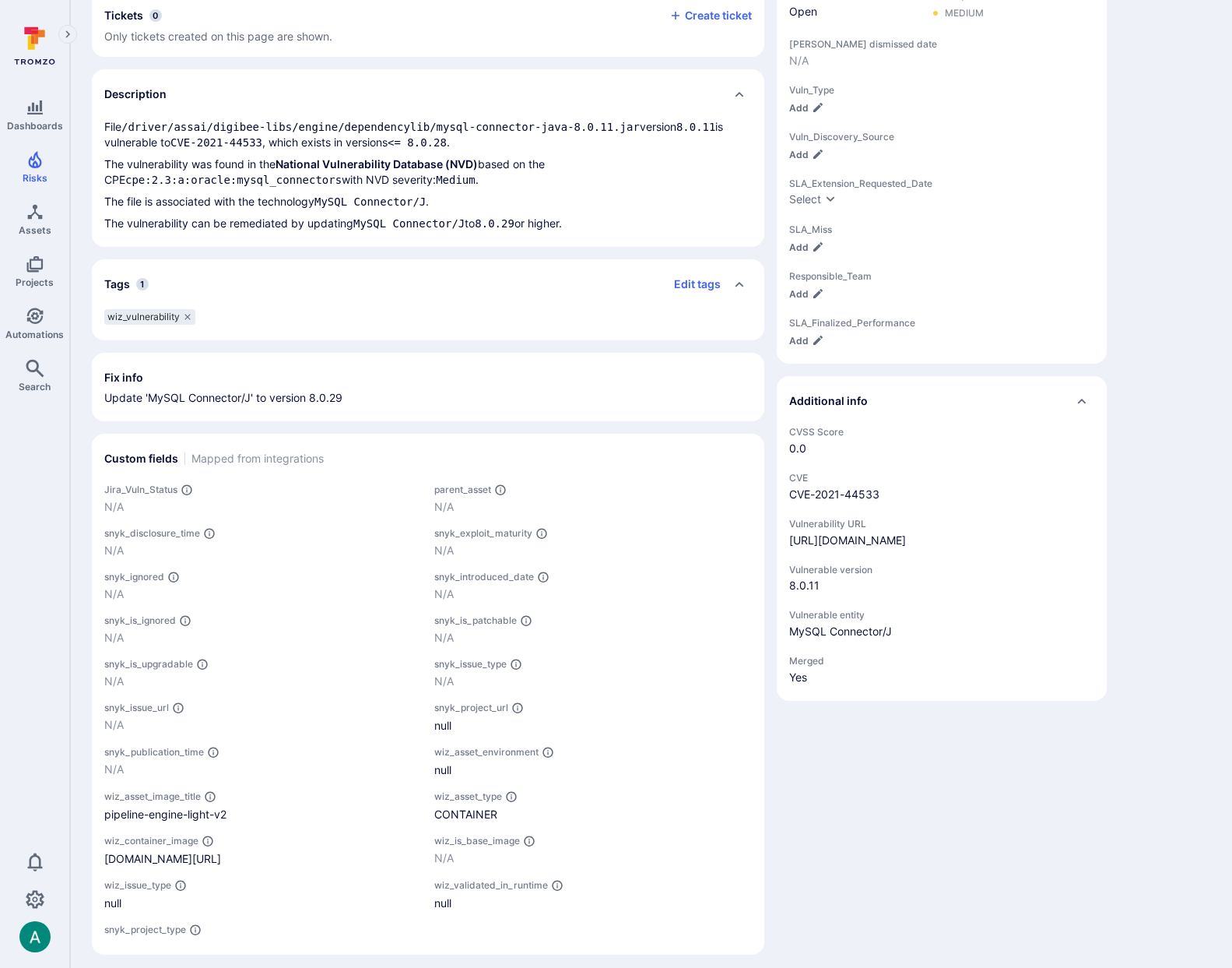
scroll to position [449, 0]
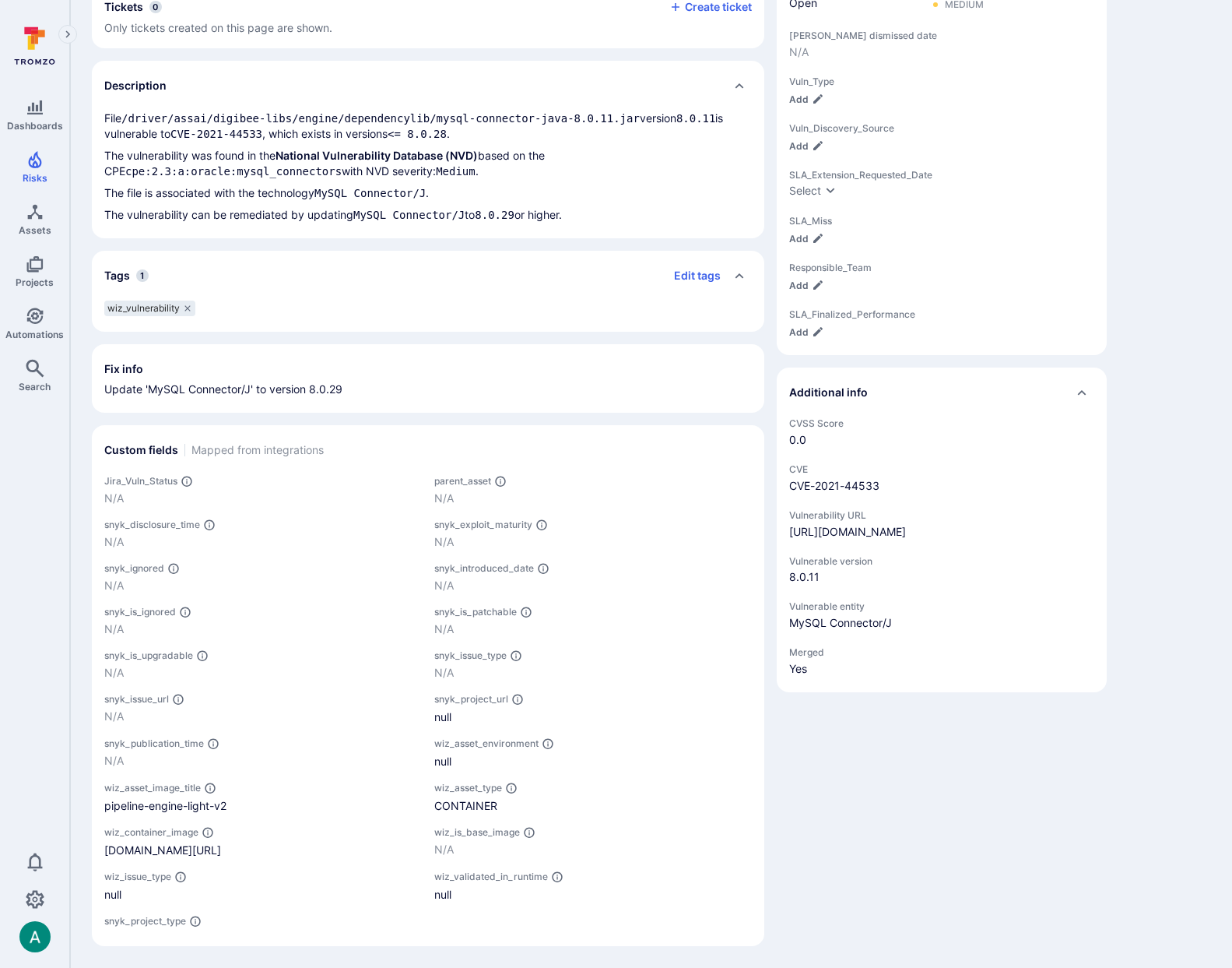
drag, startPoint x: 107, startPoint y: 121, endPoint x: 154, endPoint y: 121, distance: 47.0
click at [154, 121] on p "File /driver/assai/digibee-libs/engine/dependencylib/mysql-connector-java-8.0.1…" at bounding box center [428, 126] width 648 height 31
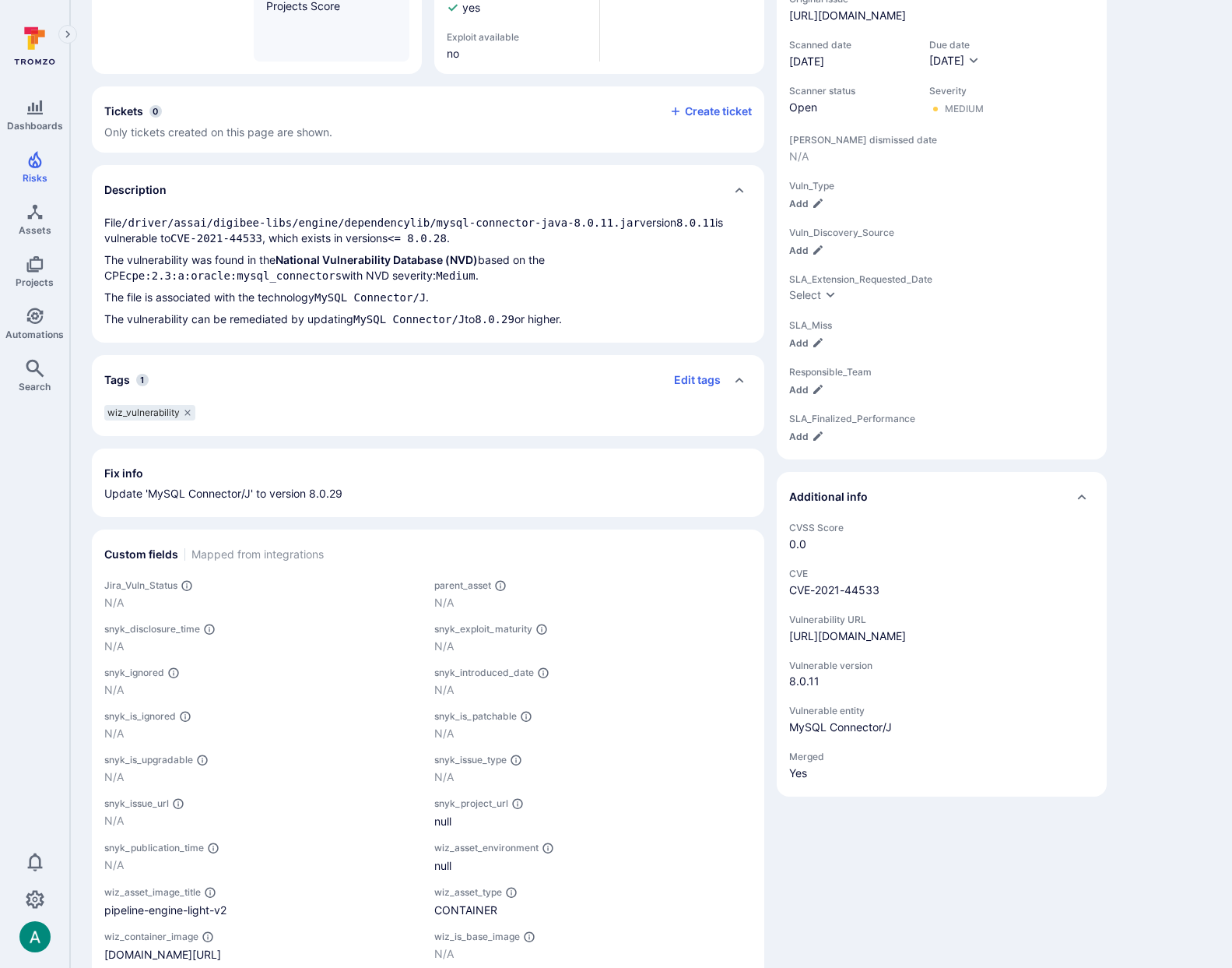
scroll to position [345, 0]
drag, startPoint x: 147, startPoint y: 221, endPoint x: 309, endPoint y: 225, distance: 162.0
click at [309, 225] on code "/driver/assai/digibee-libs/engine/dependencylib/mysql-connector-java-8.0.11.jar" at bounding box center [381, 222] width 519 height 13
click at [326, 225] on code "/driver/assai/digibee-libs/engine/dependencylib/mysql-connector-java-8.0.11.jar" at bounding box center [381, 222] width 519 height 13
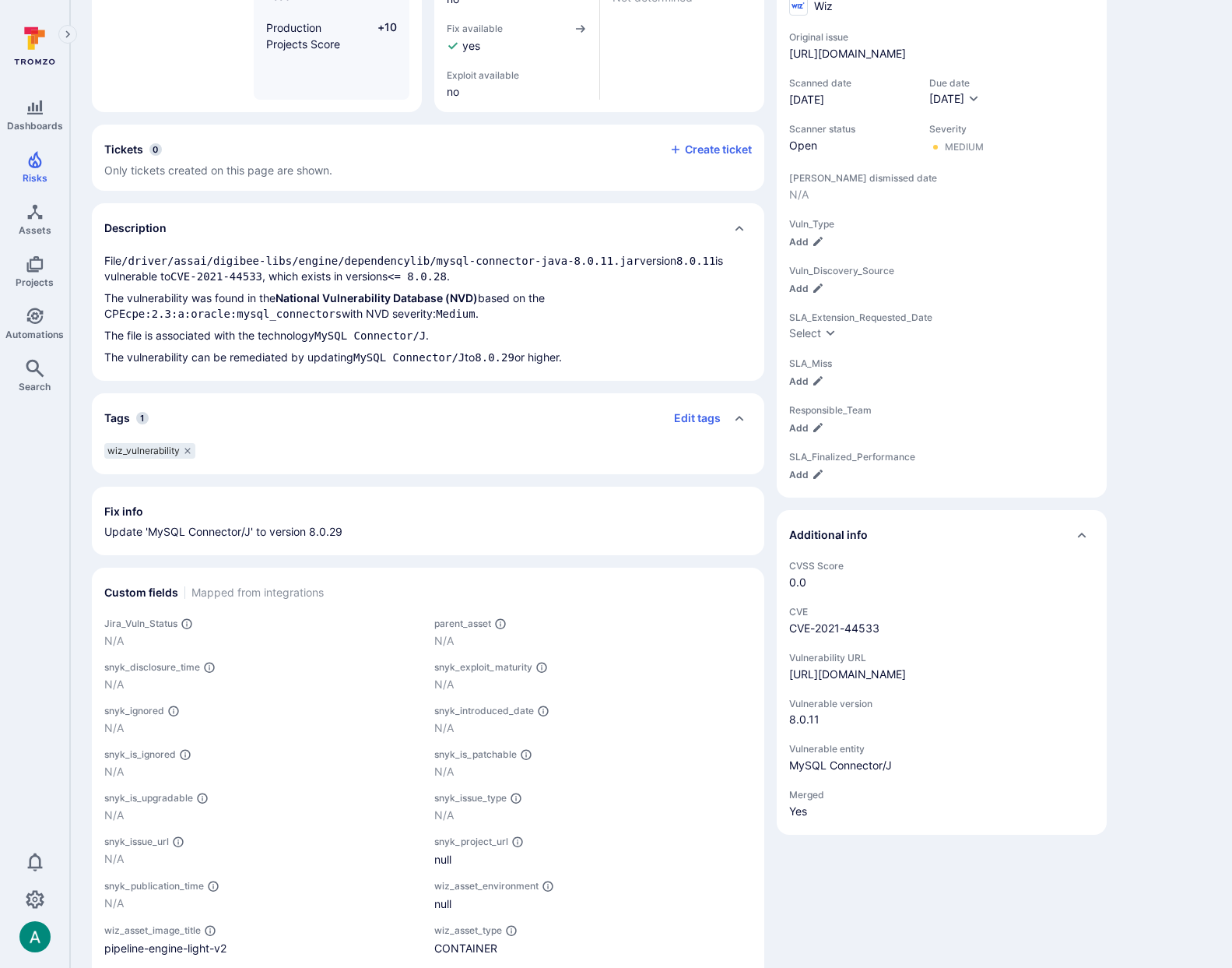
scroll to position [281, 0]
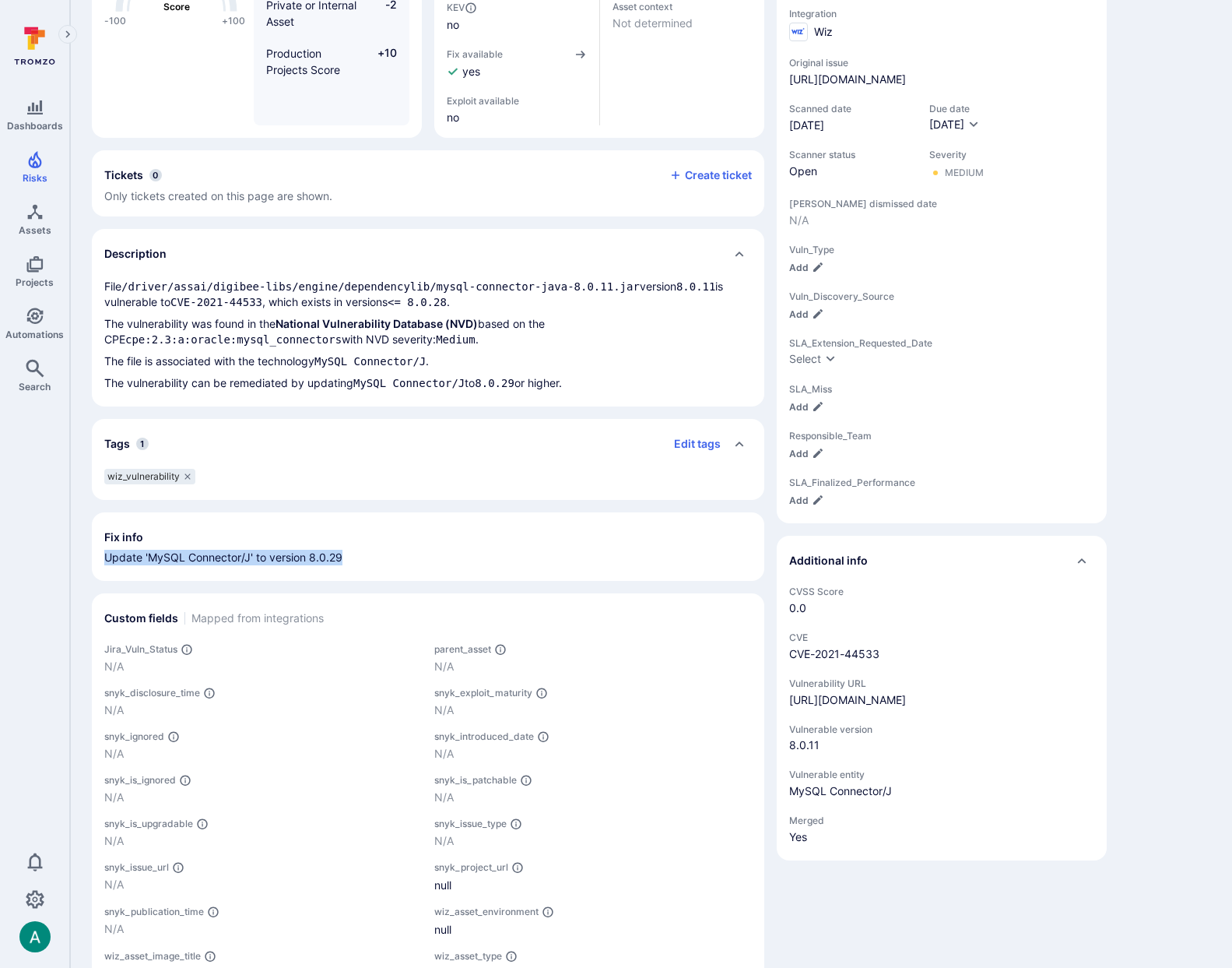
drag, startPoint x: 98, startPoint y: 557, endPoint x: 362, endPoint y: 554, distance: 264.0
click at [362, 554] on section "Fix info Update 'MySQL Connector/J' to version 8.0.29" at bounding box center [428, 546] width 672 height 68
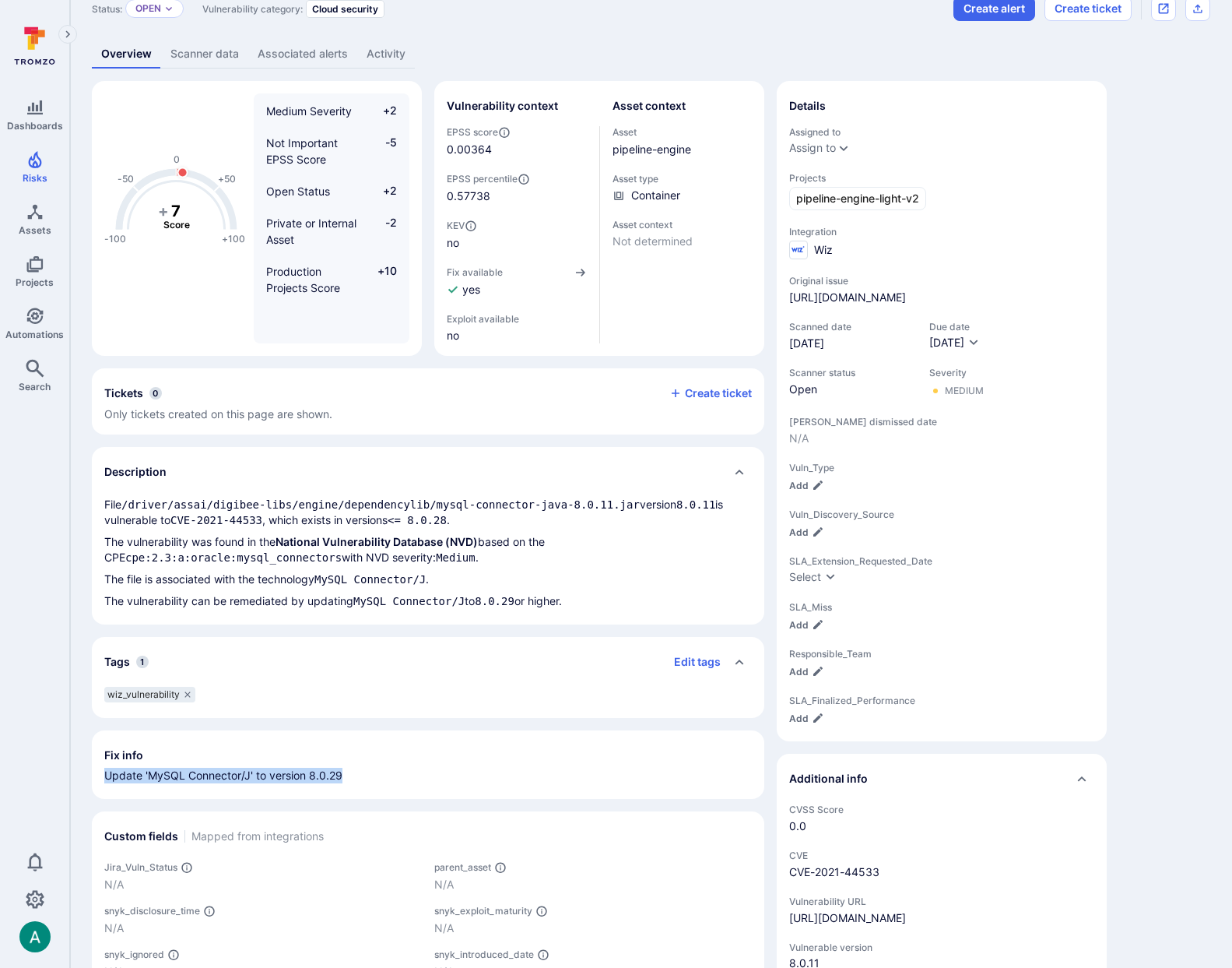
scroll to position [58, 0]
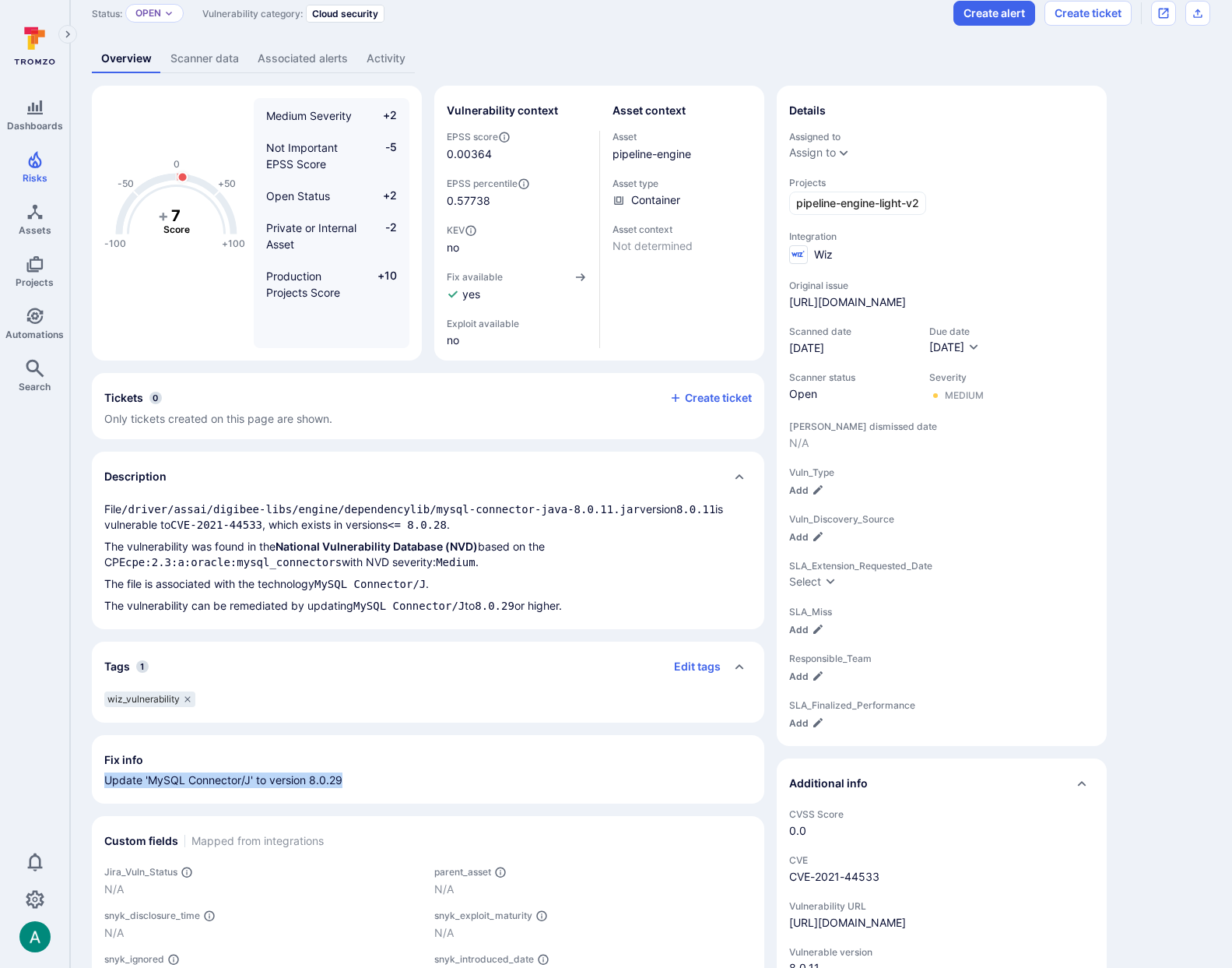
click at [191, 62] on link "Scanner data" at bounding box center [204, 59] width 87 height 29
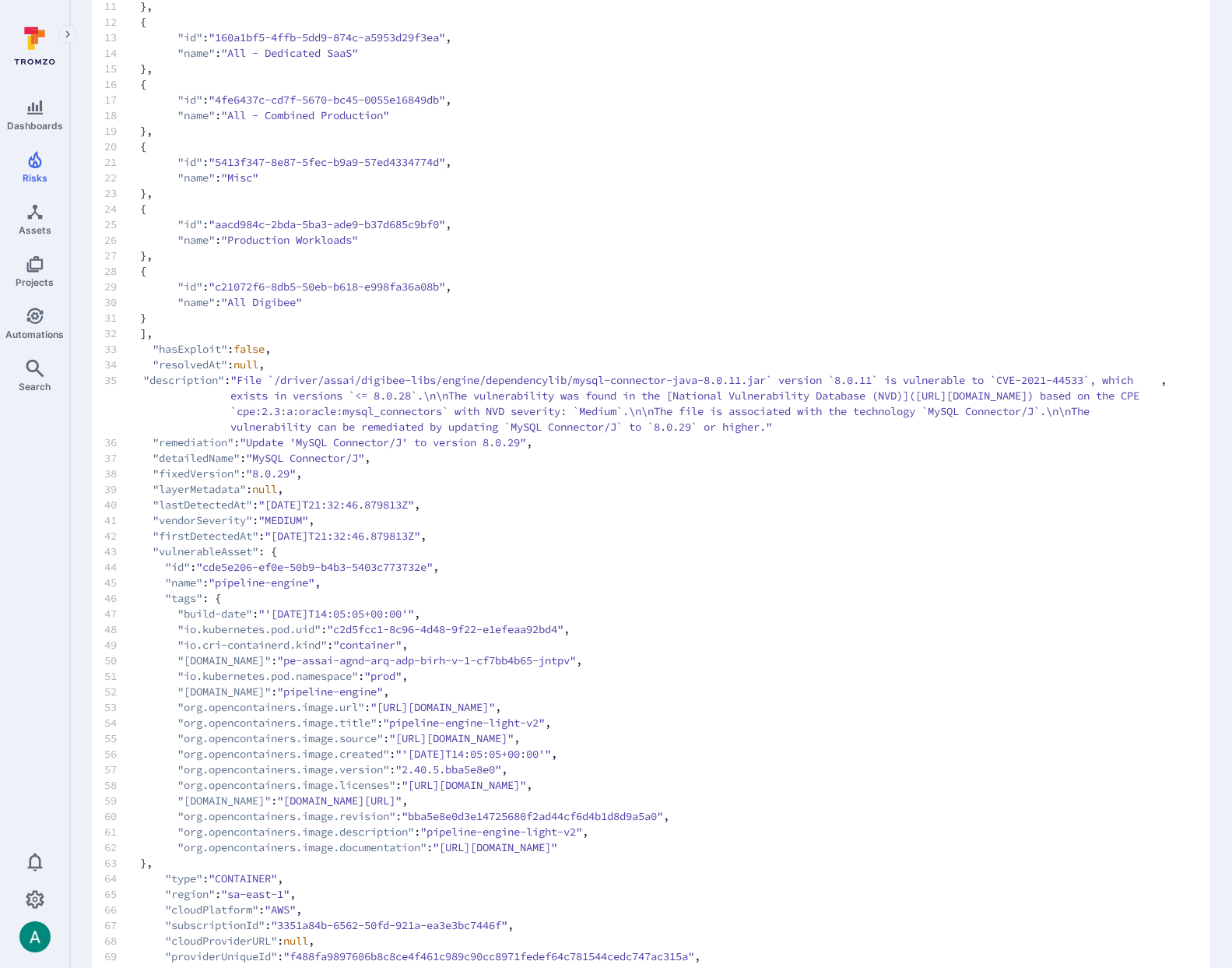
scroll to position [314, 0]
drag, startPoint x: 394, startPoint y: 722, endPoint x: 834, endPoint y: 724, distance: 440.0
click at [834, 714] on span "53 "org.opencontainers.image.url" : "https://gitlab.com/digibee-product/core/pi…" at bounding box center [635, 705] width 1062 height 15
click at [180, 714] on span ""org.opencontainers.image.url"" at bounding box center [271, 705] width 187 height 15
drag, startPoint x: 181, startPoint y: 720, endPoint x: 840, endPoint y: 725, distance: 659.0
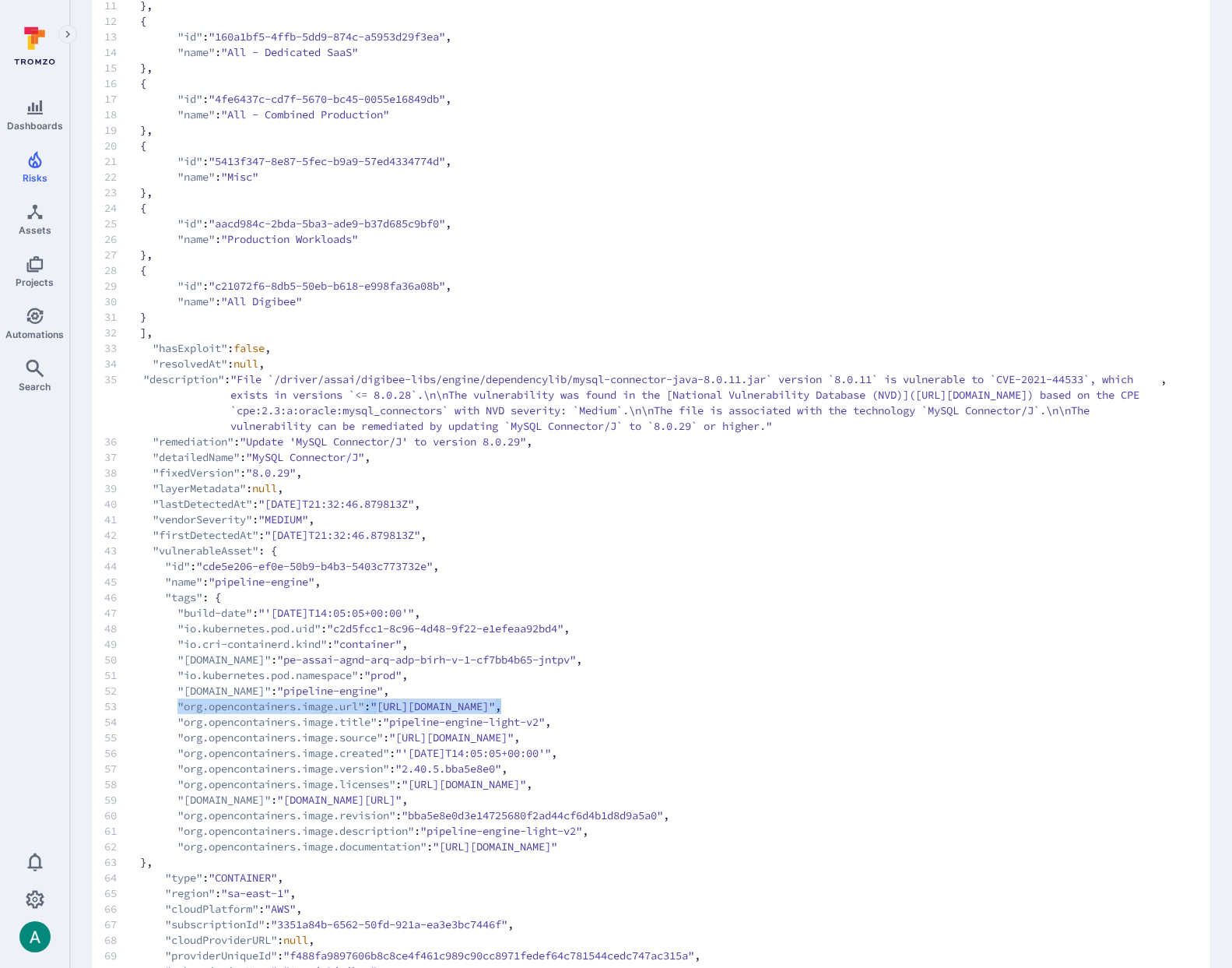
click at [840, 714] on span "53 "org.opencontainers.image.url" : "https://gitlab.com/digibee-product/core/pi…" at bounding box center [635, 705] width 1062 height 15
drag, startPoint x: 506, startPoint y: 722, endPoint x: 454, endPoint y: 719, distance: 52.1
click at [495, 714] on span ""https://gitlab.com/digibee-product/core/pipeline-engine-light-v2"" at bounding box center [432, 705] width 124 height 15
drag, startPoint x: 439, startPoint y: 720, endPoint x: 513, endPoint y: 719, distance: 74.0
click at [495, 714] on span ""https://gitlab.com/digibee-product/core/pipeline-engine-light-v2"" at bounding box center [432, 705] width 124 height 15
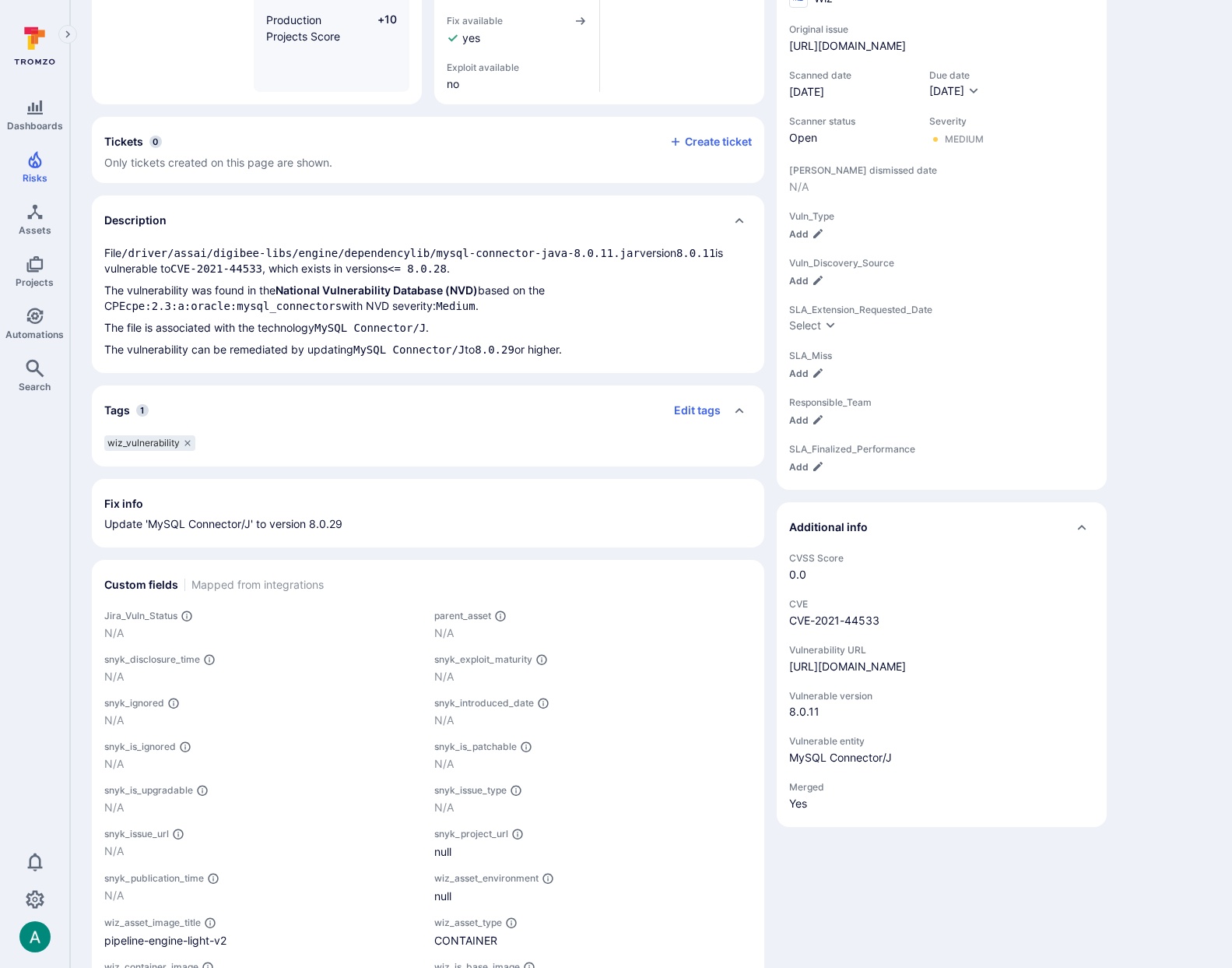
scroll to position [58, 0]
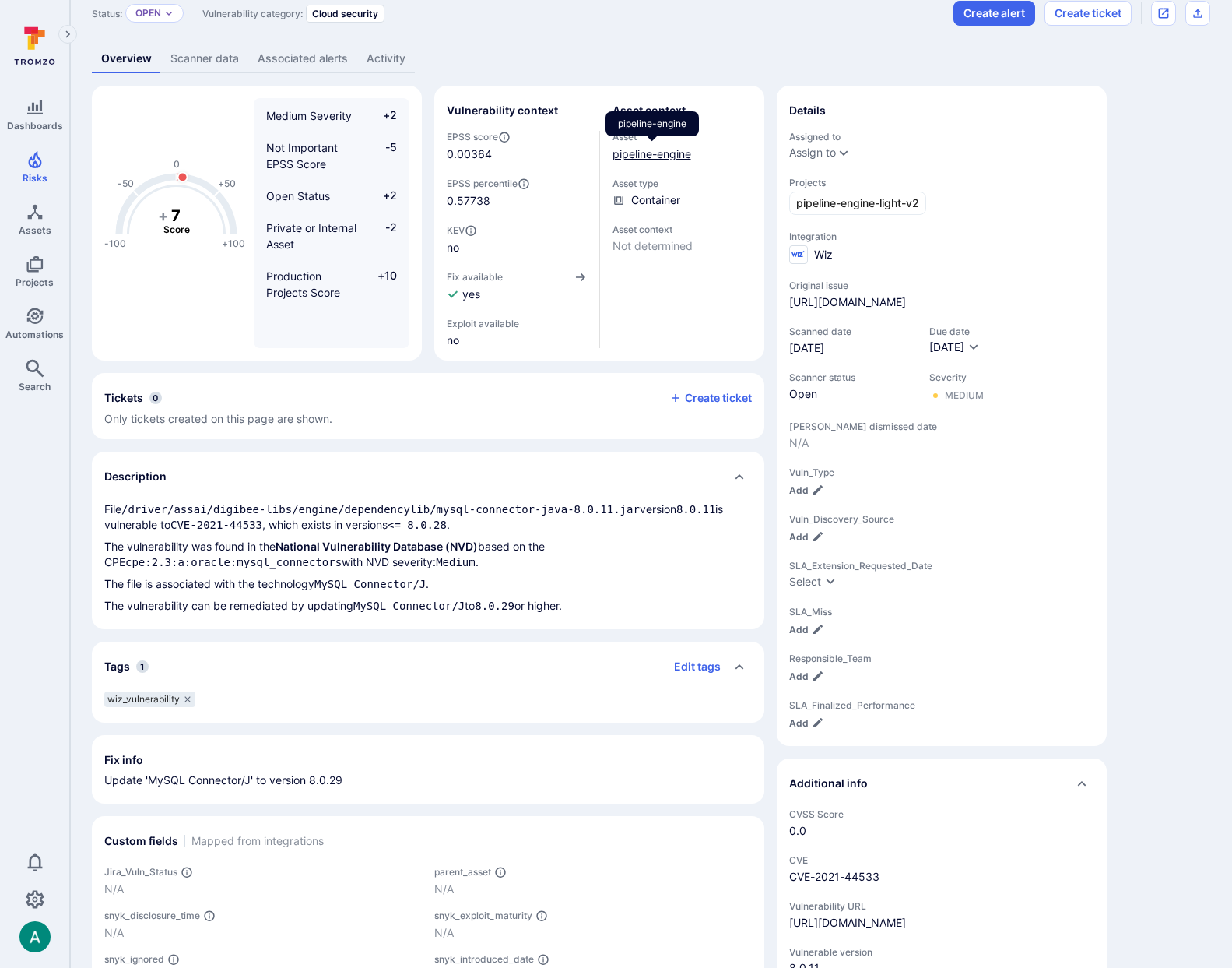
click at [622, 149] on link "pipeline-engine" at bounding box center [651, 154] width 79 height 14
click at [190, 58] on link "Scanner data" at bounding box center [204, 59] width 87 height 29
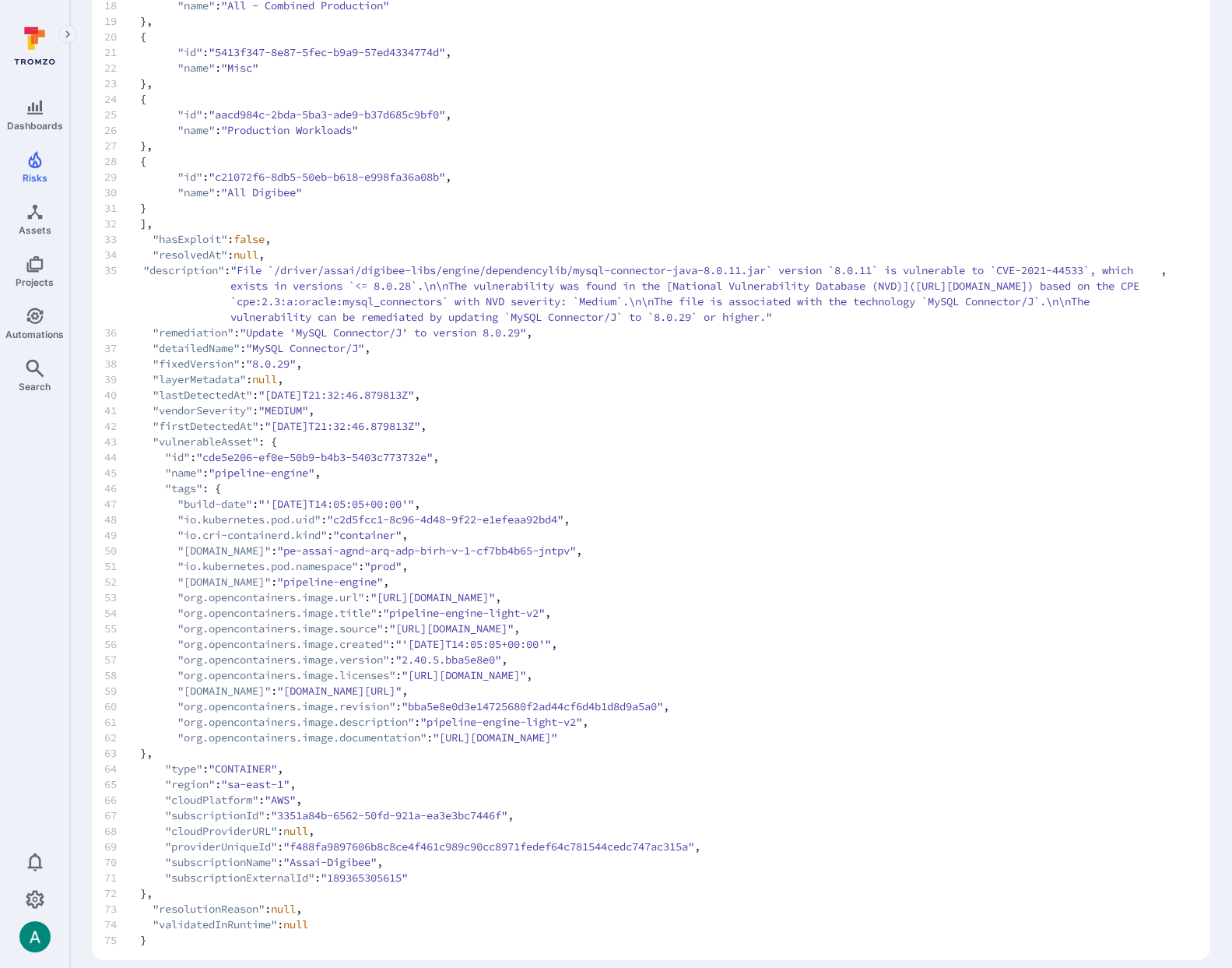
scroll to position [429, 0]
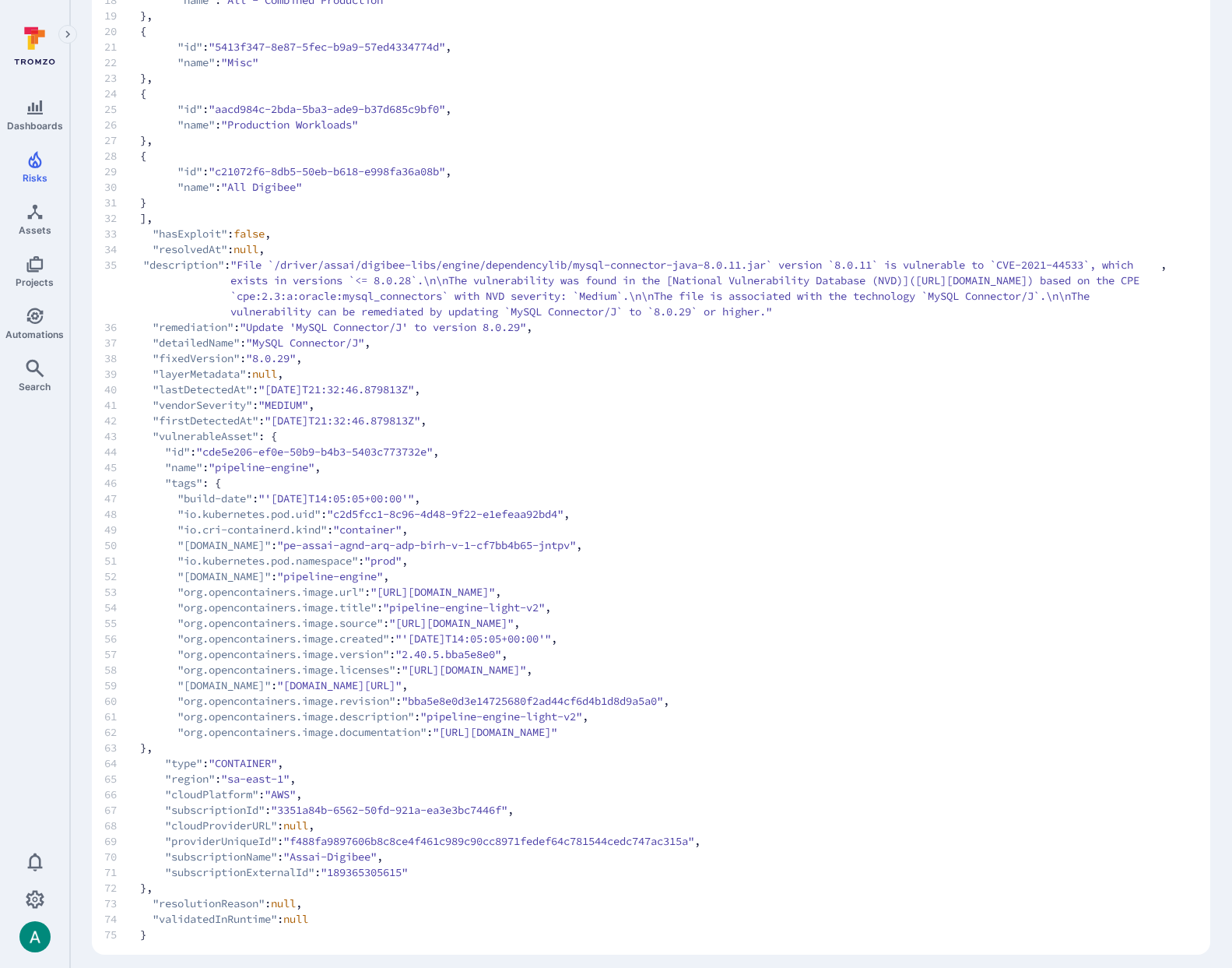
drag, startPoint x: 395, startPoint y: 610, endPoint x: 772, endPoint y: 611, distance: 377.0
click at [495, 600] on span ""https://gitlab.com/digibee-product/core/pipeline-engine-light-v2"" at bounding box center [432, 592] width 124 height 15
drag, startPoint x: 345, startPoint y: 624, endPoint x: 512, endPoint y: 624, distance: 167.0
click at [512, 614] on span "54 "org.opencontainers.image.title" : "pipeline-engine-light-v2" ," at bounding box center [635, 605] width 1062 height 15
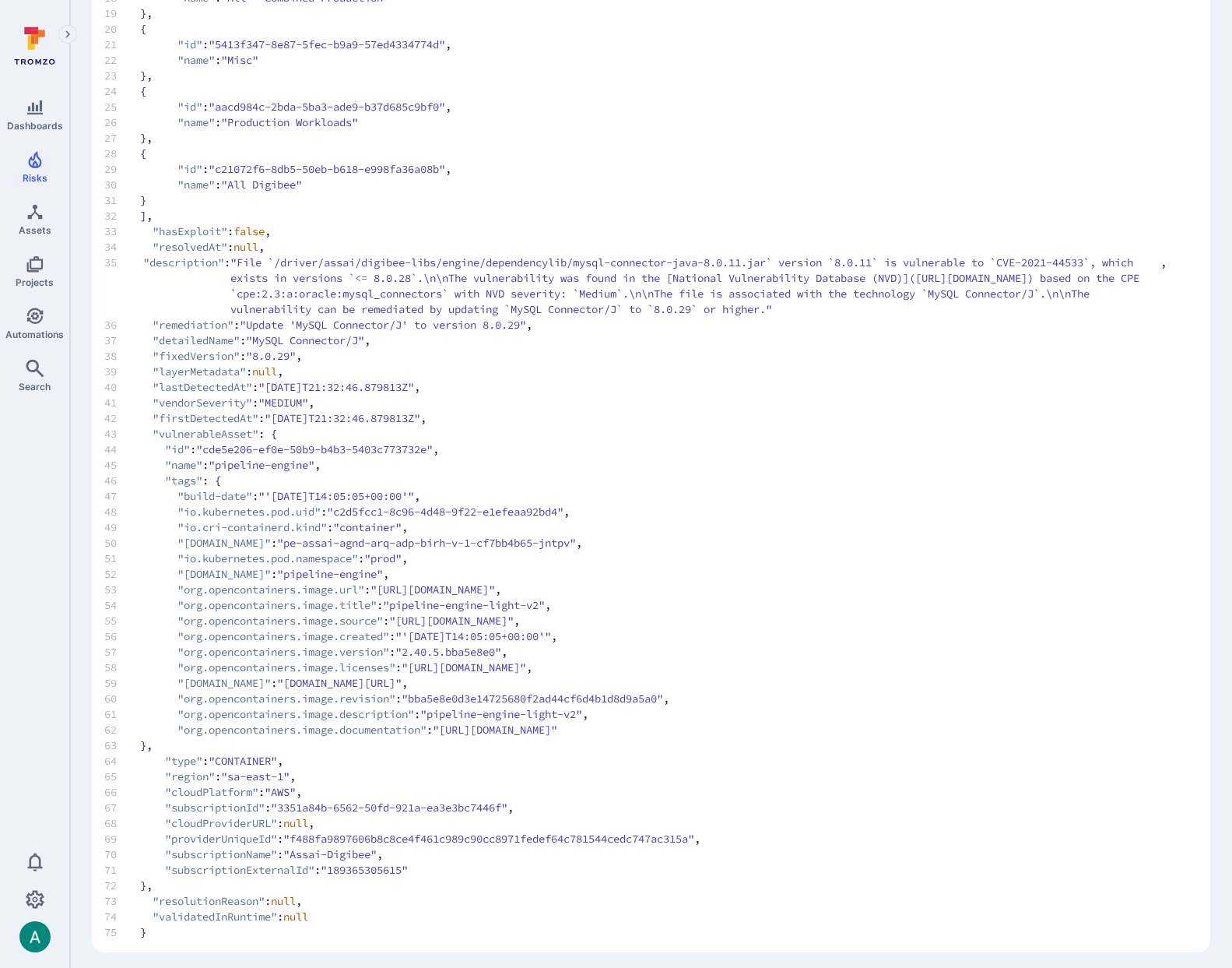
scroll to position [433, 0]
drag, startPoint x: 583, startPoint y: 624, endPoint x: 404, endPoint y: 623, distance: 179.0
click at [404, 611] on span "54 "org.opencontainers.image.title" : "pipeline-engine-light-v2" ," at bounding box center [635, 603] width 1062 height 15
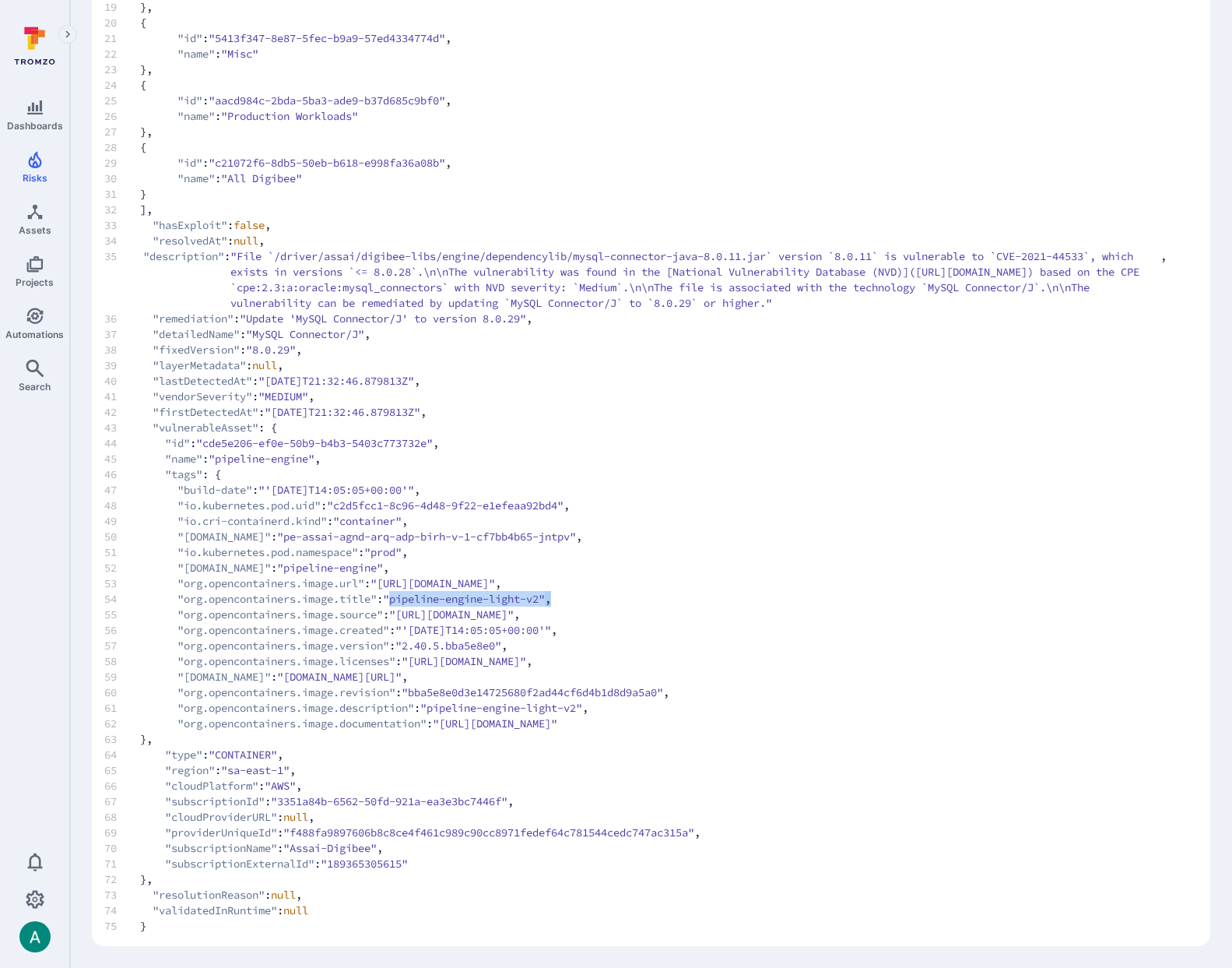
scroll to position [454, 0]
drag, startPoint x: 426, startPoint y: 676, endPoint x: 1095, endPoint y: 682, distance: 669.0
click at [1095, 682] on span "59 "org.opencontainers.image.ref.name" : "us-central1-docker.pkg.dev/digibee-st…" at bounding box center [635, 676] width 1062 height 15
drag, startPoint x: 254, startPoint y: 677, endPoint x: 231, endPoint y: 678, distance: 23.0
click at [253, 677] on span ""org.opencontainers.image.ref.name"" at bounding box center [224, 676] width 94 height 15
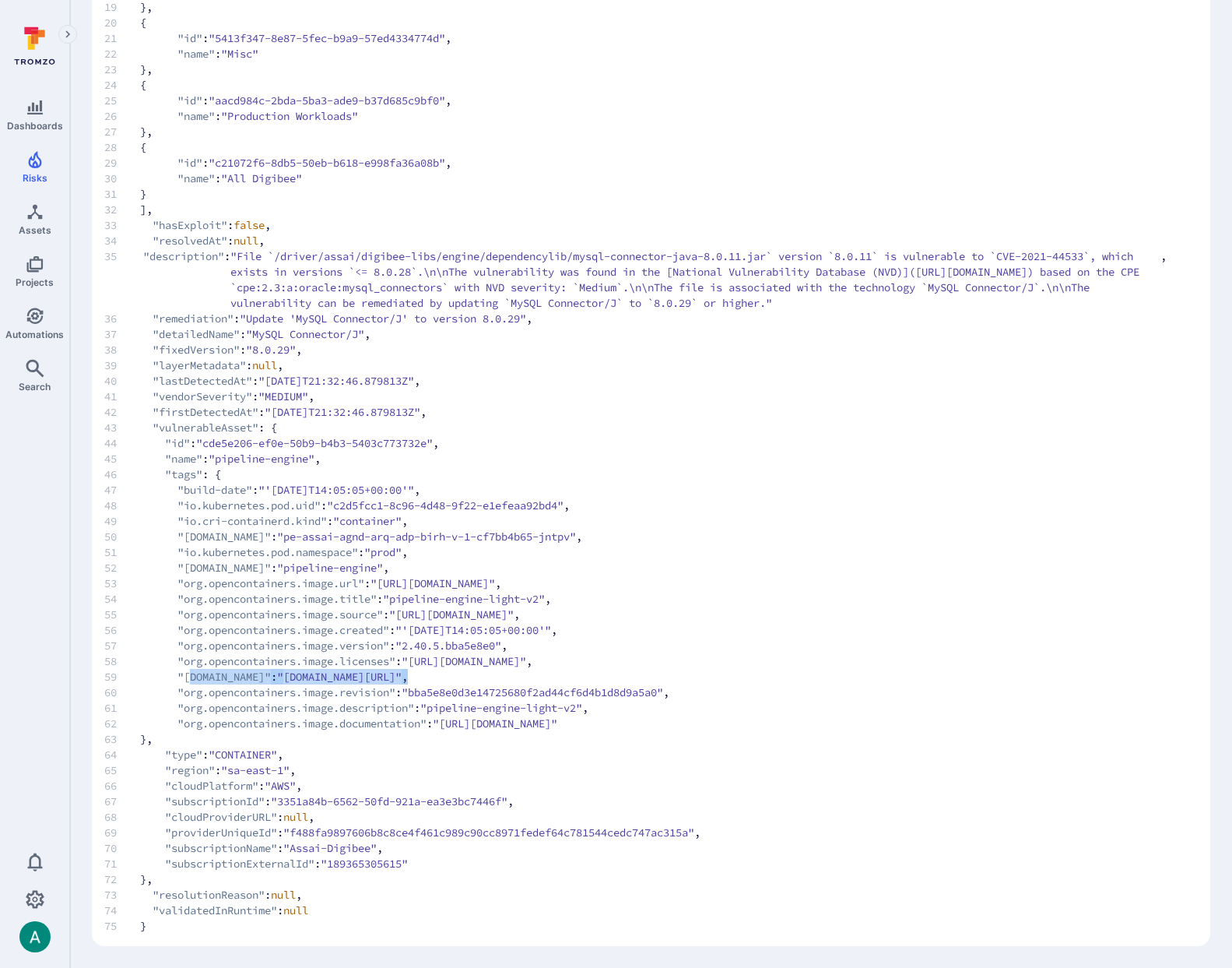
drag, startPoint x: 243, startPoint y: 674, endPoint x: 1111, endPoint y: 679, distance: 868.0
click at [1111, 679] on span "59 "org.opencontainers.image.ref.name" : "us-central1-docker.pkg.dev/digibee-st…" at bounding box center [635, 676] width 1062 height 15
copy span "rg.opencontainers.image.ref.name" : "us-central1-docker.pkg.dev/digibee-stg/con…"
click at [402, 676] on span ""us-central1-docker.pkg.dev/digibee-stg/containers-stg/images/pipeline-engine-l…" at bounding box center [339, 676] width 124 height 15
drag, startPoint x: 567, startPoint y: 674, endPoint x: 942, endPoint y: 675, distance: 375.0
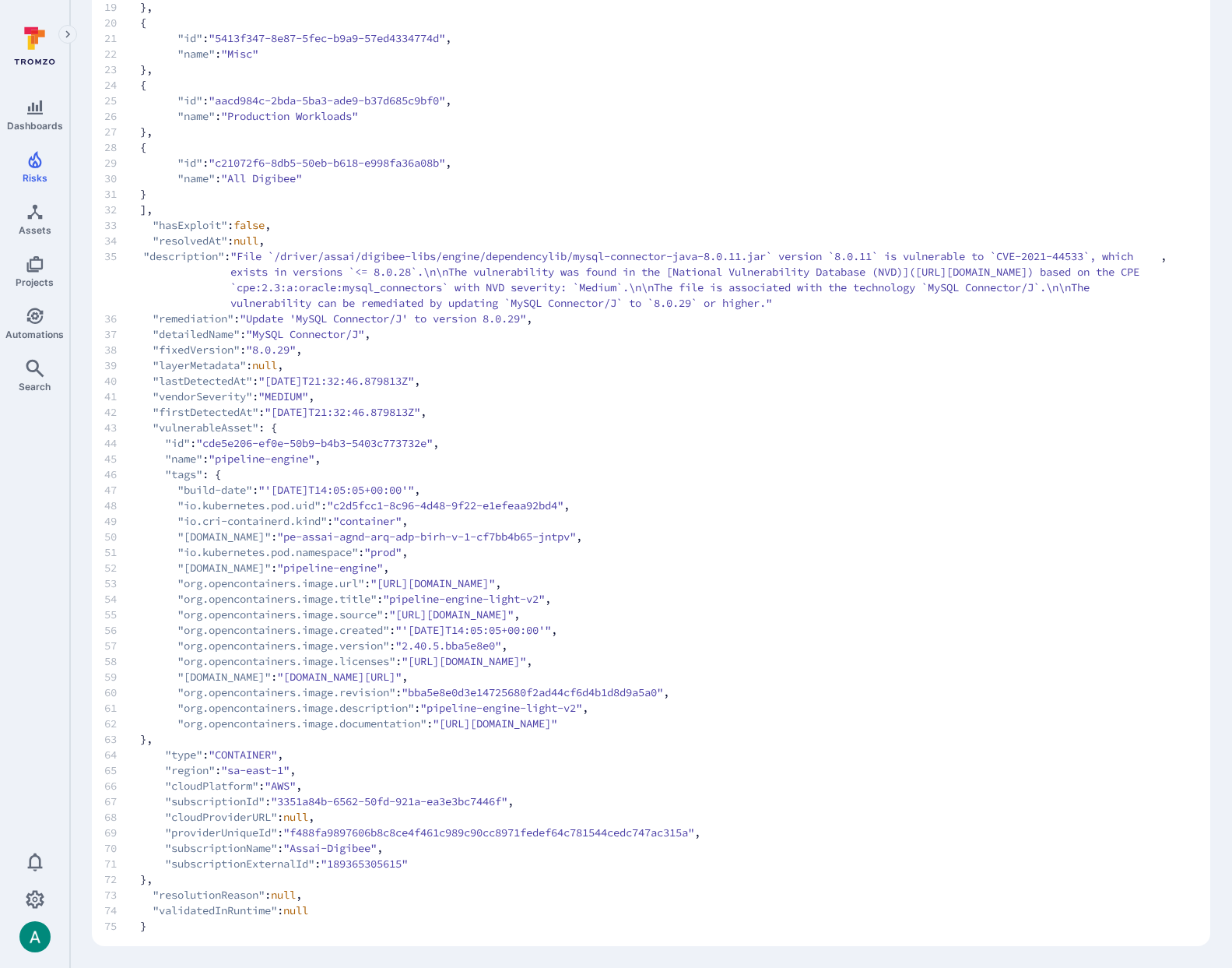
click at [402, 676] on span ""us-central1-docker.pkg.dev/digibee-stg/containers-stg/images/pipeline-engine-l…" at bounding box center [339, 676] width 124 height 15
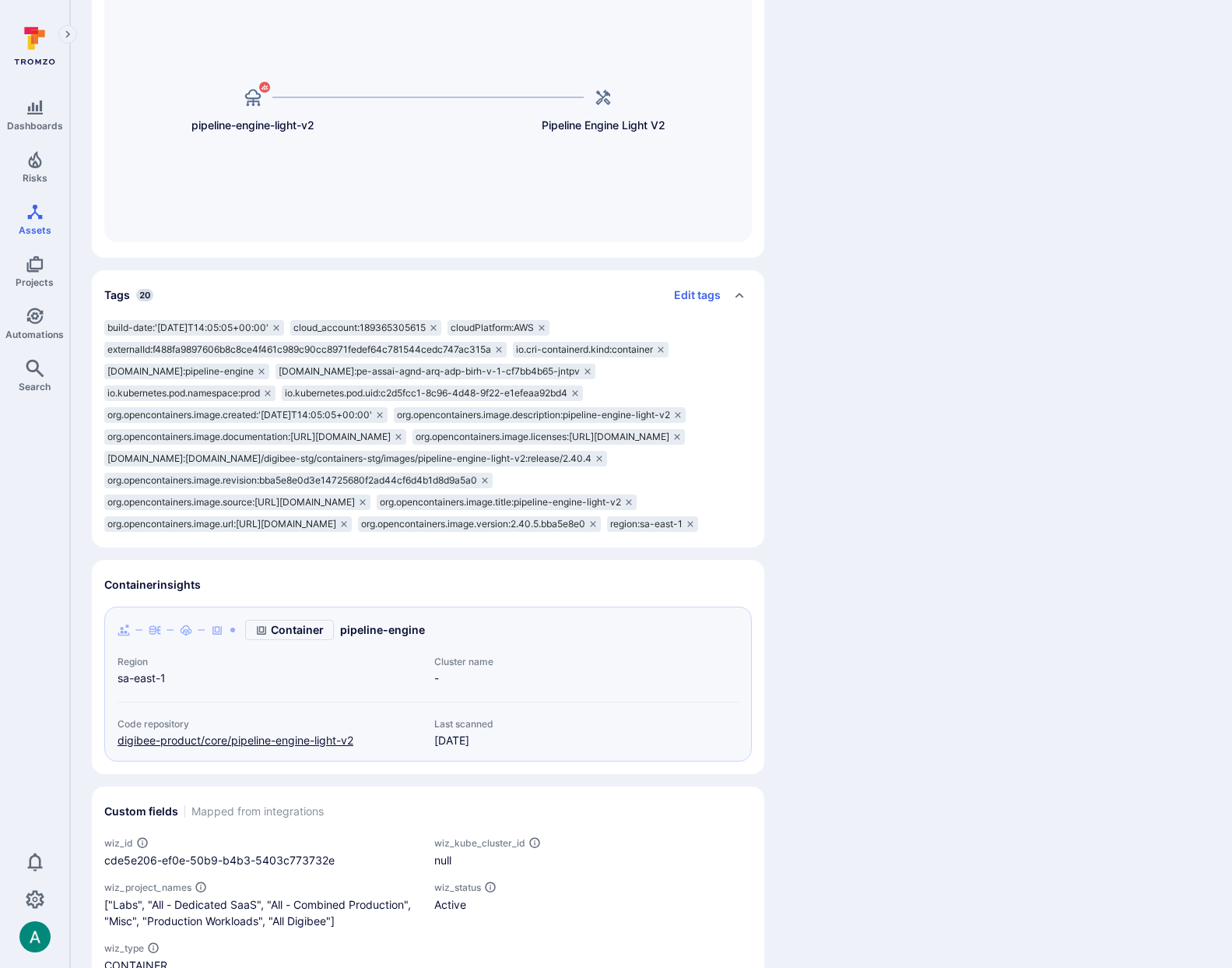
scroll to position [449, 0]
